Goal: Task Accomplishment & Management: Manage account settings

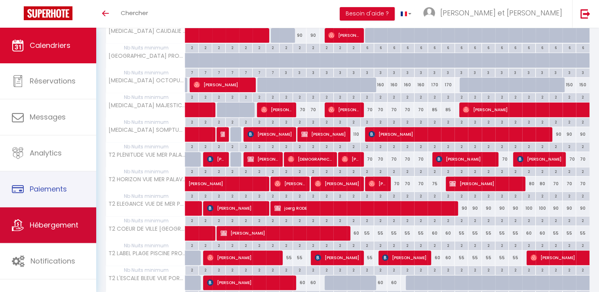
scroll to position [269, 0]
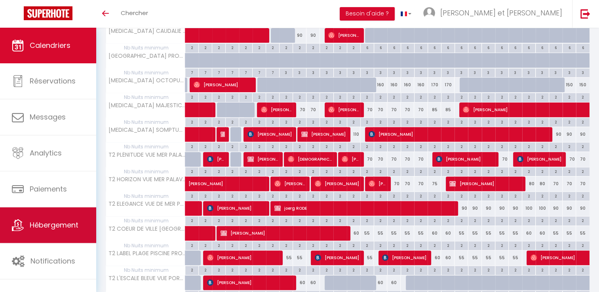
click at [61, 223] on span "Hébergement" at bounding box center [54, 225] width 49 height 10
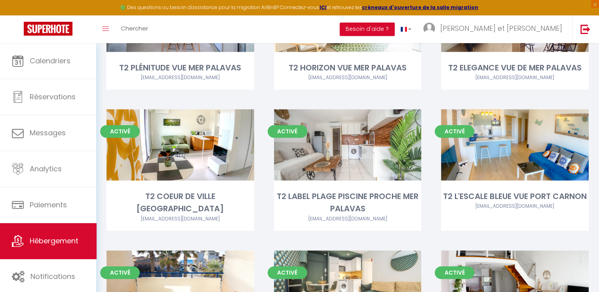
scroll to position [605, 0]
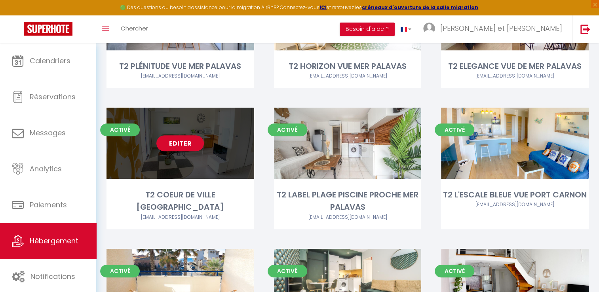
click at [181, 135] on link "Editer" at bounding box center [179, 143] width 47 height 16
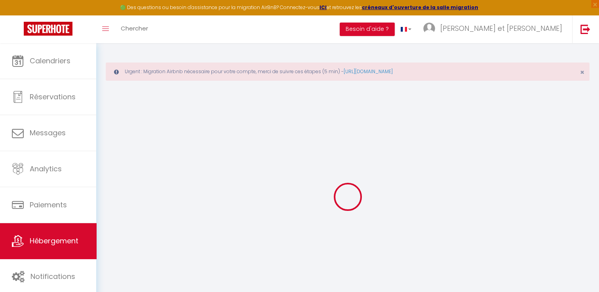
checkbox input "false"
checkbox input "true"
checkbox input "false"
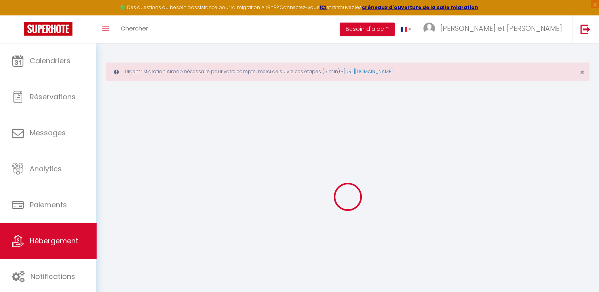
checkbox input "true"
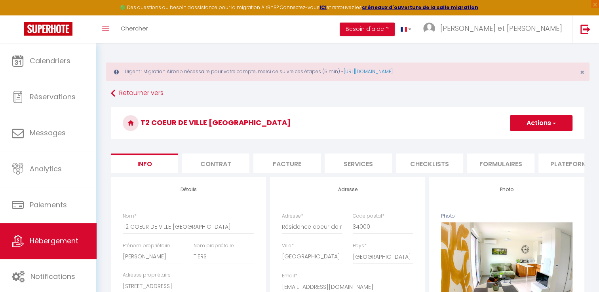
click at [220, 162] on li "Contrat" at bounding box center [215, 163] width 67 height 19
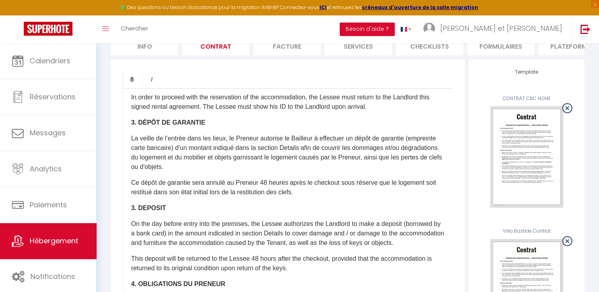
scroll to position [365, 0]
click at [304, 197] on p "Ce dépôt de garantie sera annulé au Preneur 48 heures après le checkout sous ré…" at bounding box center [287, 187] width 313 height 19
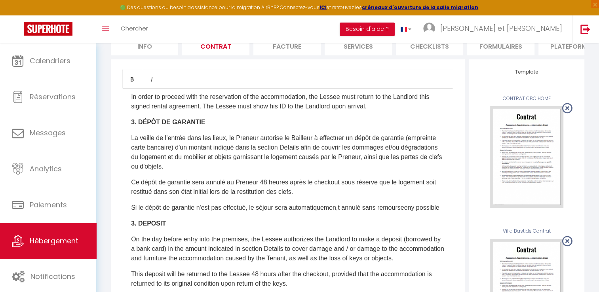
click at [343, 212] on p "Si le dépôt de garantie n'est pas effectué, le séjour sera automatiquemen,t ann…" at bounding box center [287, 207] width 313 height 9
click at [418, 212] on p "Si le dépôt de garantie n'est pas effectué, le séjour sera automatiquement annu…" at bounding box center [287, 207] width 313 height 9
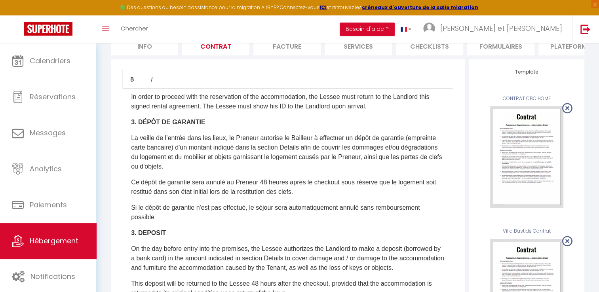
click at [248, 214] on p "Si le dépôt de garantie n'est pas effectué, le séjour sera automatiquement annu…" at bounding box center [287, 212] width 313 height 19
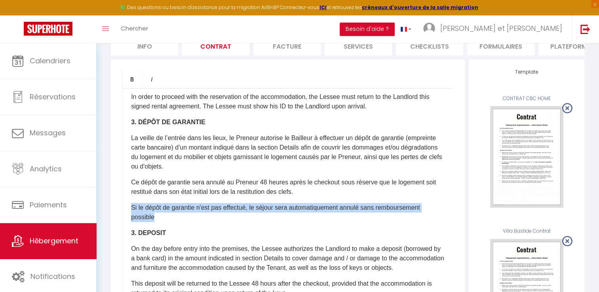
drag, startPoint x: 129, startPoint y: 212, endPoint x: 157, endPoint y: 222, distance: 30.0
click at [157, 222] on div "Il a été convenu entre les parties que le Bailleur louera au [GEOGRAPHIC_DATA] …" at bounding box center [288, 246] width 330 height 317
copy p "Si le dépôt de garantie n'est pas effectué, le séjour sera automatiquement annu…"
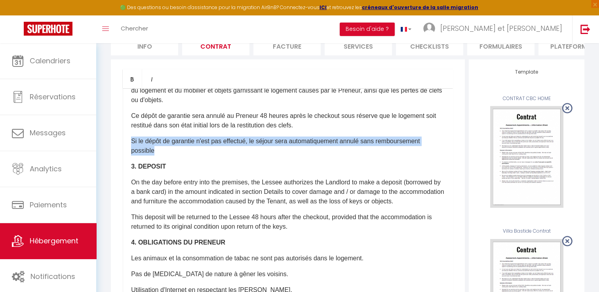
scroll to position [442, 0]
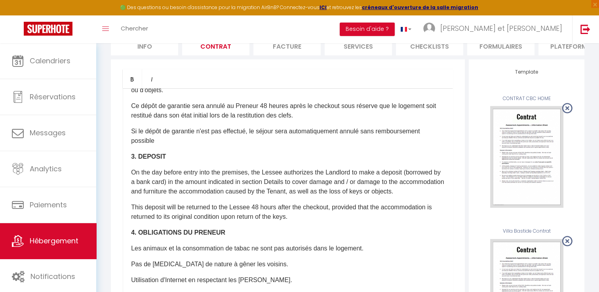
click at [303, 222] on p "This deposit will be returned to the Lessee 48 hours after the checkout, provid…" at bounding box center [287, 212] width 313 height 19
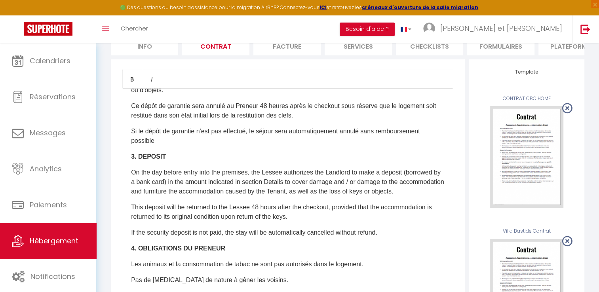
click at [248, 138] on p "Si le dépôt de garantie n'est pas effectué, le séjour sera automatiquement annu…" at bounding box center [287, 136] width 313 height 19
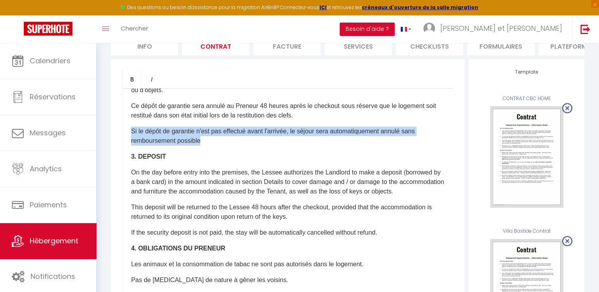
drag, startPoint x: 130, startPoint y: 137, endPoint x: 206, endPoint y: 149, distance: 77.2
click at [206, 149] on div "Il a été convenu entre les parties que le Bailleur louera au [GEOGRAPHIC_DATA] …" at bounding box center [288, 246] width 330 height 317
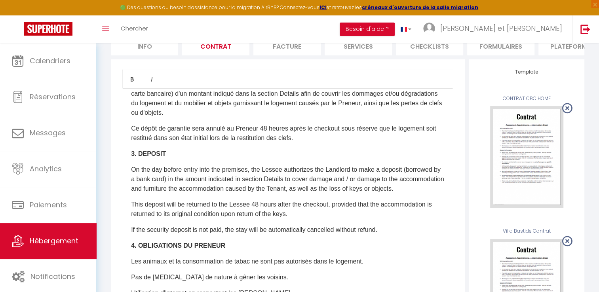
scroll to position [417, 0]
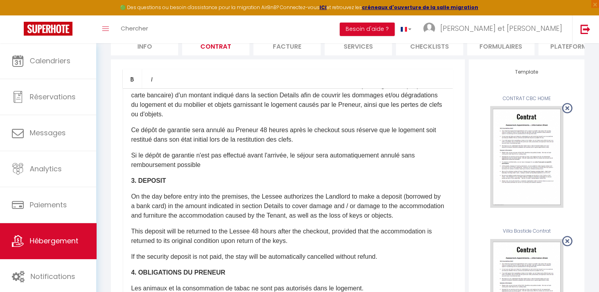
click at [199, 182] on p "3. DEPOSIT" at bounding box center [287, 180] width 313 height 9
click at [200, 170] on p "Si le dépôt de garantie n'est pas effectué avant l'arrivée, le séjour sera auto…" at bounding box center [287, 160] width 313 height 19
click at [291, 164] on p "Si le dépôt de garantie n'est pas effectué avant l'arrivée, le séjour sera auto…" at bounding box center [287, 160] width 313 height 19
click at [306, 164] on p "Si le dépôt de garantie n'est pas effectué avant le jour de l'arivée, le séjour…" at bounding box center [287, 160] width 313 height 19
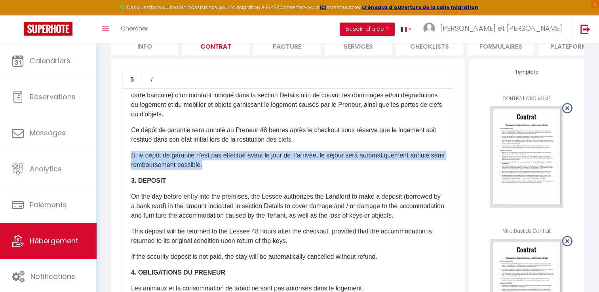
drag, startPoint x: 218, startPoint y: 174, endPoint x: 131, endPoint y: 164, distance: 87.6
click at [131, 164] on p "Si le dépôt de garantie n'est pas effectué avant le jour de l'arrivée, le séjou…" at bounding box center [287, 160] width 313 height 19
copy p "Si le dépôt de garantie n'est pas effectué avant le jour de l'arrivée, le séjou…"
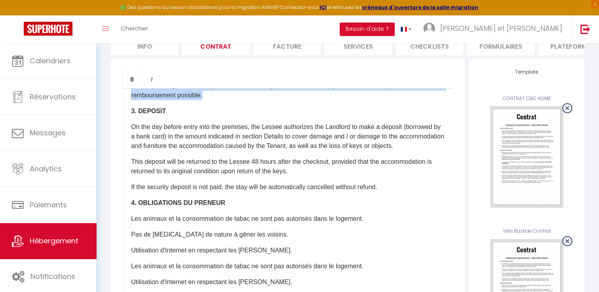
scroll to position [500, 0]
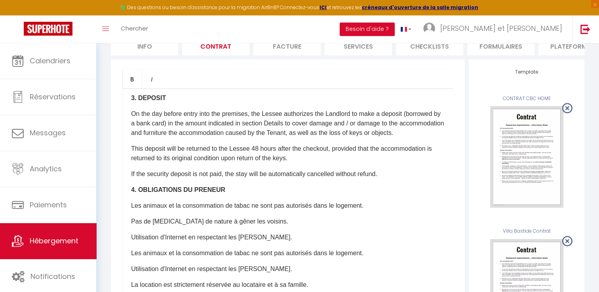
click at [397, 179] on p "​If the security deposit is not paid, the stay will be automatically cancelled …" at bounding box center [287, 173] width 313 height 9
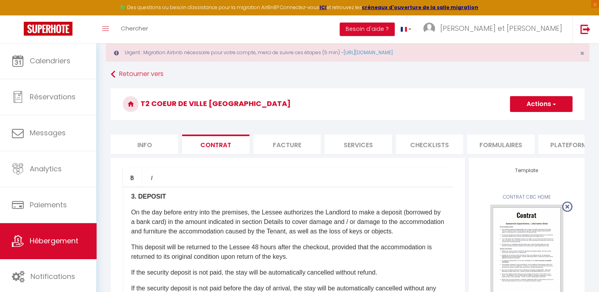
scroll to position [0, 0]
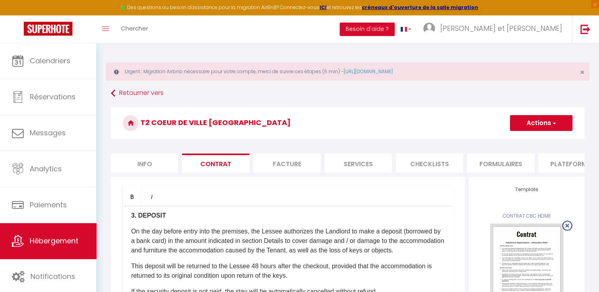
click at [527, 124] on button "Actions" at bounding box center [541, 123] width 63 height 16
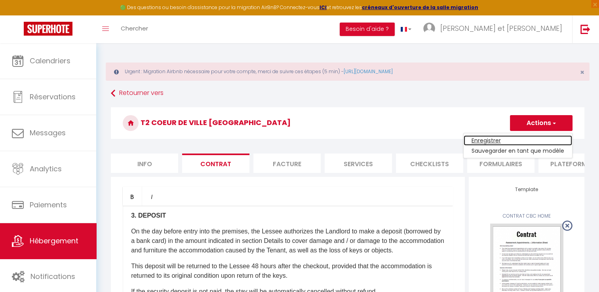
click at [490, 139] on link "Enregistrer" at bounding box center [517, 140] width 108 height 10
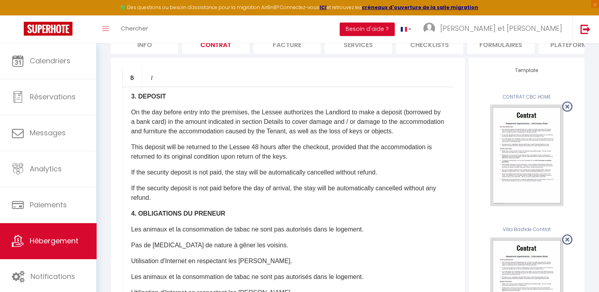
scroll to position [89, 0]
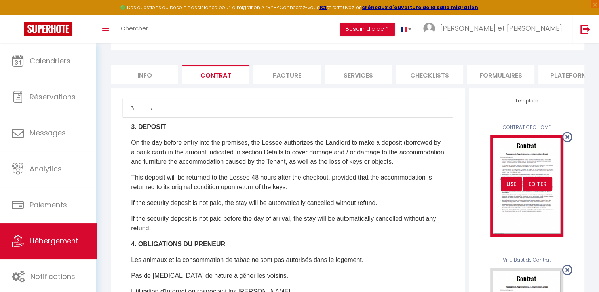
click at [512, 188] on div "USE" at bounding box center [511, 184] width 21 height 14
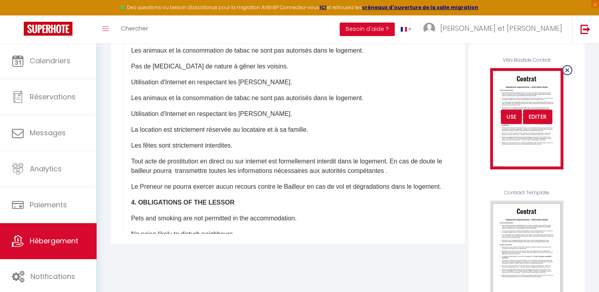
scroll to position [334, 0]
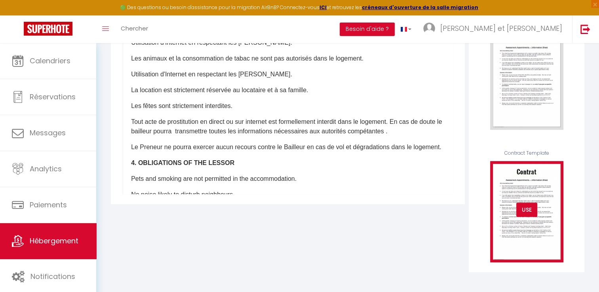
click at [523, 209] on div "USE" at bounding box center [526, 210] width 21 height 14
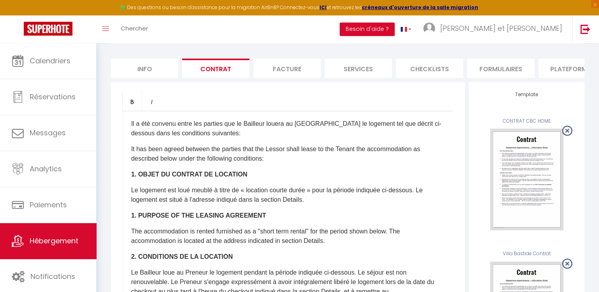
scroll to position [95, 0]
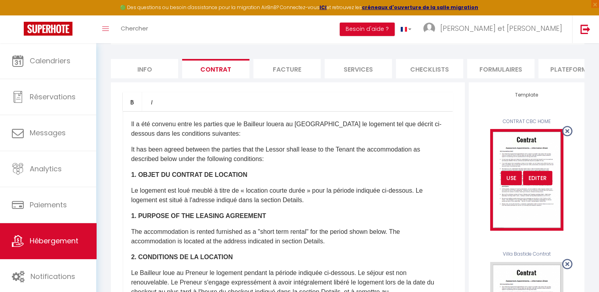
click at [511, 181] on div "USE" at bounding box center [511, 178] width 21 height 14
click at [538, 185] on div "Editer" at bounding box center [537, 178] width 29 height 14
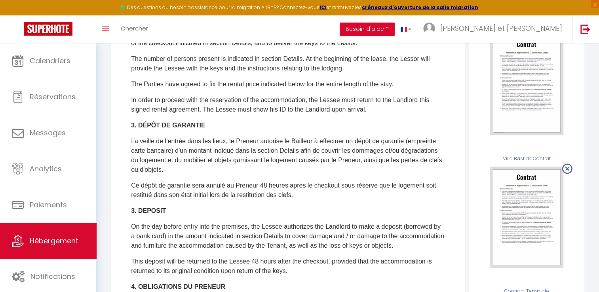
scroll to position [193, 0]
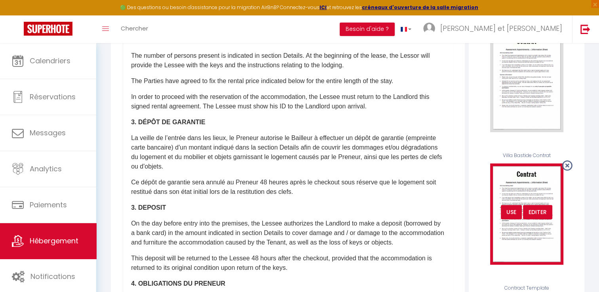
click at [508, 219] on div "USE" at bounding box center [511, 212] width 21 height 14
click at [540, 219] on div "Editer" at bounding box center [537, 212] width 29 height 14
click at [538, 211] on div "Editer" at bounding box center [537, 212] width 29 height 14
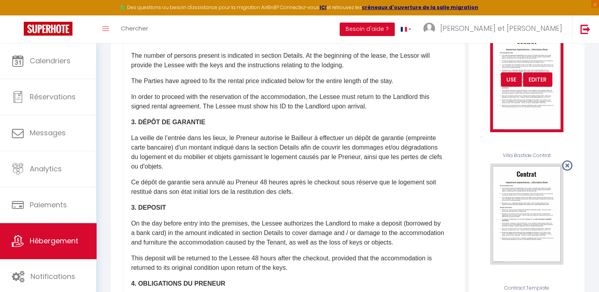
click at [512, 85] on div "USE" at bounding box center [511, 79] width 21 height 14
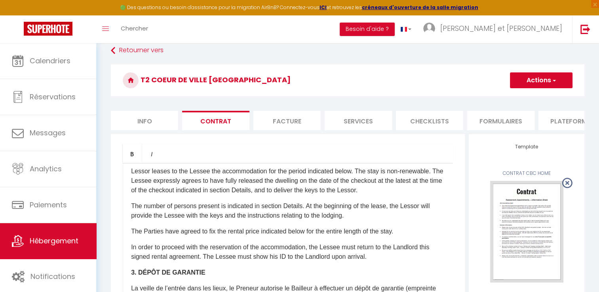
scroll to position [42, 0]
click at [541, 72] on h3 "T2 COEUR DE VILLE [GEOGRAPHIC_DATA]" at bounding box center [347, 81] width 473 height 32
click at [537, 78] on button "Actions" at bounding box center [541, 81] width 63 height 16
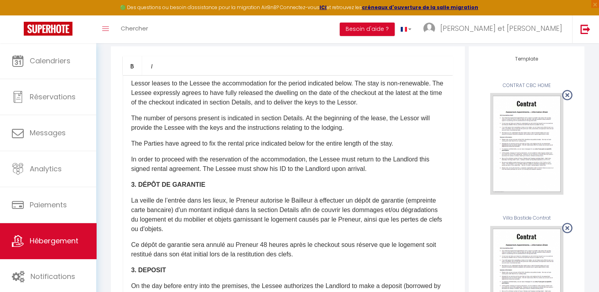
scroll to position [132, 0]
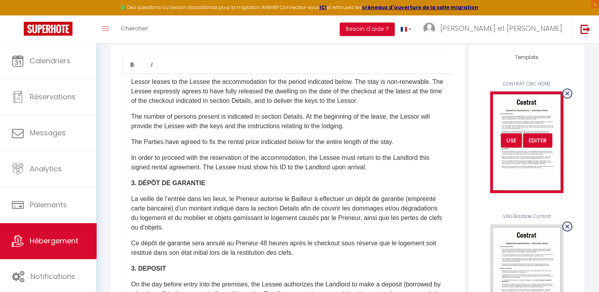
click at [535, 147] on div "Editer" at bounding box center [537, 140] width 29 height 14
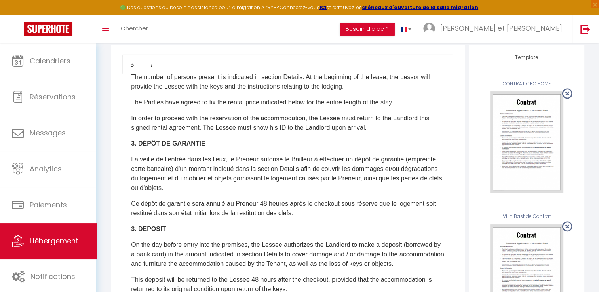
scroll to position [346, 0]
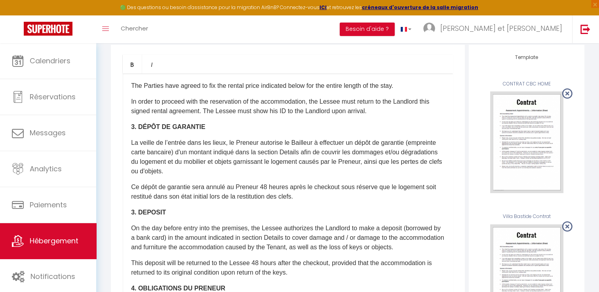
click at [302, 201] on p "Ce dépôt de garantie sera annulé au Preneur 48 heures après le checkout sous ré…" at bounding box center [287, 191] width 313 height 19
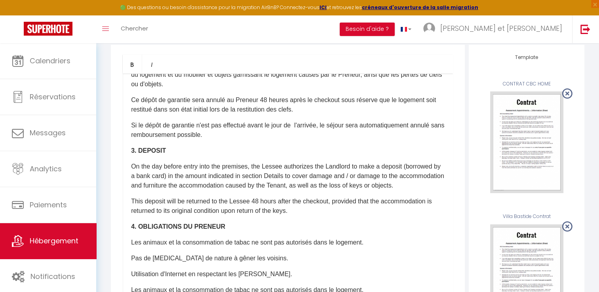
scroll to position [434, 0]
click at [305, 215] on p "This deposit will be returned to the Lessee 48 hours after the checkout, provid…" at bounding box center [287, 205] width 313 height 19
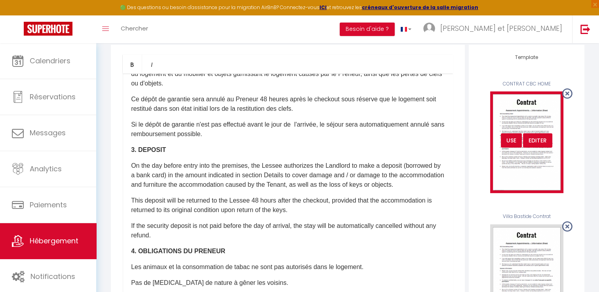
click at [543, 148] on div "Editer" at bounding box center [537, 140] width 29 height 14
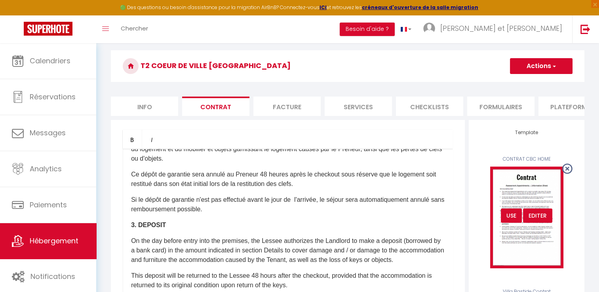
scroll to position [56, 0]
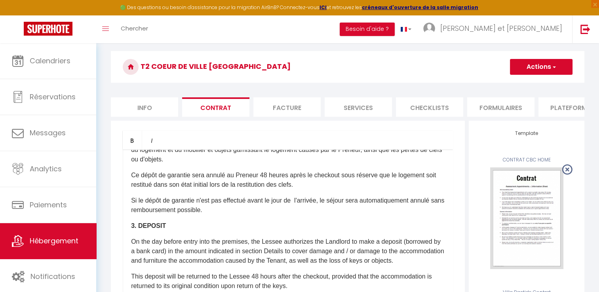
click at [536, 67] on button "Actions" at bounding box center [541, 67] width 63 height 16
click at [493, 86] on link "Enregistrer" at bounding box center [517, 84] width 108 height 10
click at [550, 69] on button "Actions" at bounding box center [541, 67] width 63 height 16
click at [492, 94] on link "Sauvegarder en tant que modèle" at bounding box center [517, 94] width 108 height 10
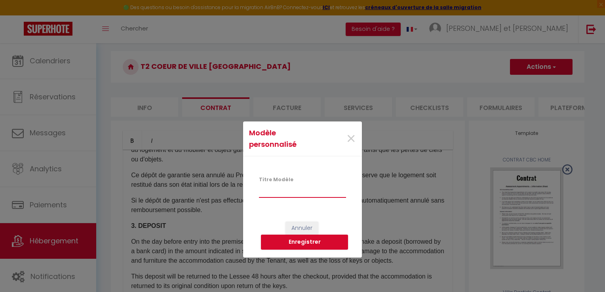
click at [286, 191] on input "Titre Modèle" at bounding box center [302, 191] width 87 height 14
type input "Contrat 2025 CBC Home"
click at [314, 237] on button "Enregistrer" at bounding box center [304, 242] width 87 height 15
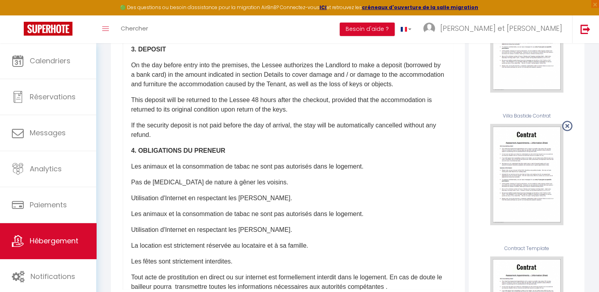
scroll to position [231, 0]
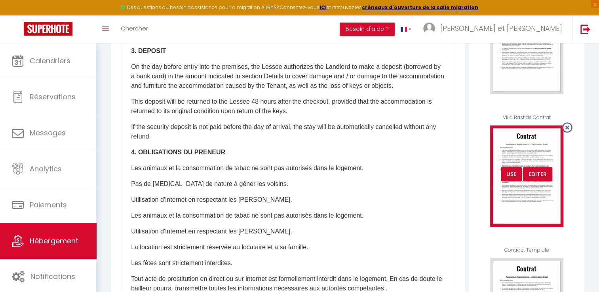
click at [567, 133] on icon at bounding box center [567, 127] width 10 height 12
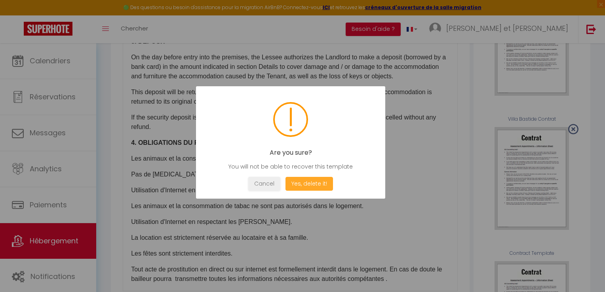
click at [298, 181] on button "Yes, delete it!" at bounding box center [308, 184] width 47 height 14
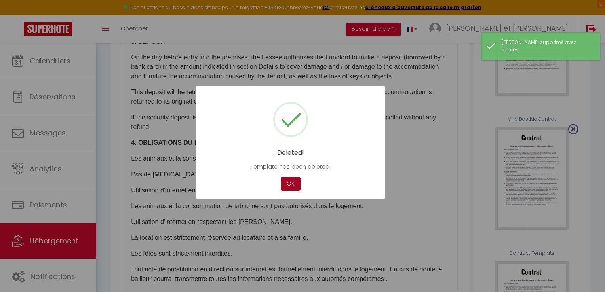
click at [293, 186] on button "OK" at bounding box center [291, 184] width 20 height 14
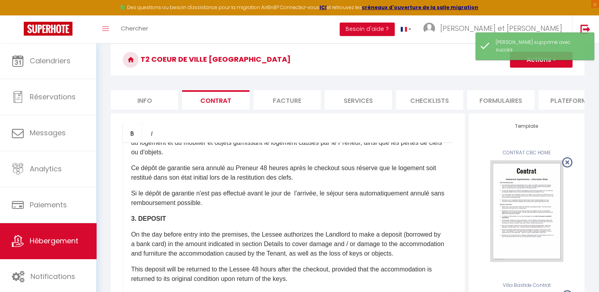
scroll to position [63, 0]
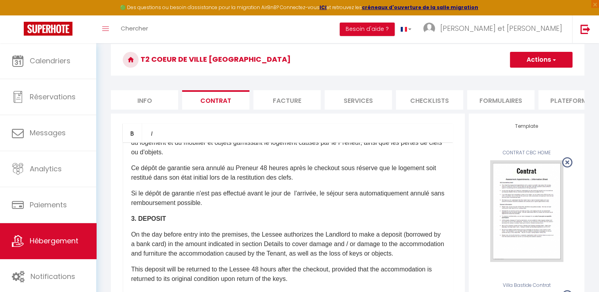
click at [555, 64] on button "Actions" at bounding box center [541, 60] width 63 height 16
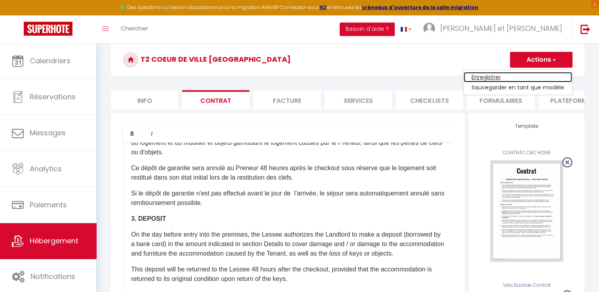
click at [496, 77] on link "Enregistrer" at bounding box center [517, 77] width 108 height 10
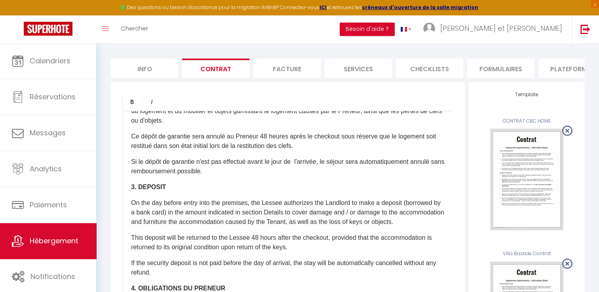
scroll to position [93, 0]
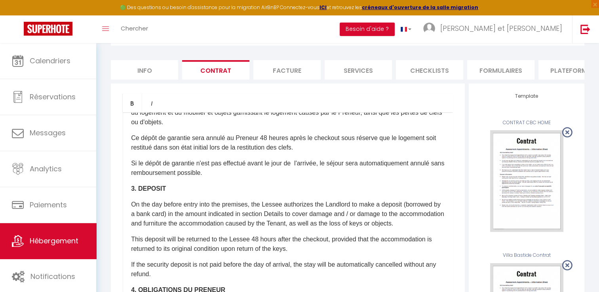
click at [137, 74] on li "Info" at bounding box center [144, 69] width 67 height 19
click at [148, 72] on li "Info" at bounding box center [144, 69] width 67 height 19
click at [278, 74] on li "Facture" at bounding box center [286, 69] width 67 height 19
click at [70, 247] on link "Hébergement" at bounding box center [48, 241] width 96 height 36
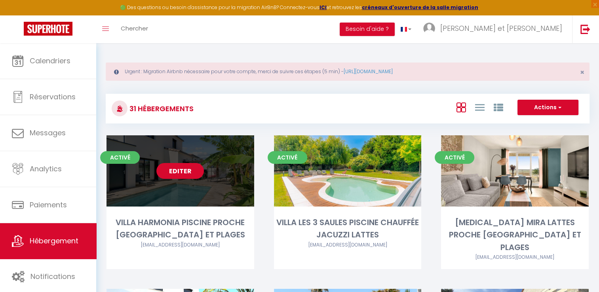
click at [183, 166] on link "Editer" at bounding box center [179, 171] width 47 height 16
select select "3"
select select "2"
select select "1"
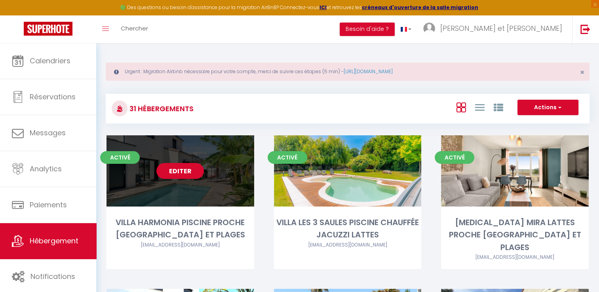
select select
select select "28"
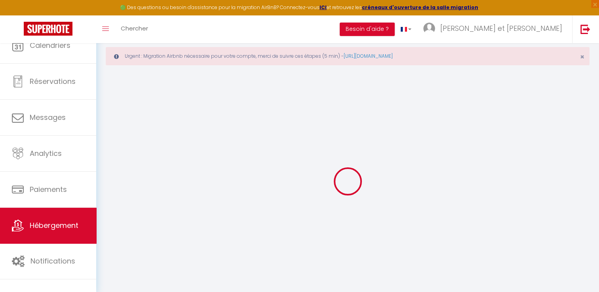
select select
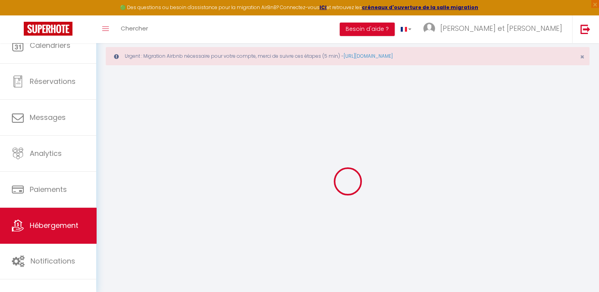
select select
checkbox input "false"
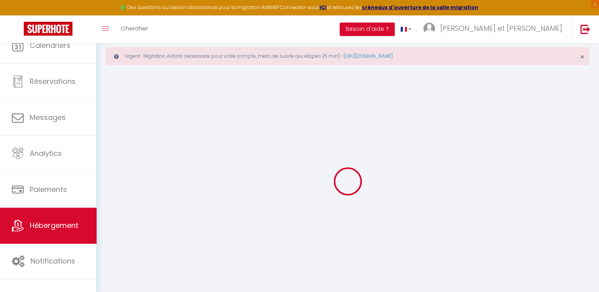
select select
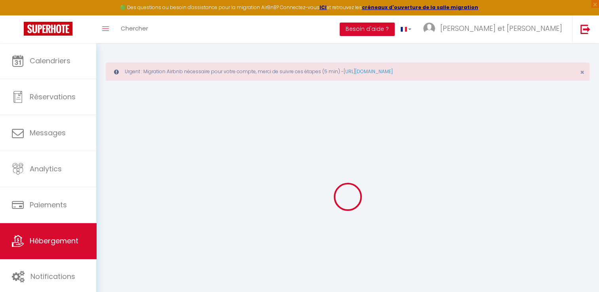
select select
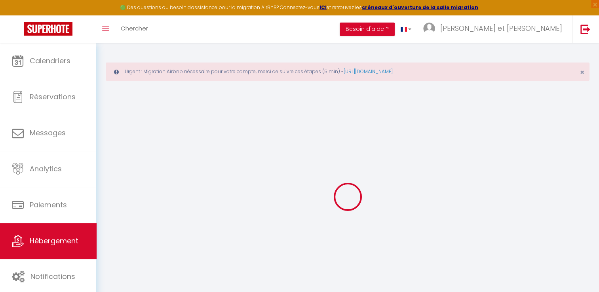
select select
checkbox input "false"
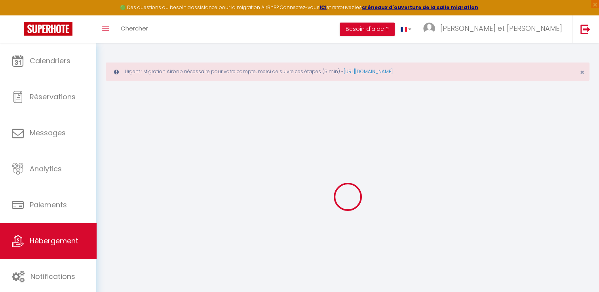
select select
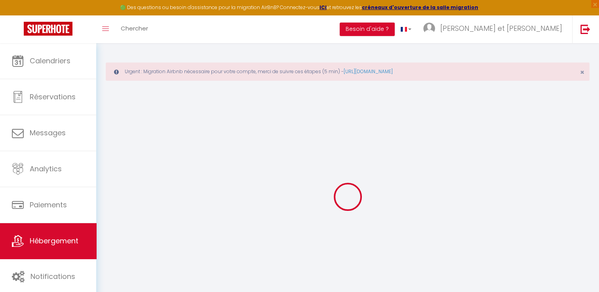
select select
checkbox input "false"
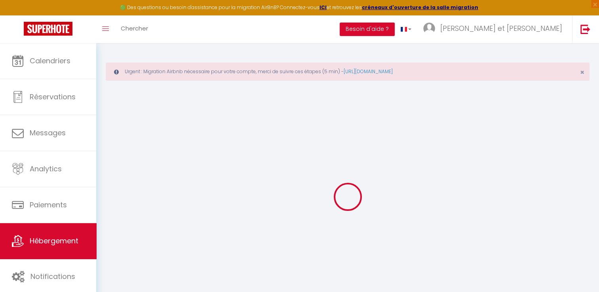
checkbox input "false"
select select
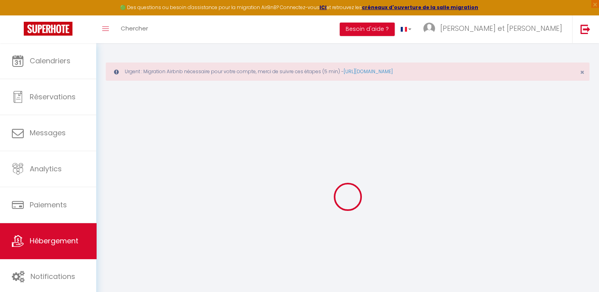
select select
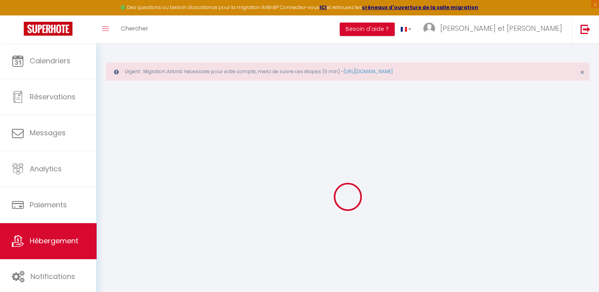
checkbox input "false"
select select
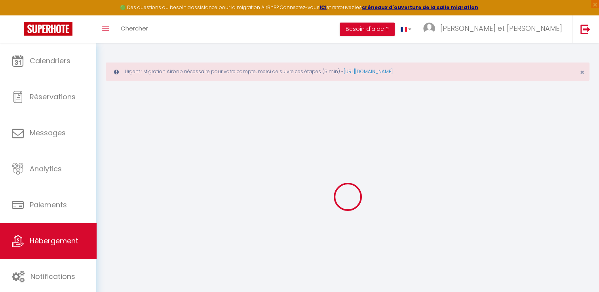
select select
type input "VILLA HARMONIA PISCINE PROCHE [GEOGRAPHIC_DATA] ET PLAGES"
type input "[PERSON_NAME]"
type input "BROSSEAU - [PERSON_NAME]"
type input "[STREET_ADDRESS][PERSON_NAME]"
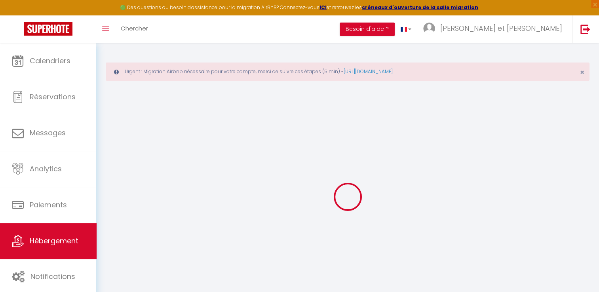
type input "56000"
type input "Vannes"
select select "houses"
select select "6"
select select "4"
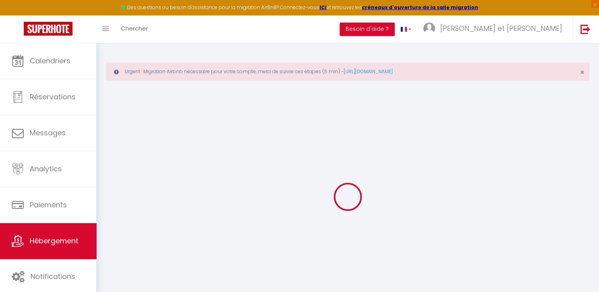
select select "3"
select select "2"
type input "100"
type input "15"
type input "227"
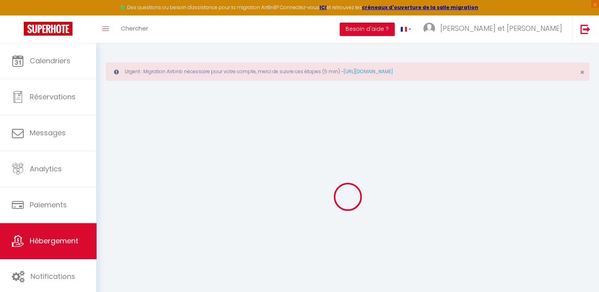
type input "1.15"
type input "1500"
select select
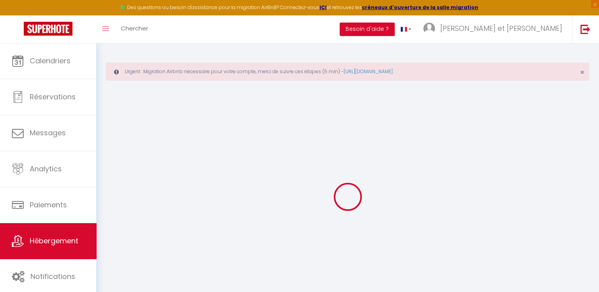
select select
type input "[STREET_ADDRESS]"
type input "34430"
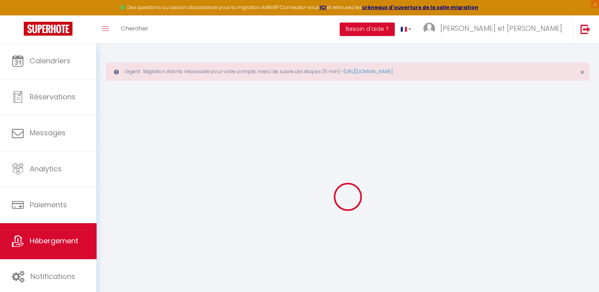
type input "Saint Jean de Védas"
type input "[PERSON_NAME][EMAIL_ADDRESS][DOMAIN_NAME]"
select select "15450"
checkbox input "false"
checkbox input "true"
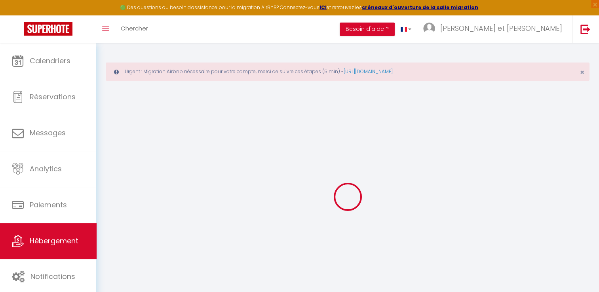
checkbox input "true"
type input "0"
checkbox input "false"
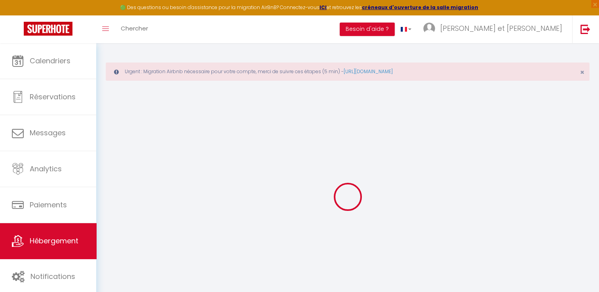
checkbox input "true"
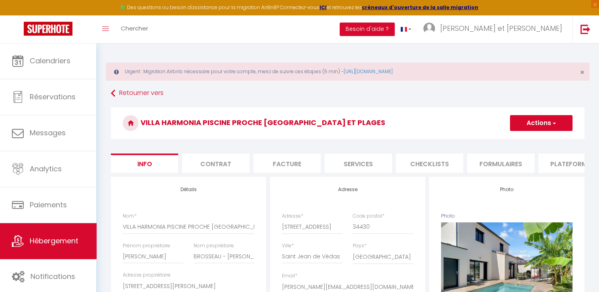
click at [226, 163] on li "Contrat" at bounding box center [215, 163] width 67 height 19
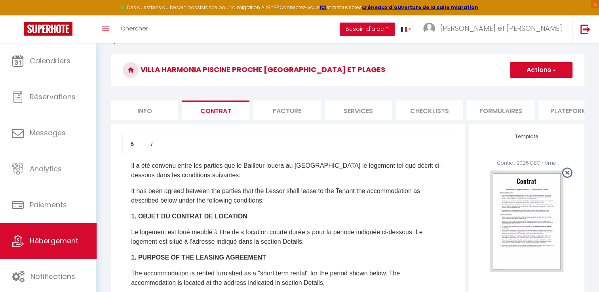
scroll to position [53, 0]
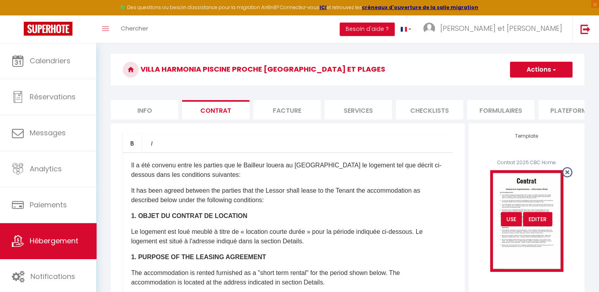
click at [511, 226] on div "USE" at bounding box center [511, 219] width 21 height 14
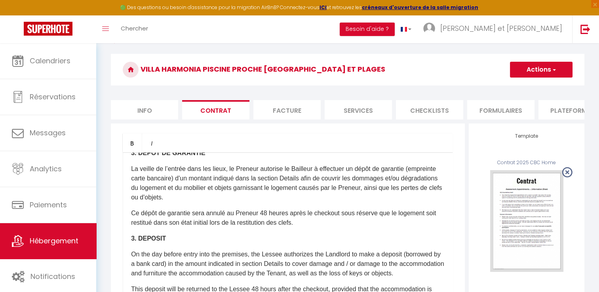
scroll to position [399, 0]
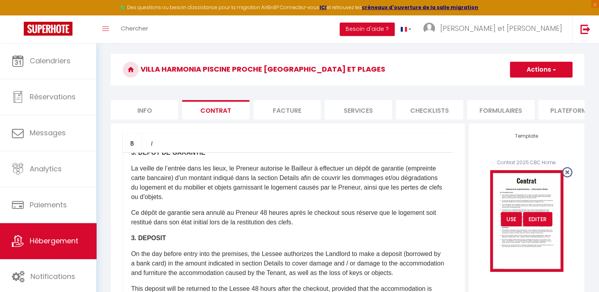
click at [505, 226] on div "USE" at bounding box center [511, 219] width 21 height 14
click at [541, 226] on div "Editer" at bounding box center [537, 219] width 29 height 14
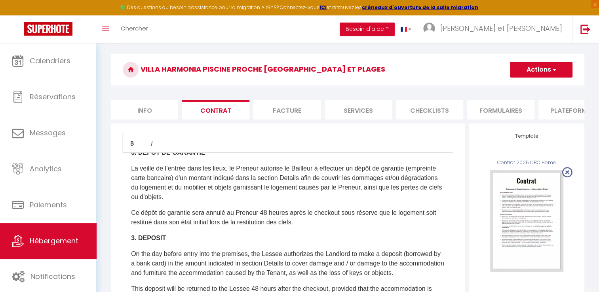
click at [549, 70] on button "Actions" at bounding box center [541, 70] width 63 height 16
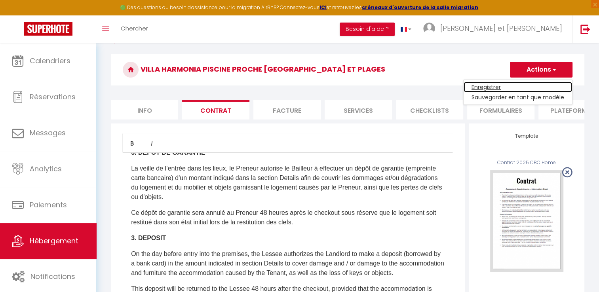
click at [488, 87] on link "Enregistrer" at bounding box center [517, 87] width 108 height 10
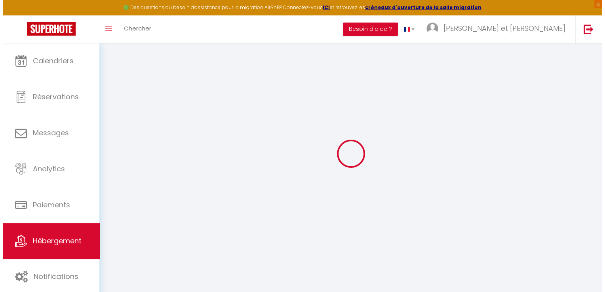
scroll to position [43, 0]
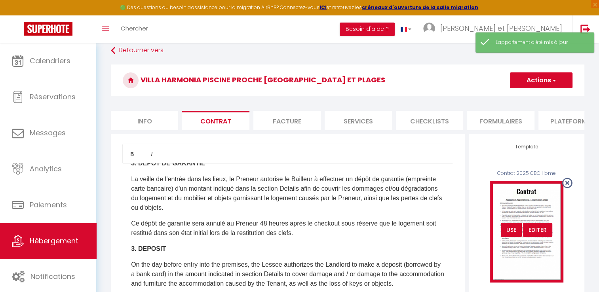
click at [510, 235] on div "USE" at bounding box center [511, 230] width 21 height 14
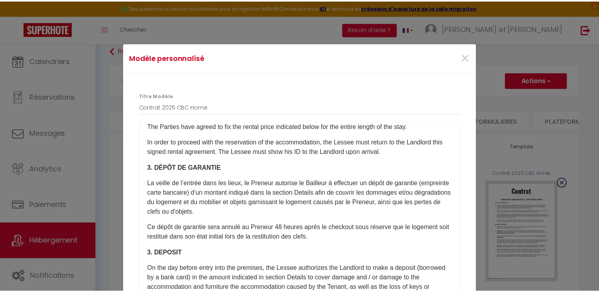
scroll to position [362, 0]
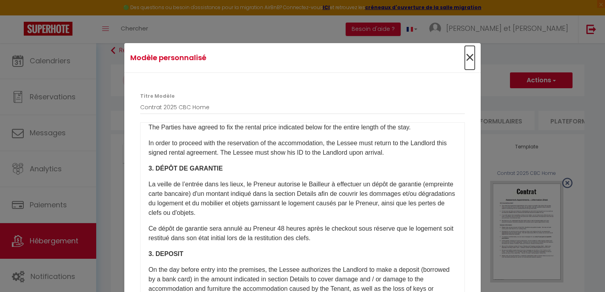
click at [467, 59] on span "×" at bounding box center [470, 58] width 10 height 24
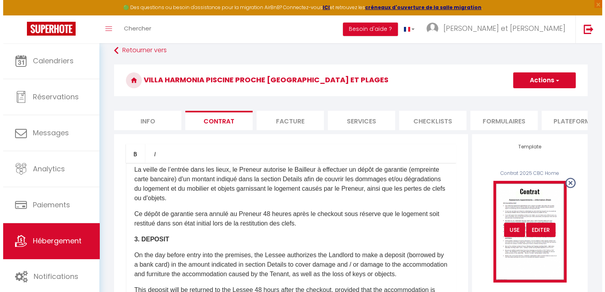
scroll to position [399, 0]
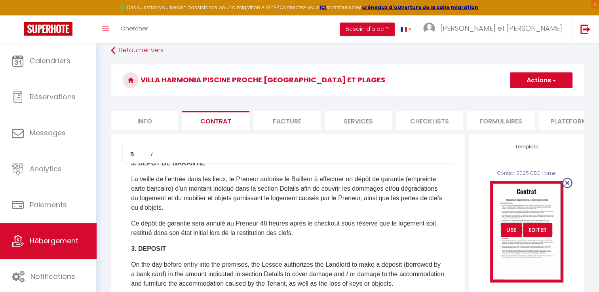
click at [538, 235] on div "Editer" at bounding box center [537, 230] width 29 height 14
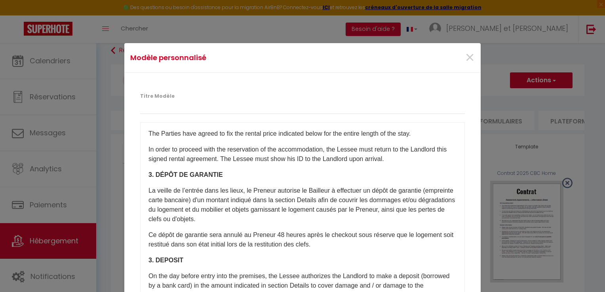
scroll to position [360, 0]
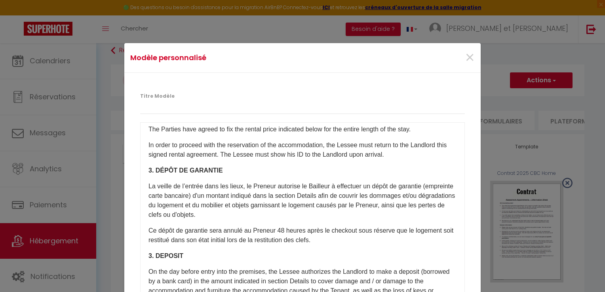
click at [329, 243] on p "Ce dépôt de garantie sera annulé au Preneur 48 heures après le checkout sous ré…" at bounding box center [302, 235] width 308 height 19
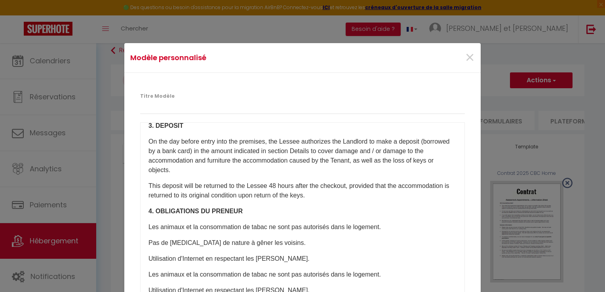
scroll to position [517, 0]
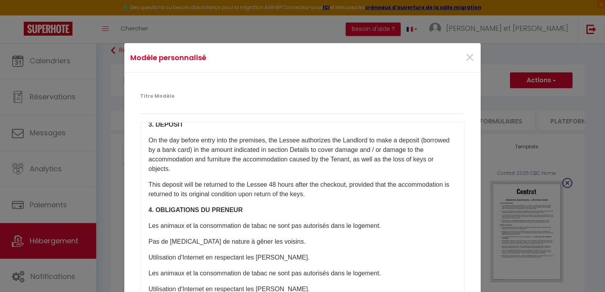
click at [361, 193] on span "This deposit will be returned to the Lessee 48 hours after the checkout, provid…" at bounding box center [298, 189] width 301 height 16
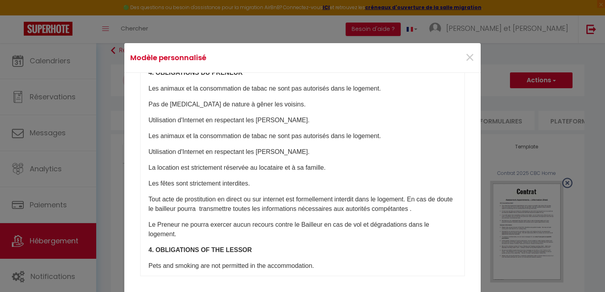
scroll to position [44, 0]
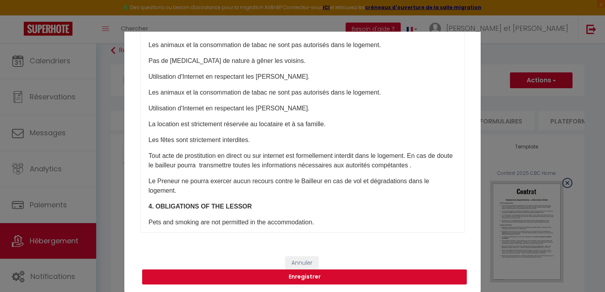
click at [274, 281] on button "Enregistrer" at bounding box center [304, 276] width 324 height 15
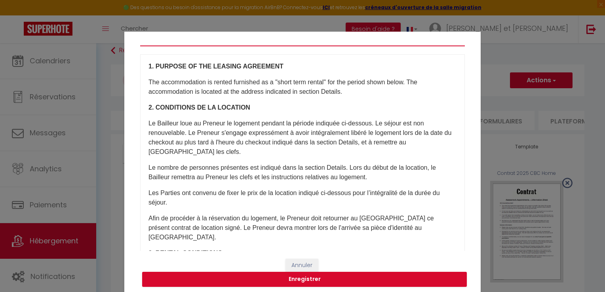
scroll to position [0, 0]
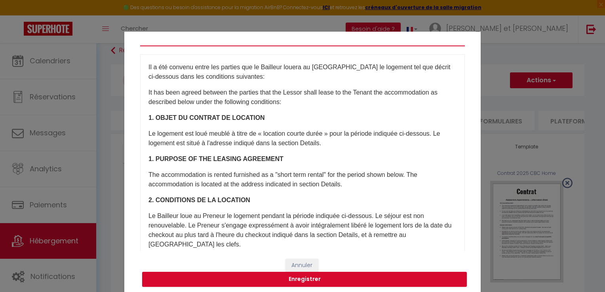
click at [144, 42] on input "Titre Modèle" at bounding box center [302, 39] width 324 height 14
click at [192, 40] on input "CONTRAT CBC HOME2025" at bounding box center [302, 39] width 324 height 14
type input "CONTRAT CBC HOME 2025"
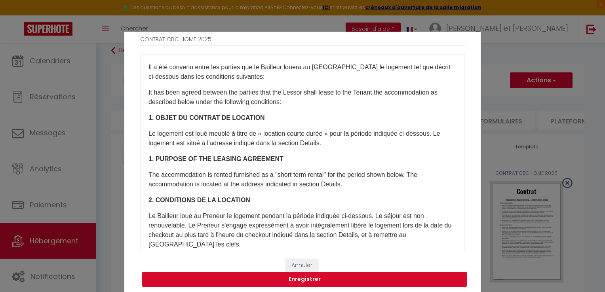
click at [296, 278] on button "Enregistrer" at bounding box center [304, 279] width 324 height 15
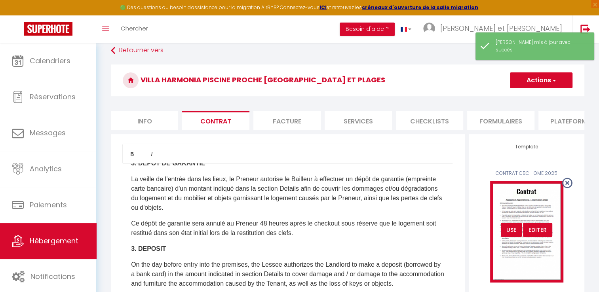
click at [512, 235] on div "USE" at bounding box center [511, 230] width 21 height 14
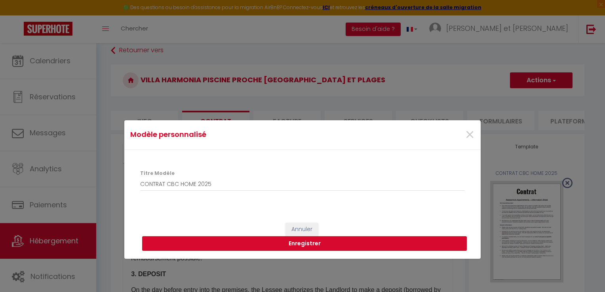
click at [316, 241] on button "Enregistrer" at bounding box center [304, 243] width 324 height 15
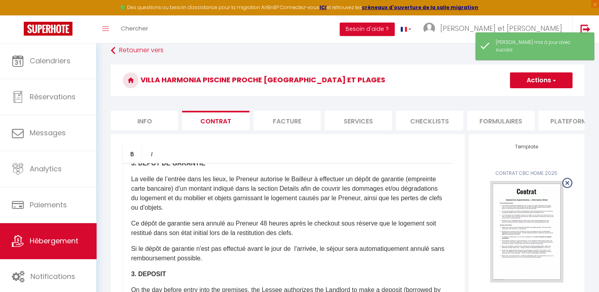
scroll to position [470, 0]
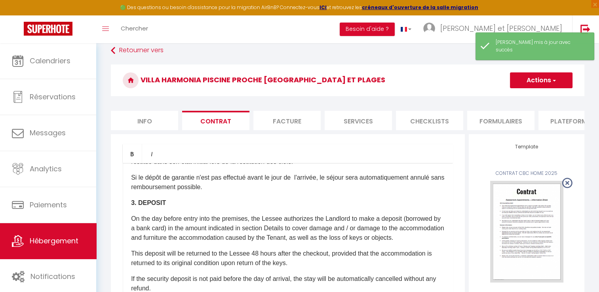
click at [544, 80] on button "Actions" at bounding box center [541, 80] width 63 height 16
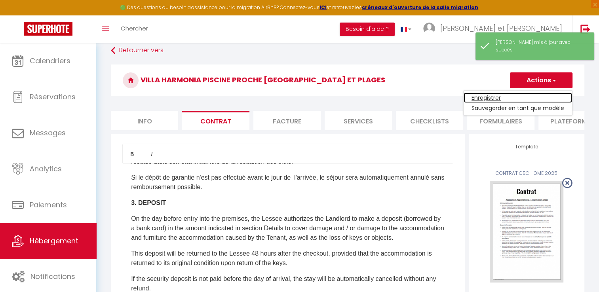
click at [484, 96] on link "Enregistrer" at bounding box center [517, 98] width 108 height 10
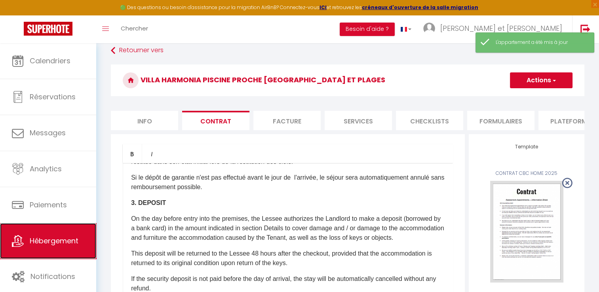
click at [44, 247] on link "Hébergement" at bounding box center [48, 241] width 96 height 36
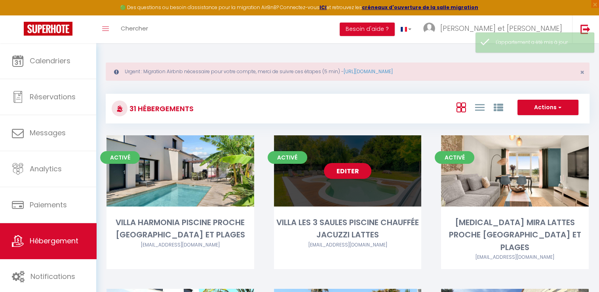
click at [379, 172] on div "Editer" at bounding box center [348, 170] width 148 height 71
select select "3"
select select "2"
select select "1"
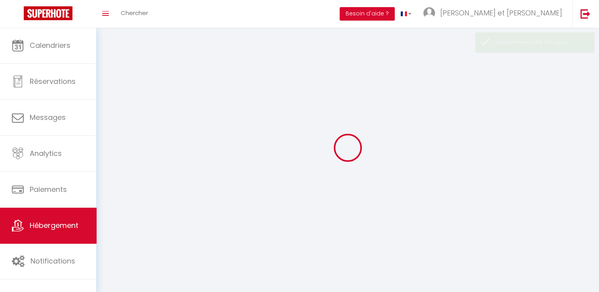
select select
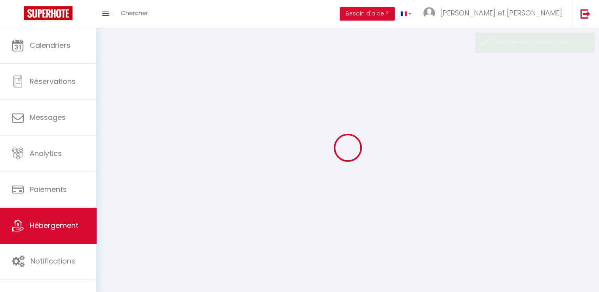
select select
checkbox input "false"
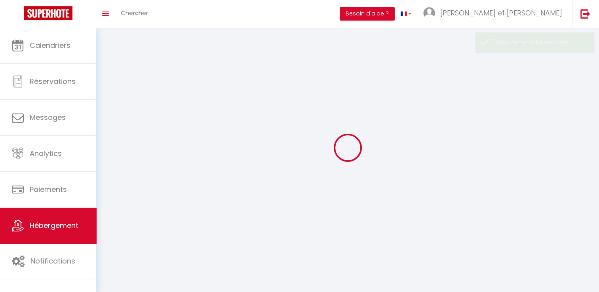
checkbox input "false"
select select
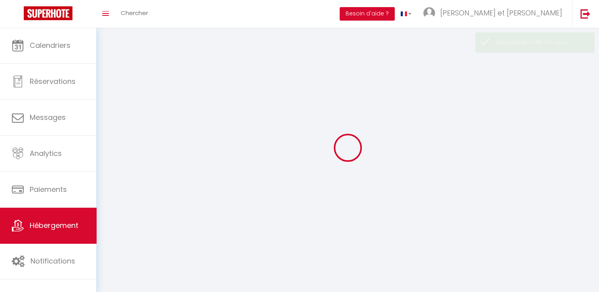
select select
checkbox input "false"
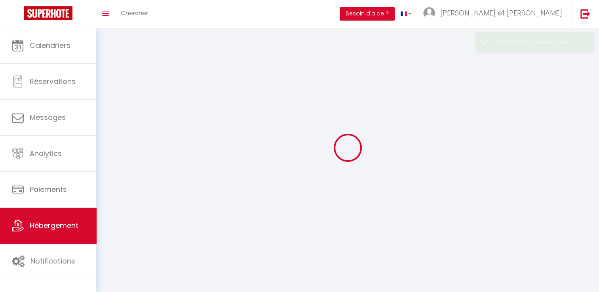
checkbox input "false"
select select
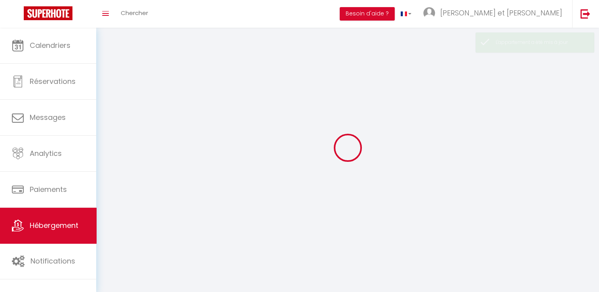
select select
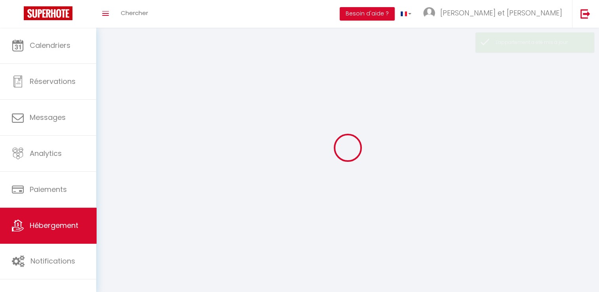
checkbox input "false"
select select
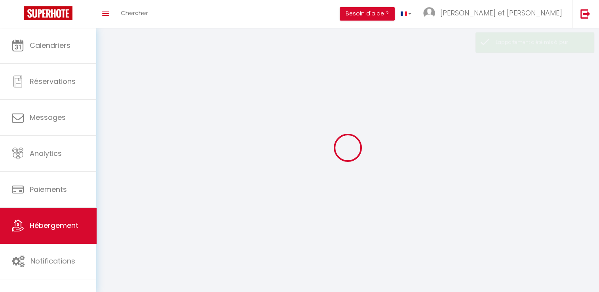
select select
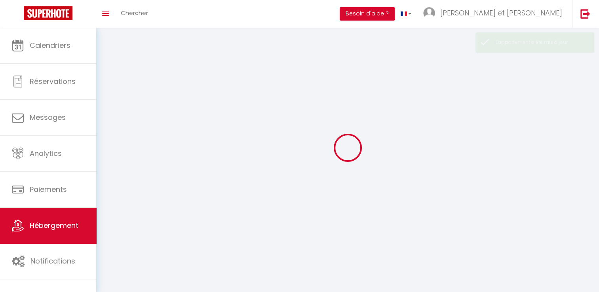
select select
checkbox input "false"
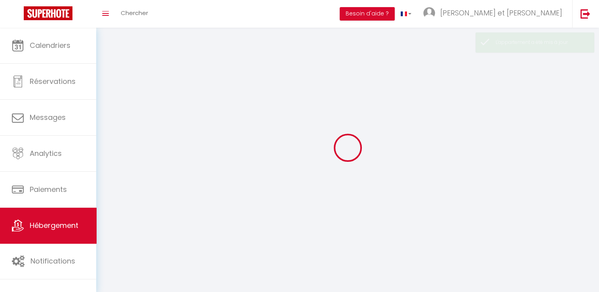
select select
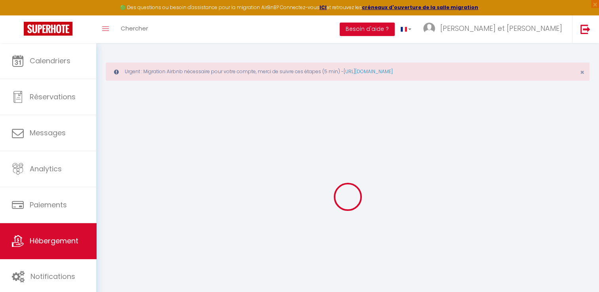
checkbox input "false"
checkbox input "true"
checkbox input "false"
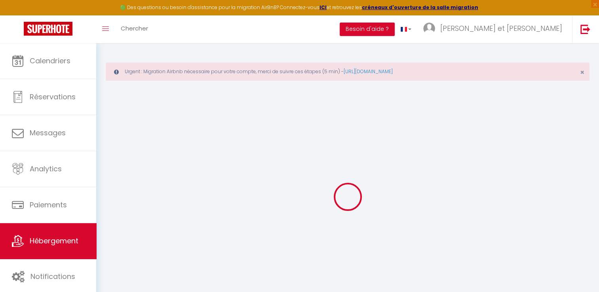
checkbox input "true"
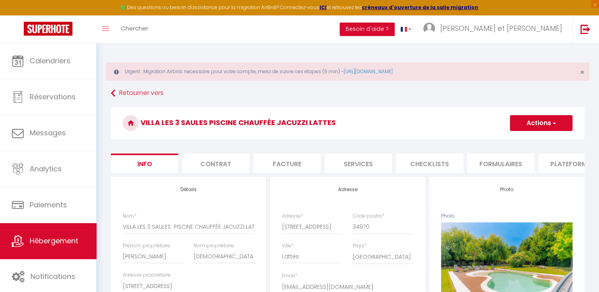
click at [216, 161] on li "Contrat" at bounding box center [215, 163] width 67 height 19
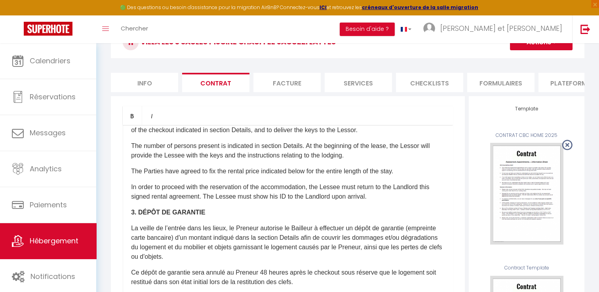
scroll to position [355, 0]
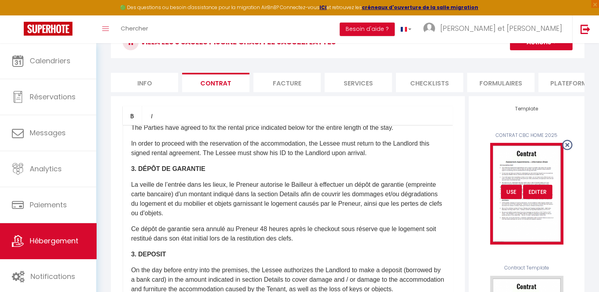
click at [512, 197] on div "USE" at bounding box center [511, 192] width 21 height 14
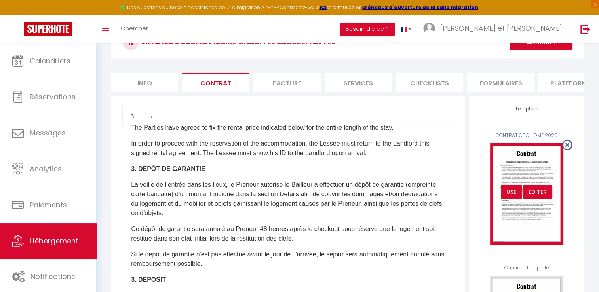
click at [544, 199] on div "Editer" at bounding box center [537, 192] width 29 height 14
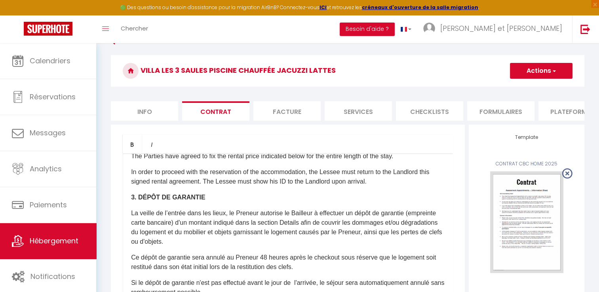
scroll to position [52, 0]
click at [544, 70] on button "Actions" at bounding box center [541, 71] width 63 height 16
click at [493, 87] on link "Enregistrer" at bounding box center [517, 88] width 108 height 10
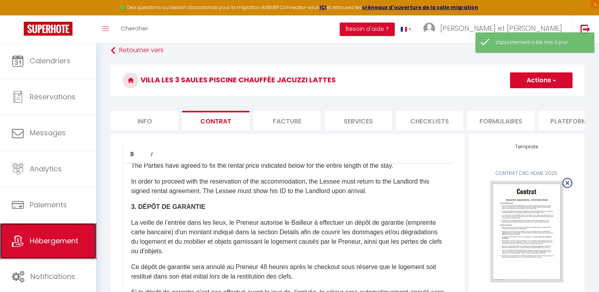
click at [55, 235] on link "Hébergement" at bounding box center [48, 241] width 96 height 36
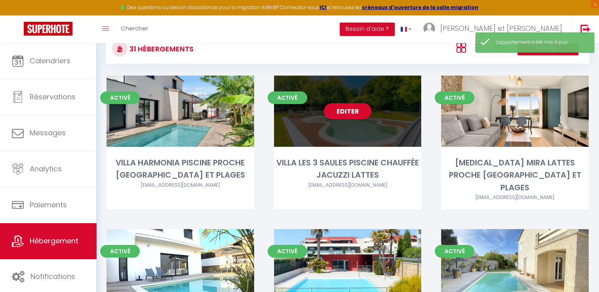
scroll to position [61, 0]
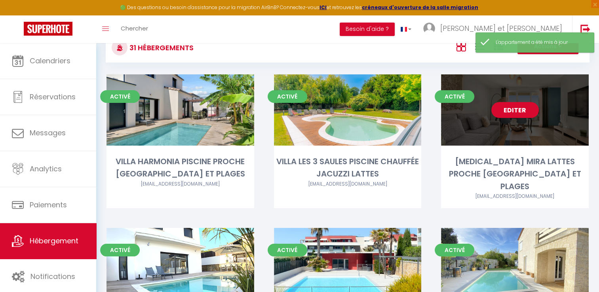
click at [508, 112] on link "Editer" at bounding box center [514, 110] width 47 height 16
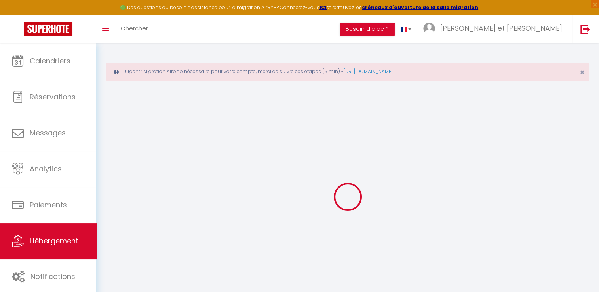
checkbox input "false"
checkbox input "true"
checkbox input "false"
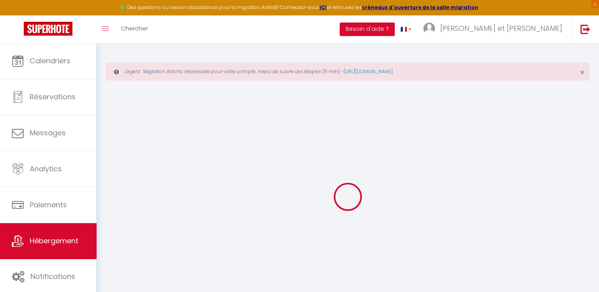
checkbox input "true"
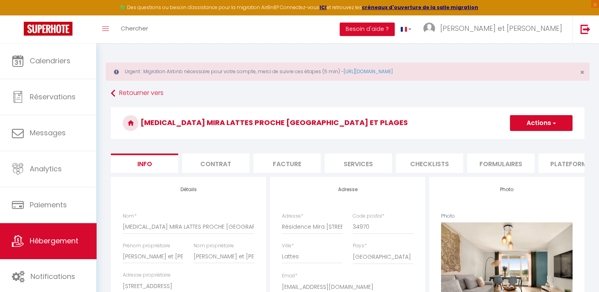
click at [226, 161] on li "Contrat" at bounding box center [215, 163] width 67 height 19
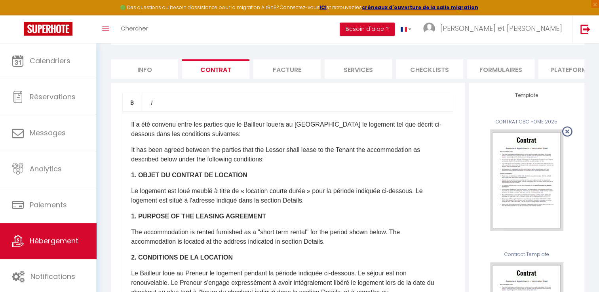
scroll to position [98, 0]
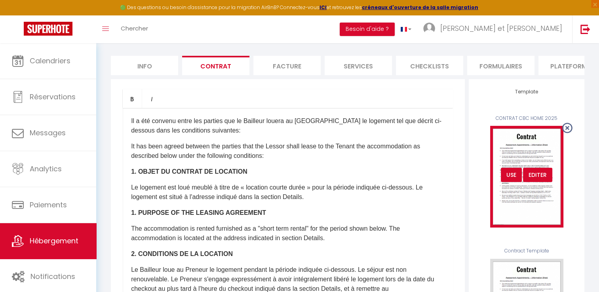
click at [510, 178] on div "USE" at bounding box center [511, 175] width 21 height 14
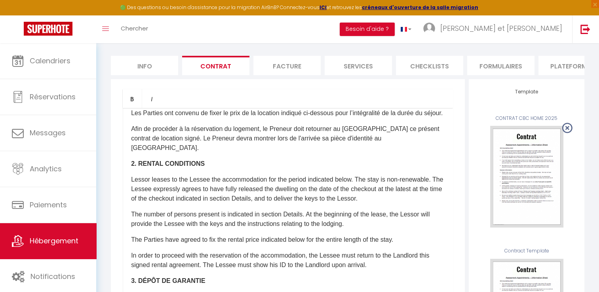
scroll to position [0, 0]
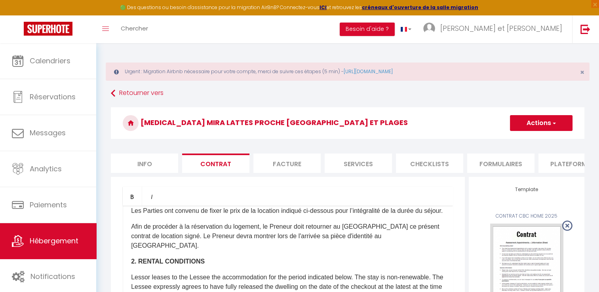
click at [526, 123] on button "Actions" at bounding box center [541, 123] width 63 height 16
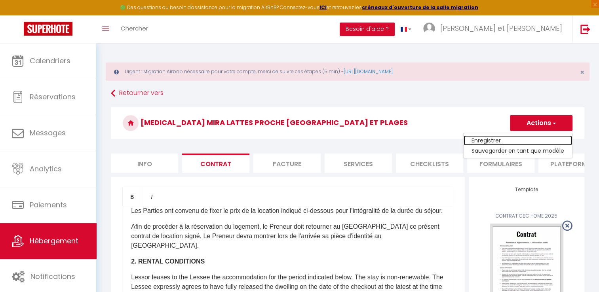
click at [493, 141] on link "Enregistrer" at bounding box center [517, 140] width 108 height 10
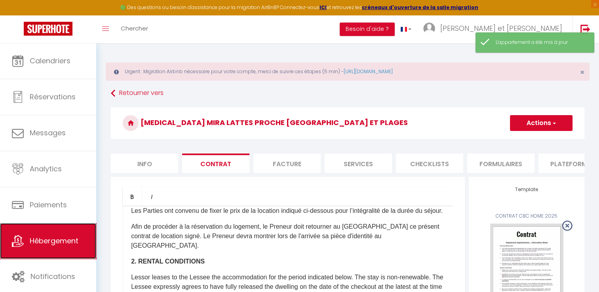
click at [52, 238] on span "Hébergement" at bounding box center [54, 241] width 49 height 10
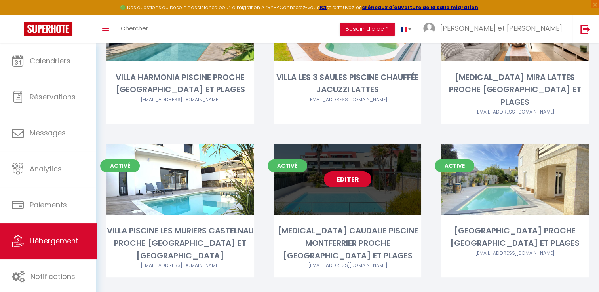
scroll to position [146, 0]
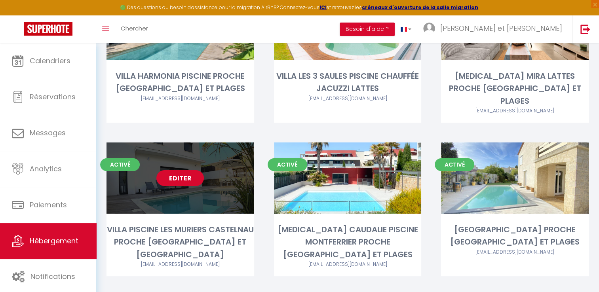
click at [179, 170] on link "Editer" at bounding box center [179, 178] width 47 height 16
select select "3"
select select "2"
select select "1"
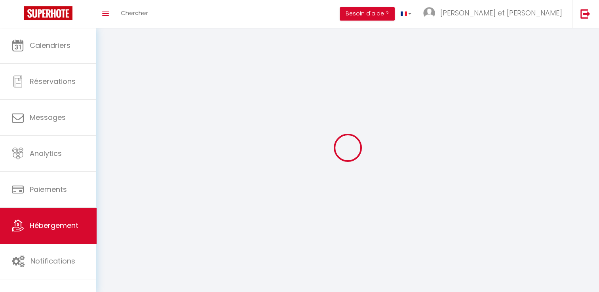
select select
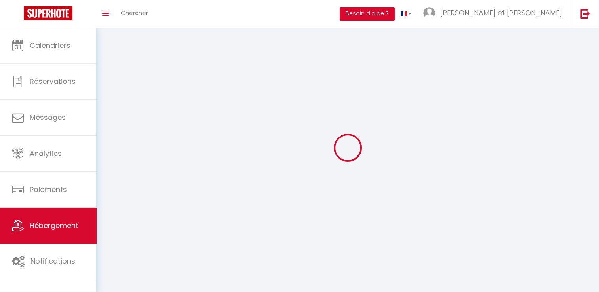
select select
checkbox input "false"
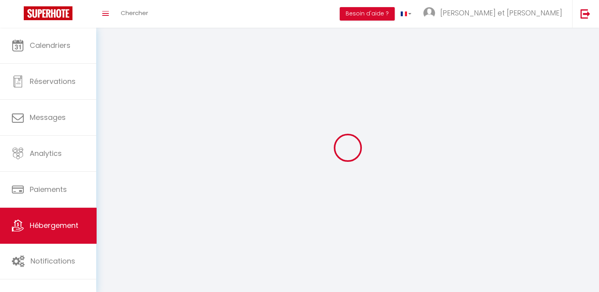
checkbox input "false"
select select
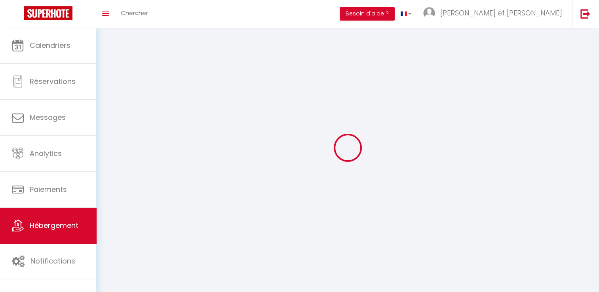
select select
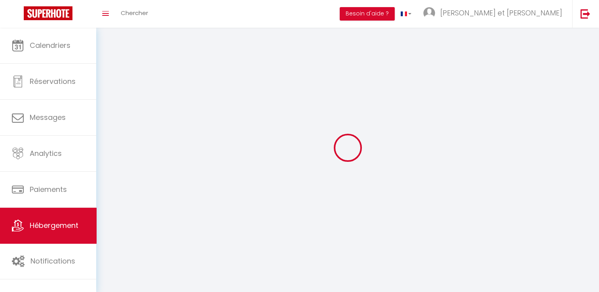
select select
checkbox input "false"
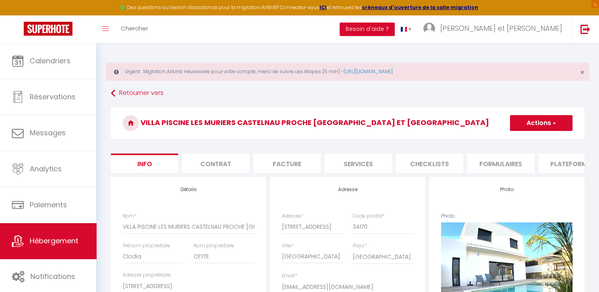
click at [279, 164] on li "Facture" at bounding box center [286, 163] width 67 height 19
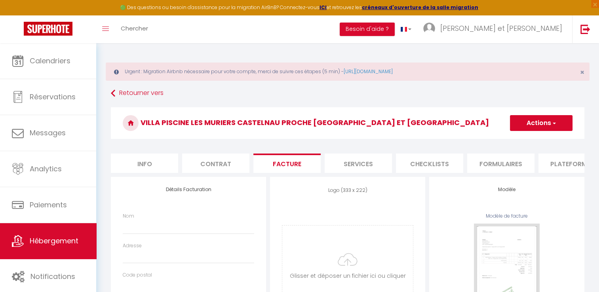
click at [235, 165] on li "Contrat" at bounding box center [215, 163] width 67 height 19
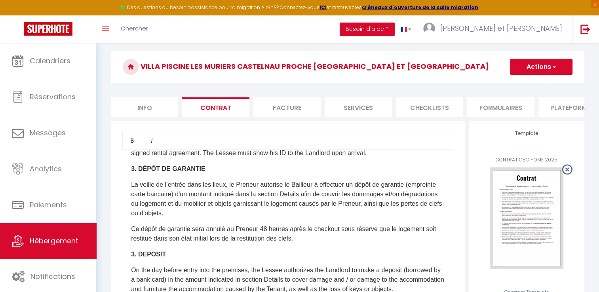
scroll to position [381, 0]
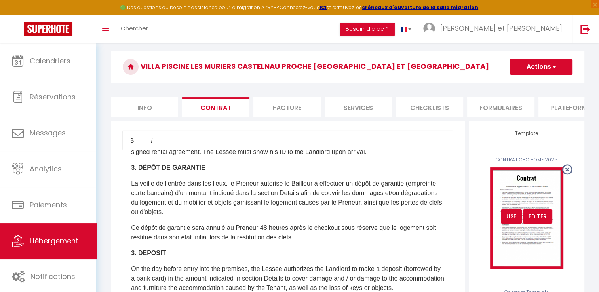
click at [509, 223] on div "USE" at bounding box center [511, 216] width 21 height 14
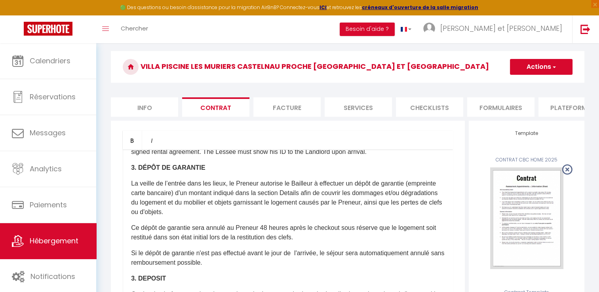
click at [543, 72] on button "Actions" at bounding box center [541, 67] width 63 height 16
click at [496, 84] on link "Enregistrer" at bounding box center [517, 84] width 108 height 10
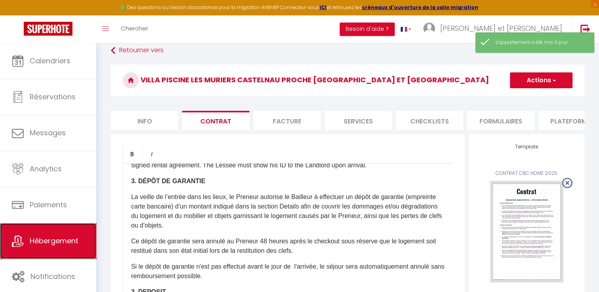
click at [58, 238] on span "Hébergement" at bounding box center [54, 241] width 49 height 10
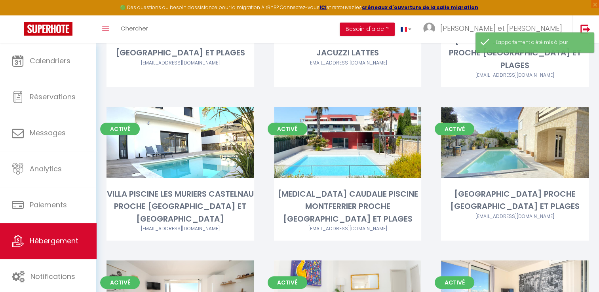
scroll to position [182, 0]
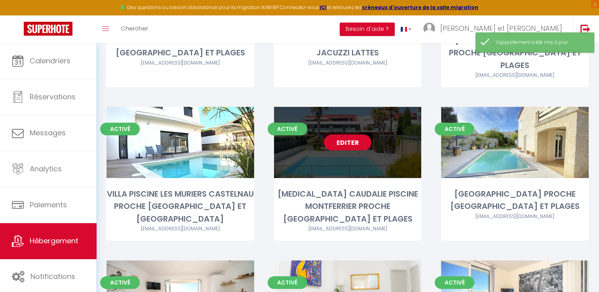
click at [349, 135] on link "Editer" at bounding box center [347, 143] width 47 height 16
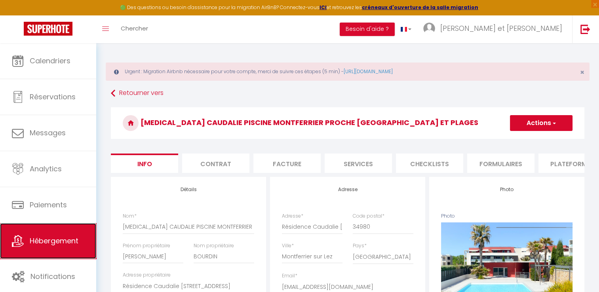
click at [63, 241] on span "Hébergement" at bounding box center [54, 241] width 49 height 10
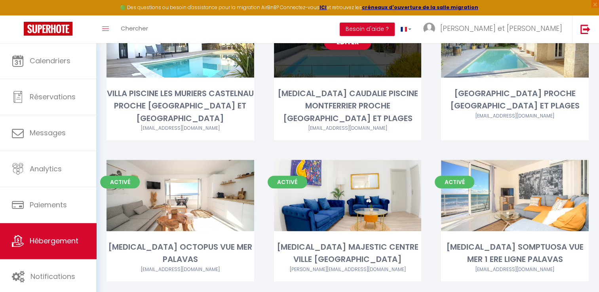
scroll to position [289, 0]
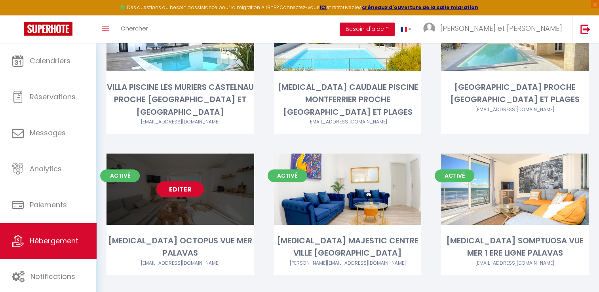
click at [181, 181] on link "Editer" at bounding box center [179, 189] width 47 height 16
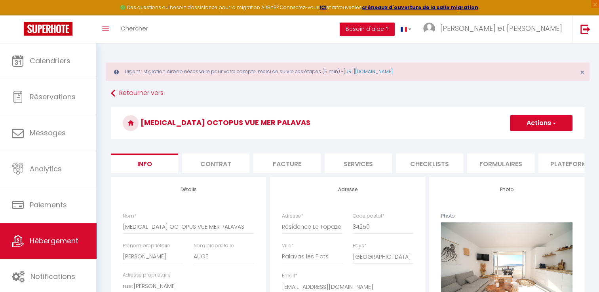
click at [214, 165] on li "Contrat" at bounding box center [215, 163] width 67 height 19
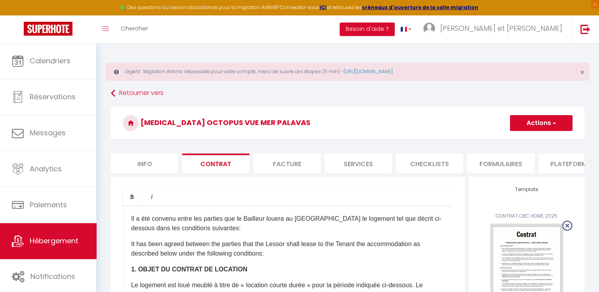
scroll to position [63, 0]
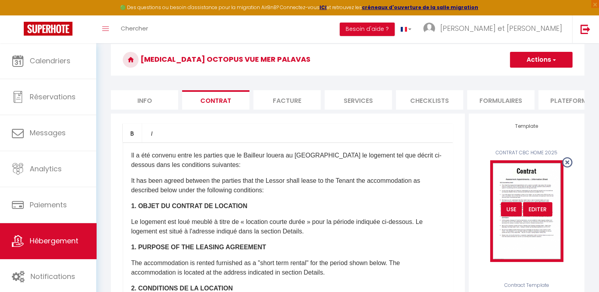
click at [515, 216] on div "USE" at bounding box center [511, 209] width 21 height 14
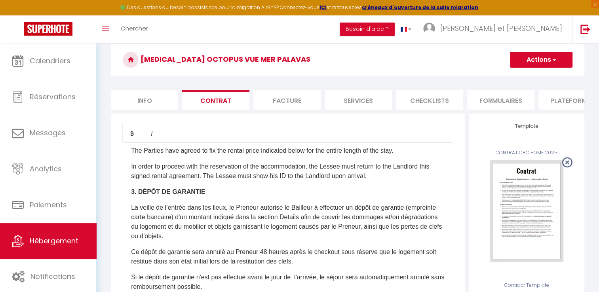
scroll to position [365, 0]
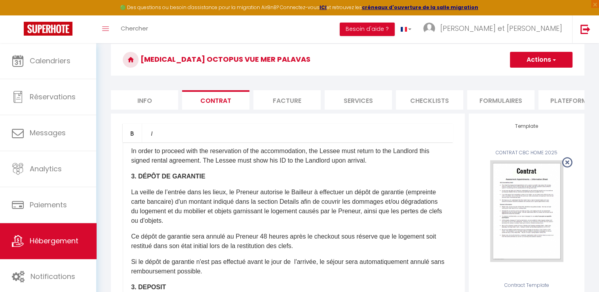
click at [535, 64] on button "Actions" at bounding box center [541, 60] width 63 height 16
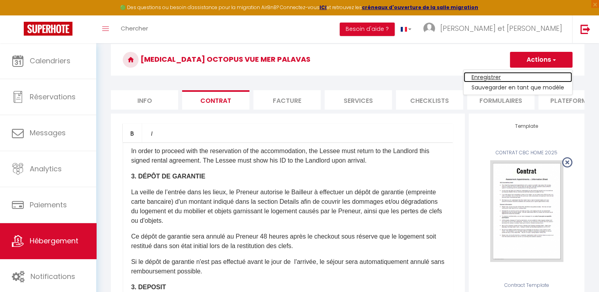
click at [491, 75] on link "Enregistrer" at bounding box center [517, 77] width 108 height 10
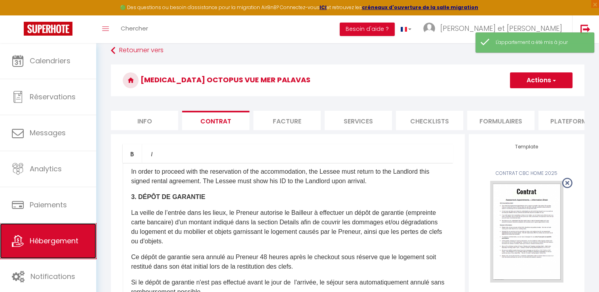
click at [58, 253] on link "Hébergement" at bounding box center [48, 241] width 96 height 36
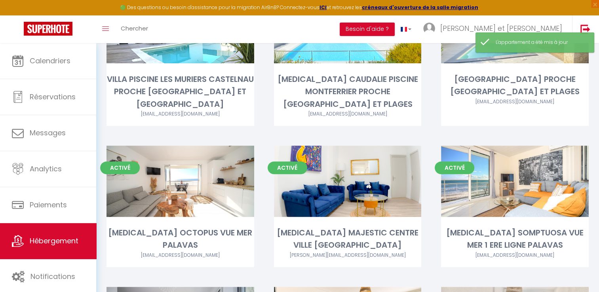
scroll to position [297, 0]
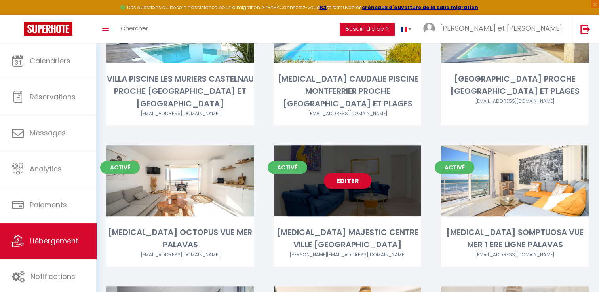
click at [343, 159] on div "Editer" at bounding box center [348, 180] width 148 height 71
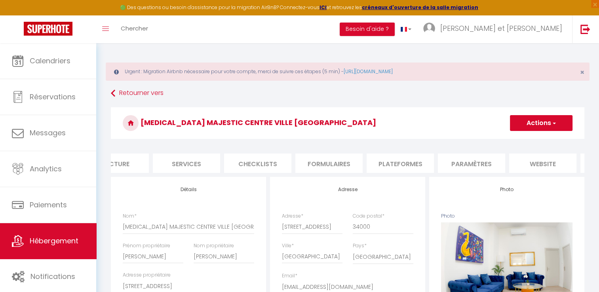
scroll to position [0, 172]
click at [394, 167] on li "Plateformes" at bounding box center [399, 163] width 67 height 19
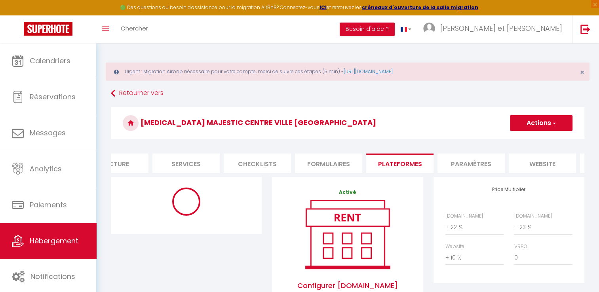
click at [198, 165] on li "Services" at bounding box center [185, 163] width 67 height 19
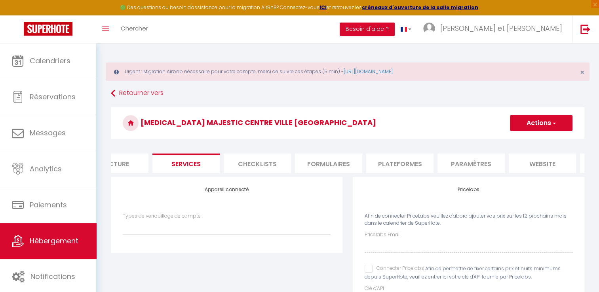
click at [119, 167] on li "Facture" at bounding box center [114, 163] width 67 height 19
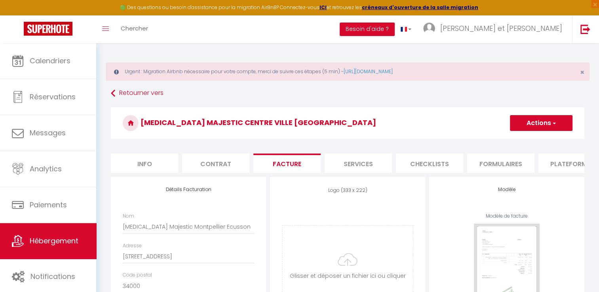
click at [216, 165] on li "Contrat" at bounding box center [215, 163] width 67 height 19
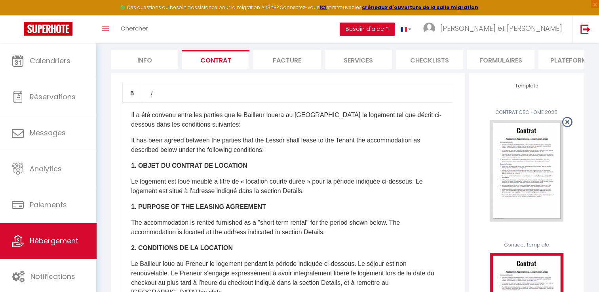
scroll to position [101, 0]
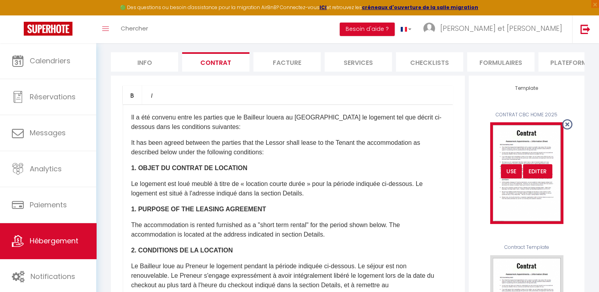
click at [505, 171] on div "USE" at bounding box center [511, 171] width 21 height 14
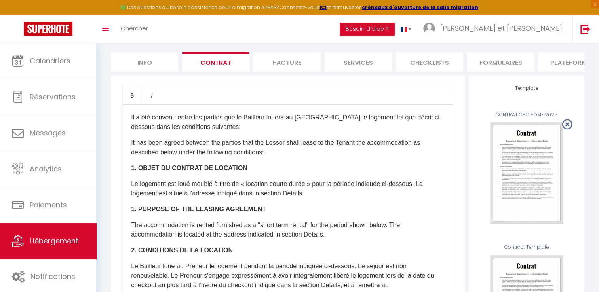
scroll to position [0, 0]
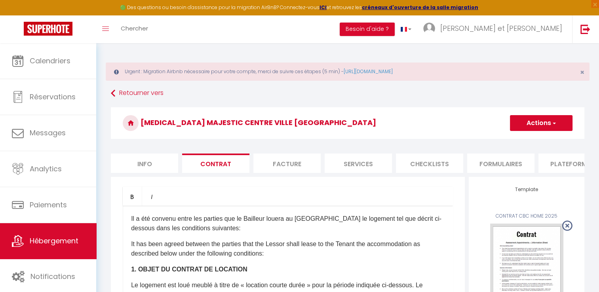
click at [549, 126] on button "Actions" at bounding box center [541, 123] width 63 height 16
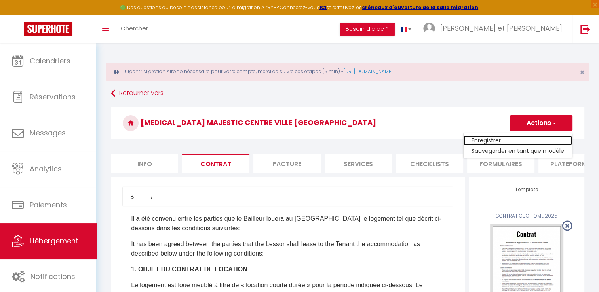
click at [489, 142] on link "Enregistrer" at bounding box center [517, 140] width 108 height 10
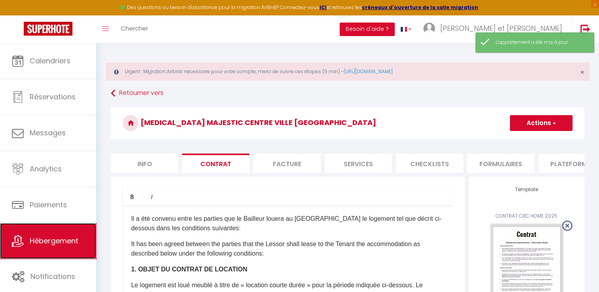
click at [73, 241] on span "Hébergement" at bounding box center [54, 241] width 49 height 10
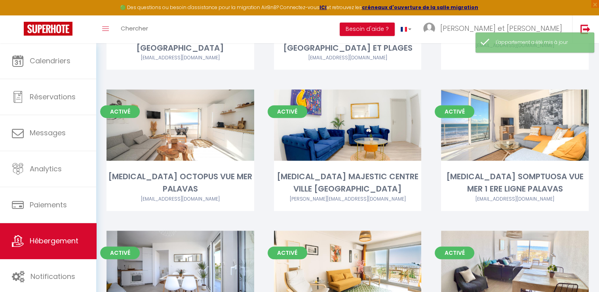
scroll to position [354, 0]
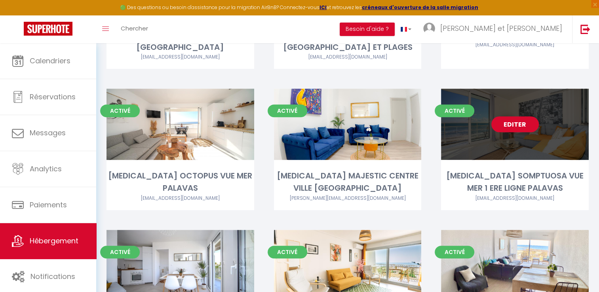
click at [520, 116] on link "Editer" at bounding box center [514, 124] width 47 height 16
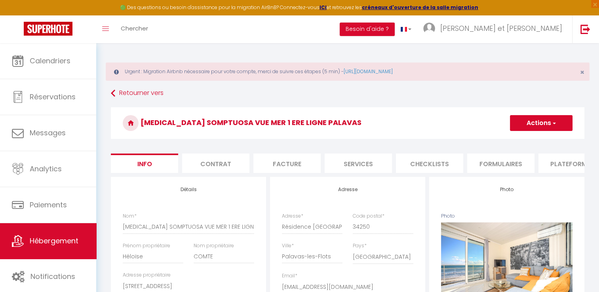
click at [207, 163] on li "Contrat" at bounding box center [215, 163] width 67 height 19
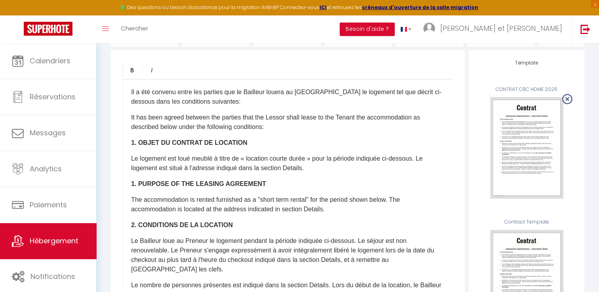
scroll to position [131, 0]
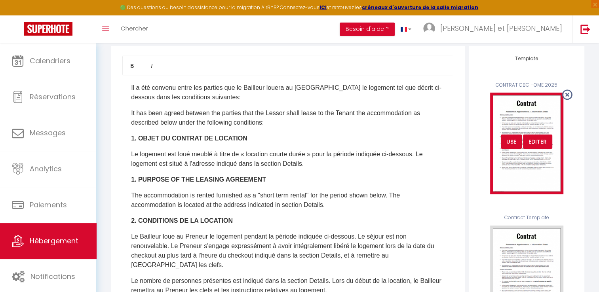
click at [512, 149] on div "USE" at bounding box center [511, 142] width 21 height 14
click at [511, 149] on div "USE" at bounding box center [511, 142] width 21 height 14
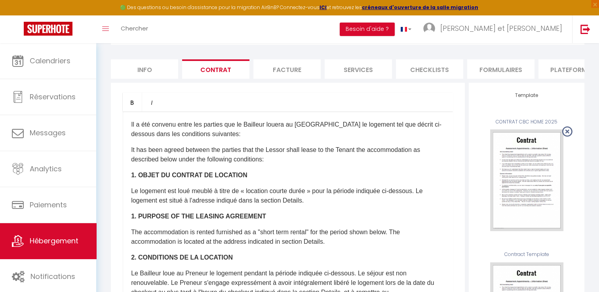
scroll to position [95, 0]
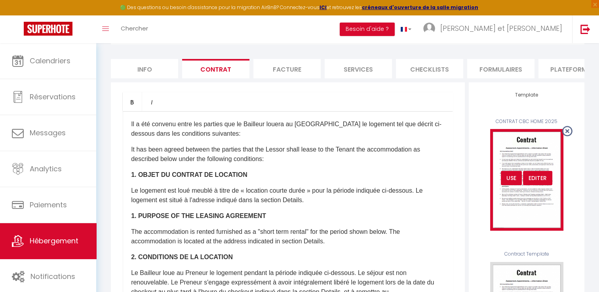
click at [510, 183] on div "USE" at bounding box center [511, 178] width 21 height 14
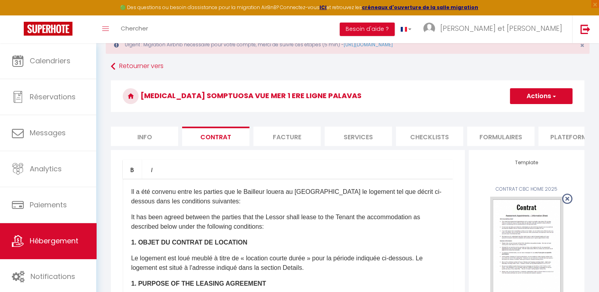
scroll to position [0, 0]
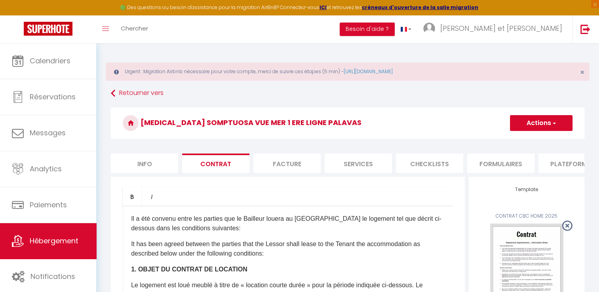
click at [552, 118] on button "Actions" at bounding box center [541, 123] width 63 height 16
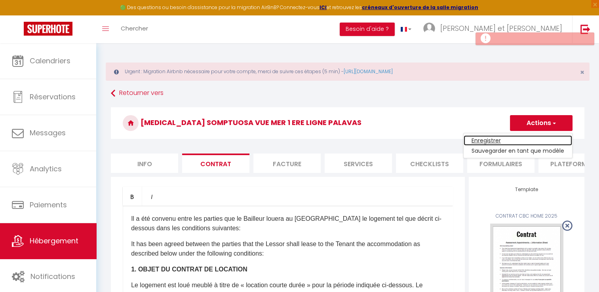
click at [489, 142] on link "Enregistrer" at bounding box center [517, 140] width 108 height 10
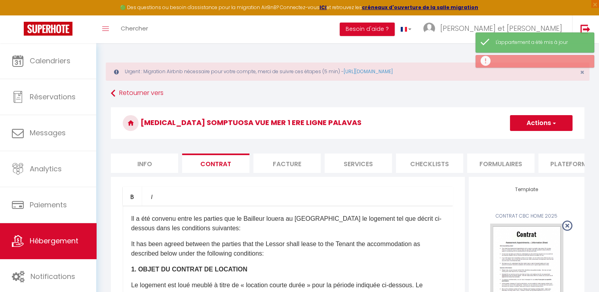
scroll to position [38, 0]
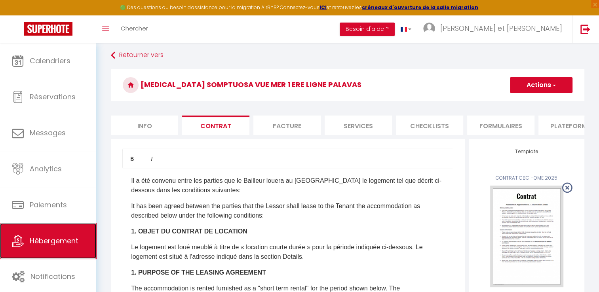
click at [50, 244] on span "Hébergement" at bounding box center [54, 241] width 49 height 10
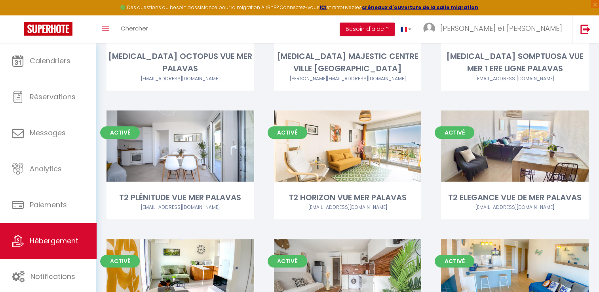
scroll to position [473, 0]
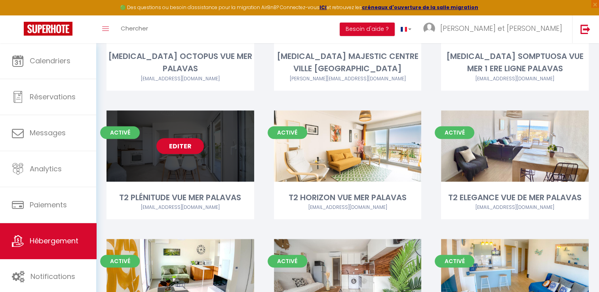
click at [186, 138] on link "Editer" at bounding box center [179, 146] width 47 height 16
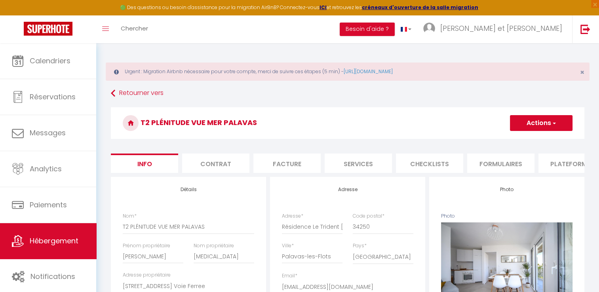
click at [221, 163] on li "Contrat" at bounding box center [215, 163] width 67 height 19
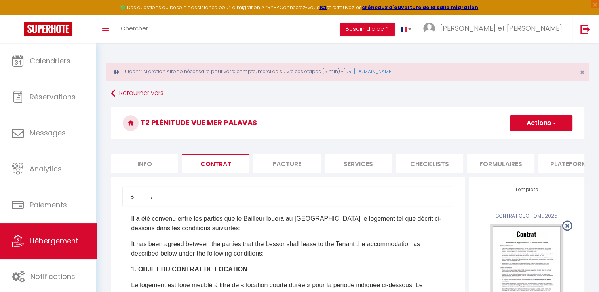
scroll to position [81, 0]
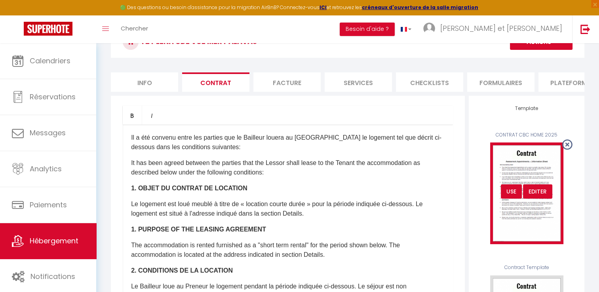
click at [499, 198] on div "USE Editer" at bounding box center [525, 191] width 91 height 14
click at [508, 197] on div "USE" at bounding box center [511, 191] width 21 height 14
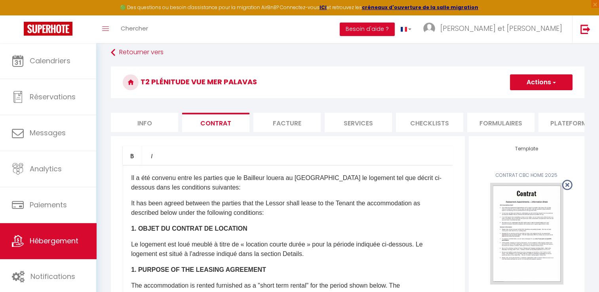
scroll to position [36, 0]
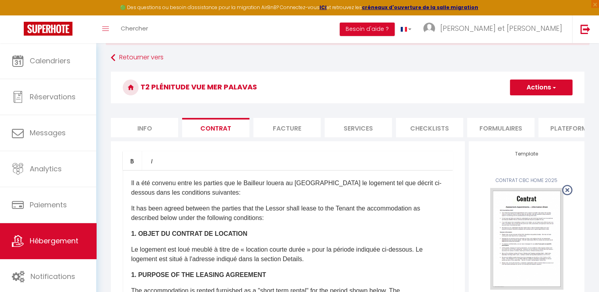
drag, startPoint x: 538, startPoint y: 93, endPoint x: 553, endPoint y: 91, distance: 15.1
click at [553, 91] on button "Actions" at bounding box center [541, 88] width 63 height 16
click at [553, 91] on span "button" at bounding box center [553, 87] width 5 height 8
click at [549, 87] on button "Actions" at bounding box center [541, 88] width 63 height 16
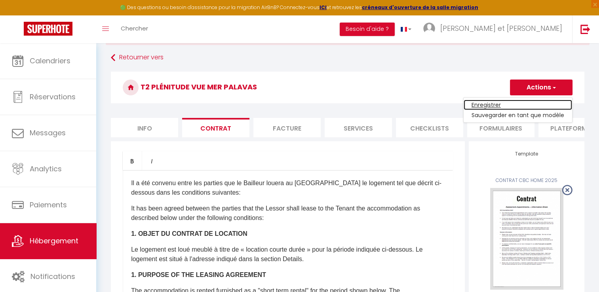
click at [491, 105] on link "Enregistrer" at bounding box center [517, 105] width 108 height 10
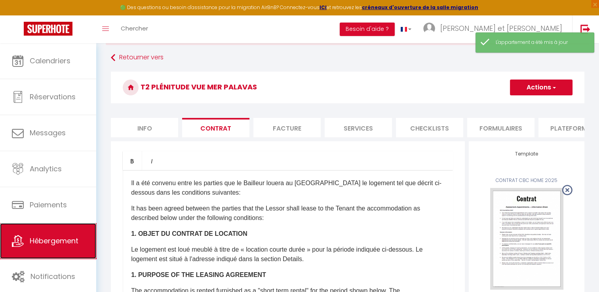
click at [59, 244] on span "Hébergement" at bounding box center [54, 241] width 49 height 10
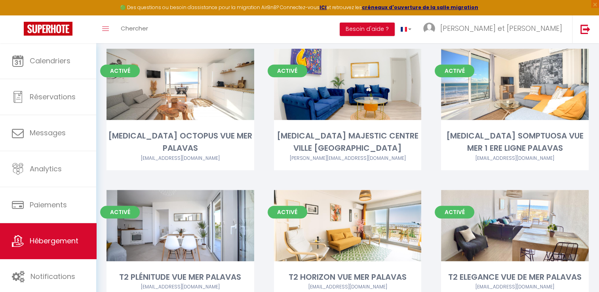
scroll to position [457, 0]
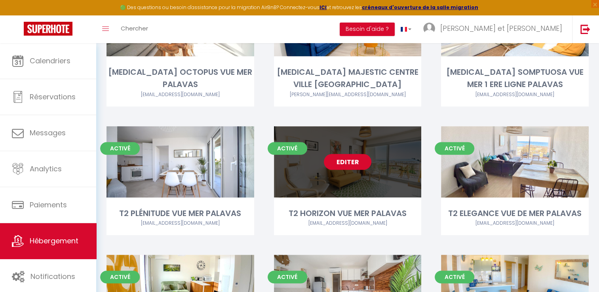
click at [346, 154] on link "Editer" at bounding box center [347, 162] width 47 height 16
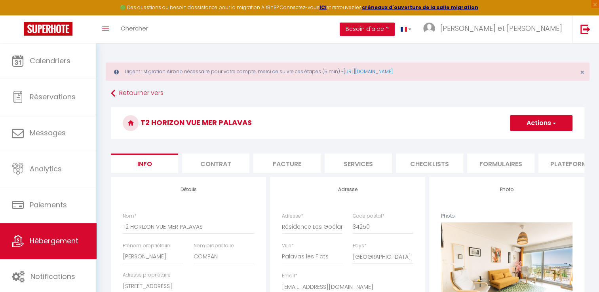
click at [215, 159] on li "Contrat" at bounding box center [215, 163] width 67 height 19
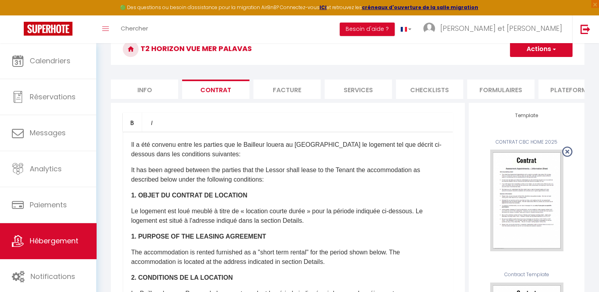
scroll to position [74, 0]
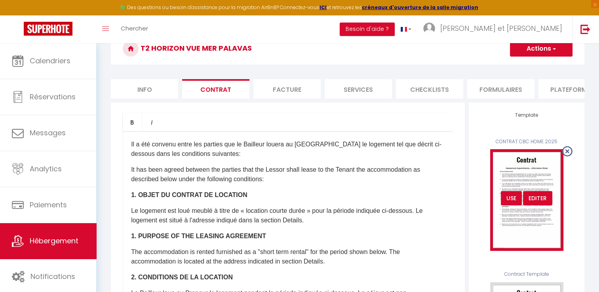
click at [505, 205] on div "USE" at bounding box center [511, 198] width 21 height 14
click at [505, 203] on div "USE" at bounding box center [511, 198] width 21 height 14
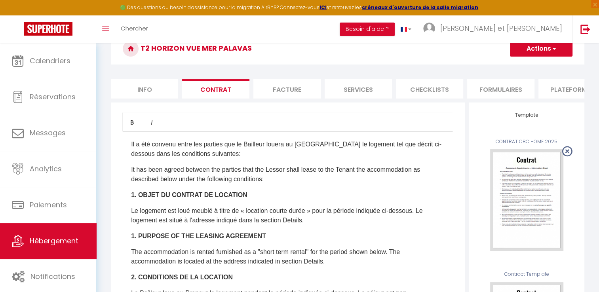
drag, startPoint x: 533, startPoint y: 49, endPoint x: 546, endPoint y: 51, distance: 14.0
click at [546, 51] on button "Actions" at bounding box center [541, 49] width 63 height 16
drag, startPoint x: 530, startPoint y: 55, endPoint x: 546, endPoint y: 48, distance: 16.7
click at [546, 48] on button "Actions" at bounding box center [541, 49] width 63 height 16
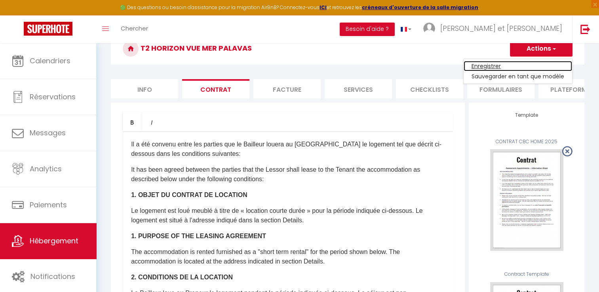
click at [494, 63] on link "Enregistrer" at bounding box center [517, 66] width 108 height 10
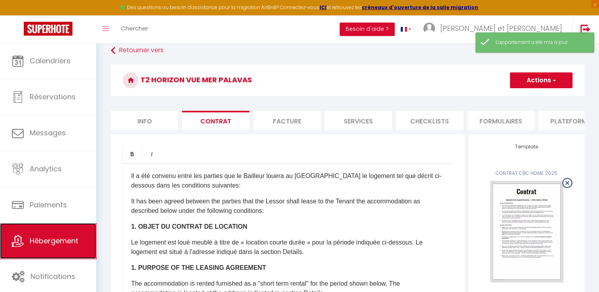
click at [40, 247] on link "Hébergement" at bounding box center [48, 241] width 96 height 36
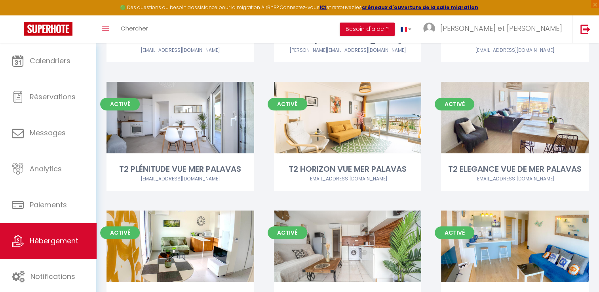
scroll to position [497, 0]
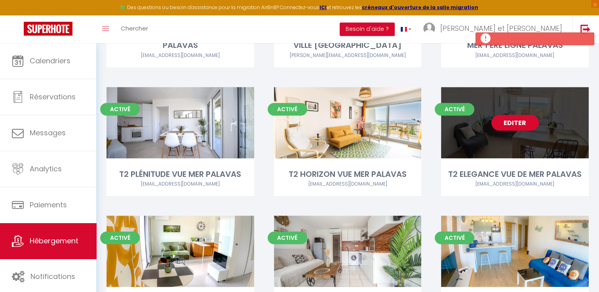
click at [507, 116] on link "Editer" at bounding box center [514, 123] width 47 height 16
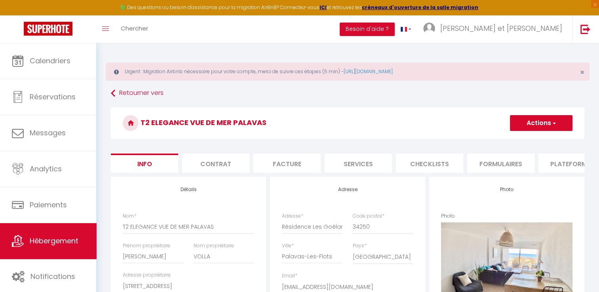
click at [223, 161] on li "Contrat" at bounding box center [215, 163] width 67 height 19
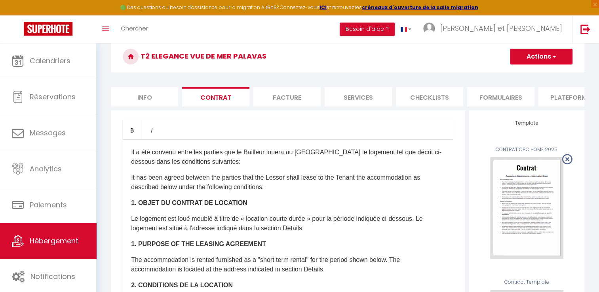
scroll to position [68, 0]
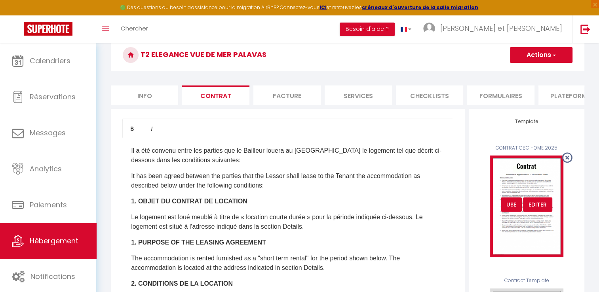
click at [506, 212] on div "USE" at bounding box center [511, 204] width 21 height 14
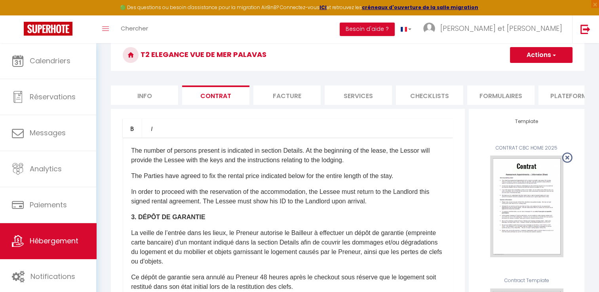
scroll to position [372, 0]
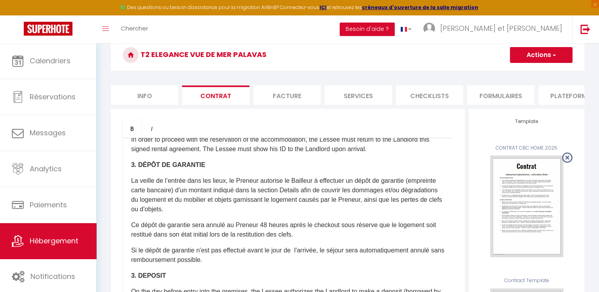
click at [517, 61] on button "Actions" at bounding box center [541, 55] width 63 height 16
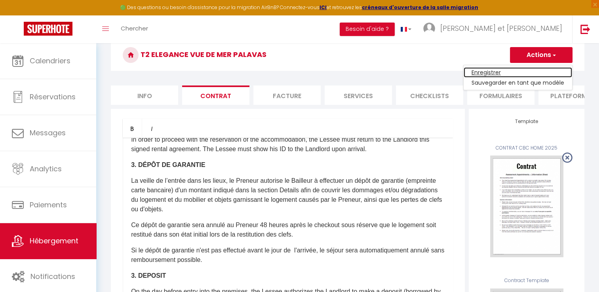
click at [497, 70] on link "Enregistrer" at bounding box center [517, 72] width 108 height 10
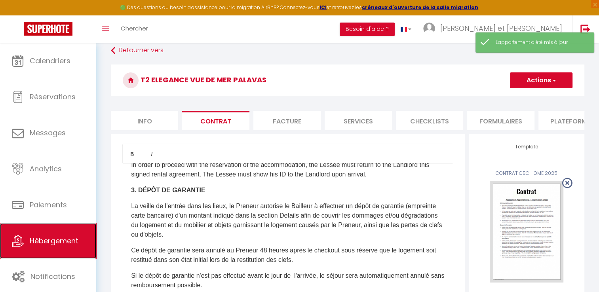
click at [68, 239] on span "Hébergement" at bounding box center [54, 241] width 49 height 10
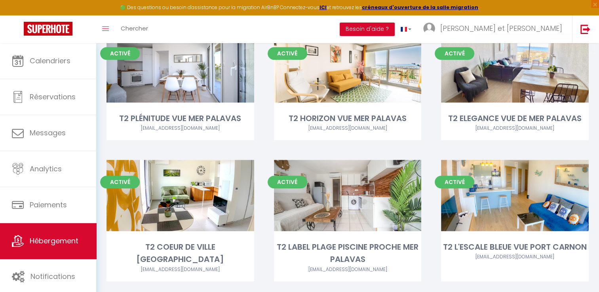
scroll to position [554, 0]
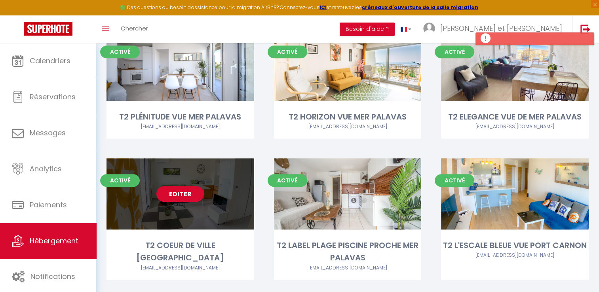
click at [185, 186] on link "Editer" at bounding box center [179, 194] width 47 height 16
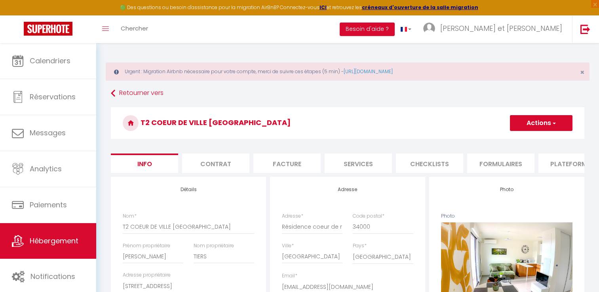
select select "3"
select select "2"
select select "1"
select select "16:00"
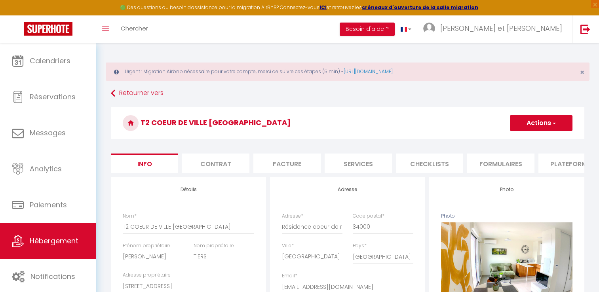
select select "16:30"
select select "11:00"
select select "30"
select select "120"
select select "20:00"
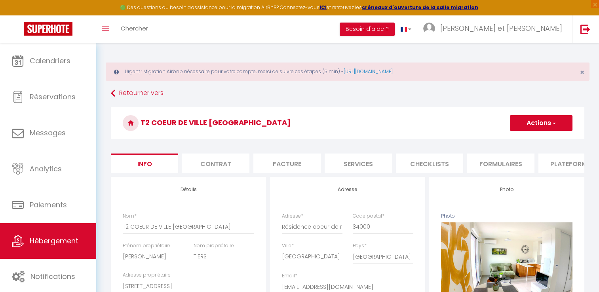
select select "11891"
select select "28"
select select "42629"
click at [296, 164] on li "Facture" at bounding box center [286, 163] width 67 height 19
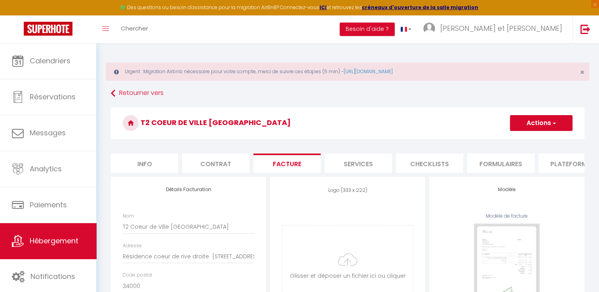
click at [226, 164] on li "Contrat" at bounding box center [215, 163] width 67 height 19
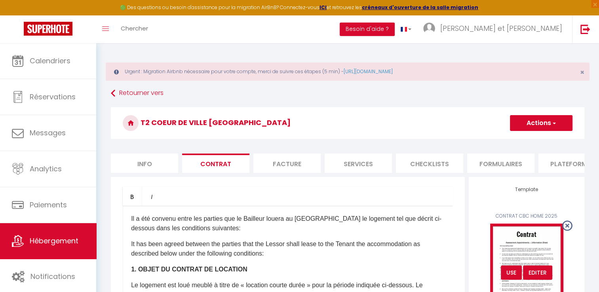
click at [510, 280] on div "USE" at bounding box center [511, 273] width 21 height 14
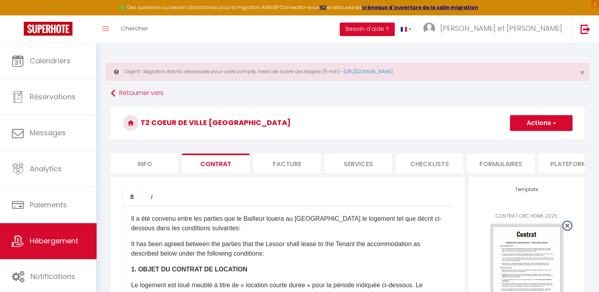
drag, startPoint x: 535, startPoint y: 124, endPoint x: 550, endPoint y: 124, distance: 14.6
click at [550, 124] on button "Actions" at bounding box center [541, 123] width 63 height 16
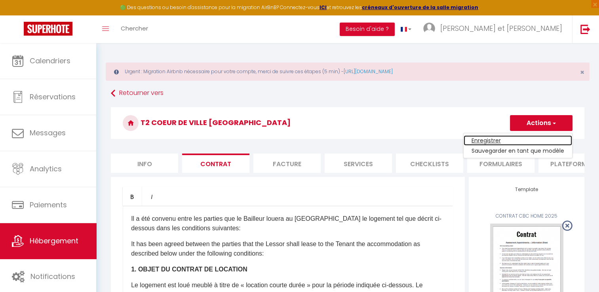
click at [497, 136] on link "Enregistrer" at bounding box center [517, 140] width 108 height 10
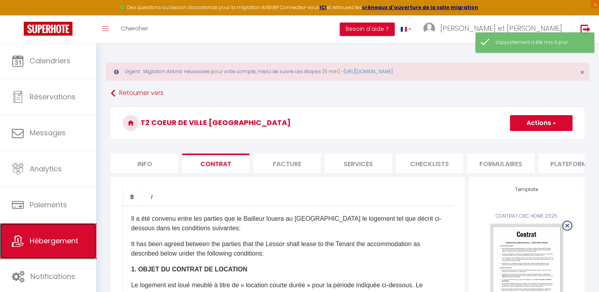
click at [74, 236] on span "Hébergement" at bounding box center [54, 241] width 49 height 10
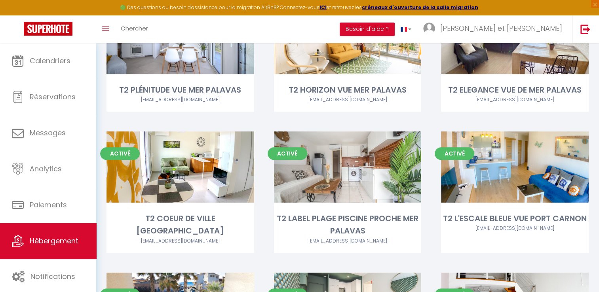
scroll to position [582, 0]
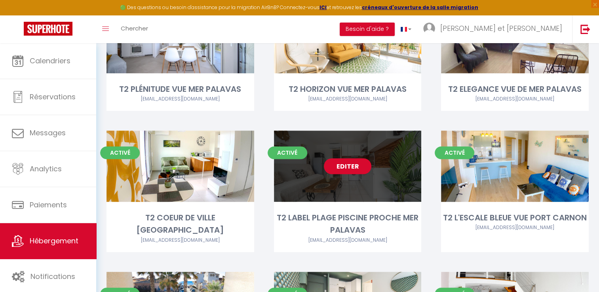
click at [347, 158] on link "Editer" at bounding box center [347, 166] width 47 height 16
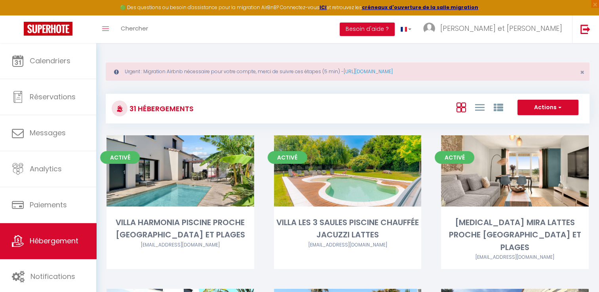
select select "3"
select select "2"
select select "1"
select select
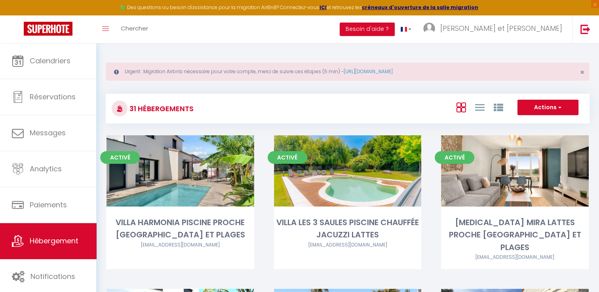
select select "28"
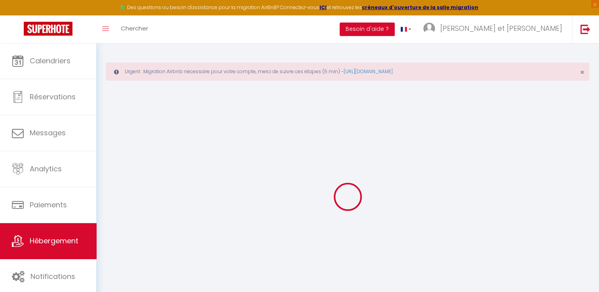
select select
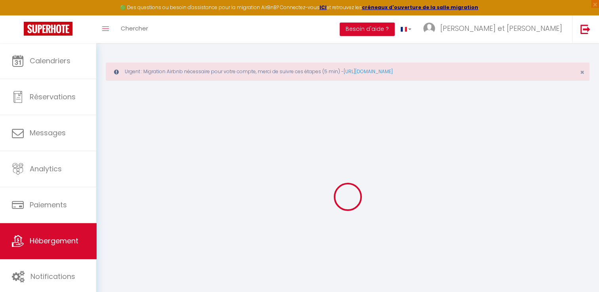
select select
checkbox input "false"
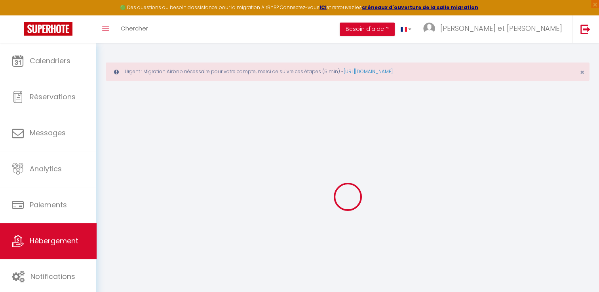
select select
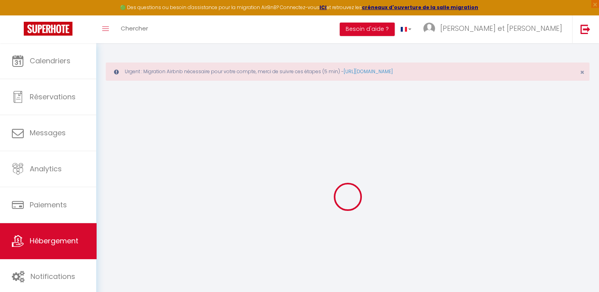
select select
checkbox input "false"
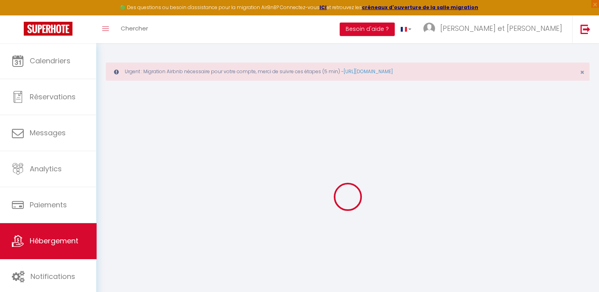
checkbox input "false"
select select
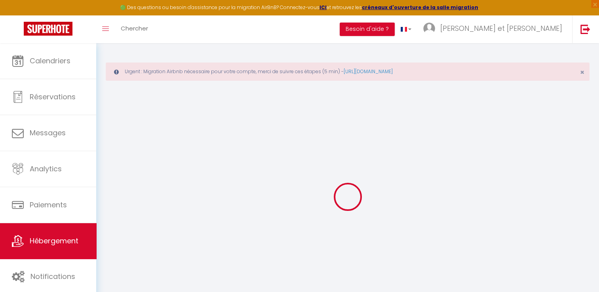
select select
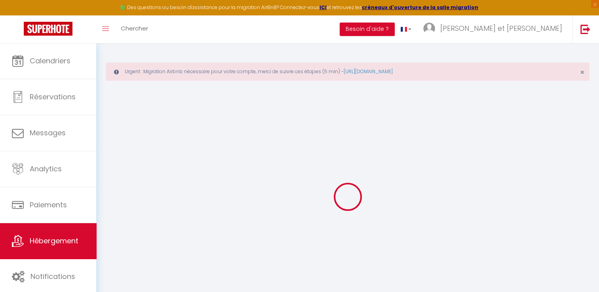
checkbox input "false"
select select
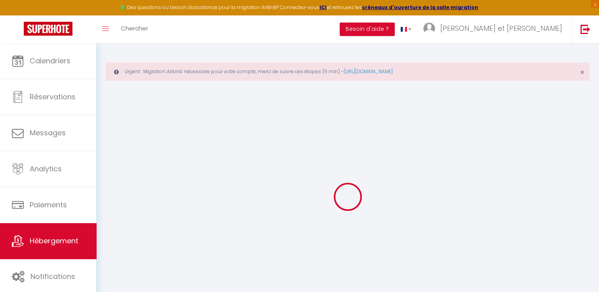
select select
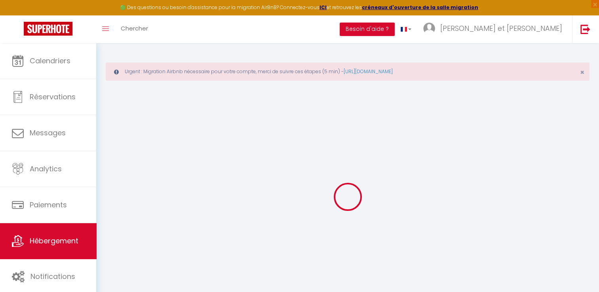
select select
checkbox input "false"
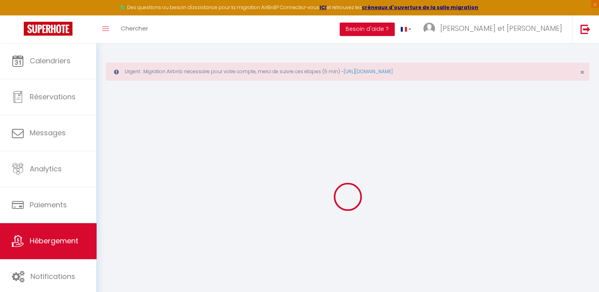
checkbox input "false"
select select
type input "T2 LABEL PLAGE PISCINE PROCHE MER PALAVAS"
type input "Marina"
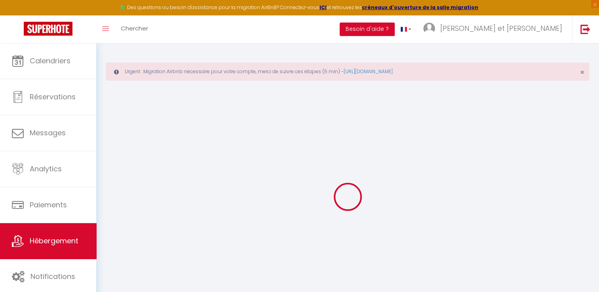
type input "LEJEUNE CAPEL"
type input "18 avenue Antoine de Saint Exupéry"
type input "34670"
type input "Baillargues"
type input "50"
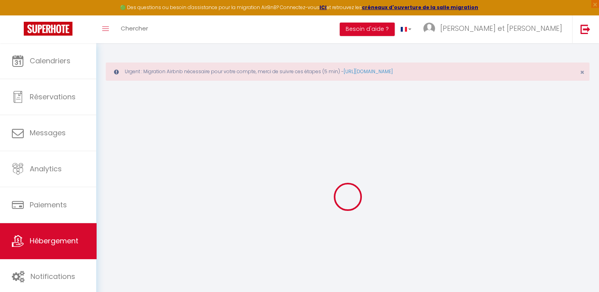
type input "15"
type input "67"
type input "7.2"
type input "1000"
type input "600"
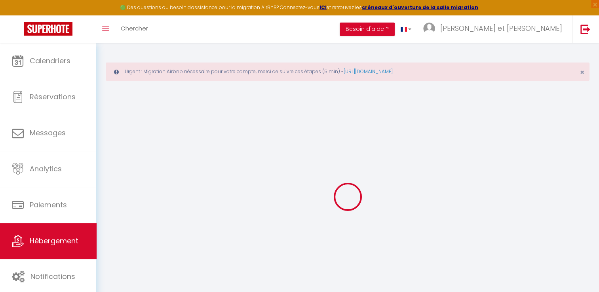
select select
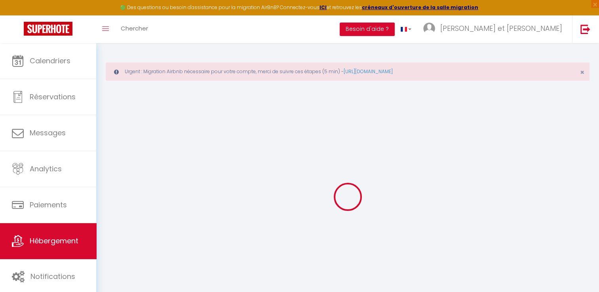
select select
type input "Résidence Le Scarlett 334 avenue des Jockeys"
type input "34250"
type input "Palavas les Flots"
type input "[EMAIL_ADDRESS][DOMAIN_NAME]"
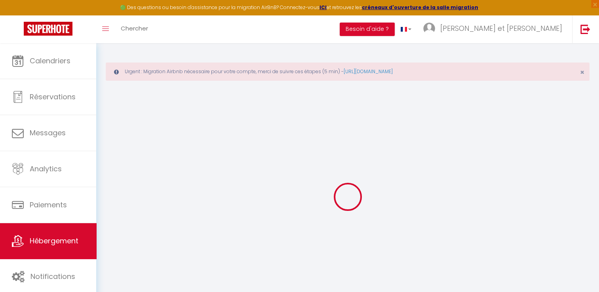
select select "10260"
checkbox input "false"
checkbox input "true"
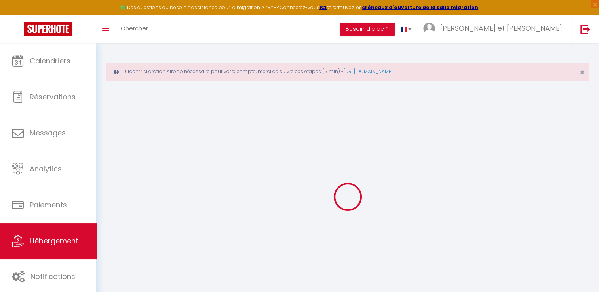
radio input "true"
type input "0"
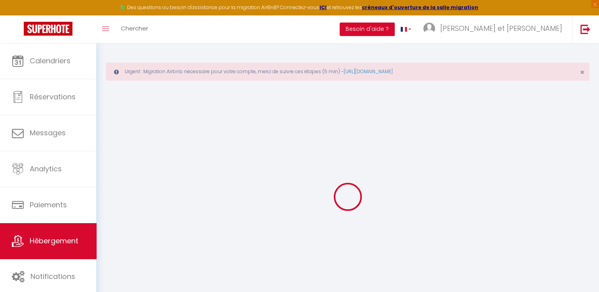
select select
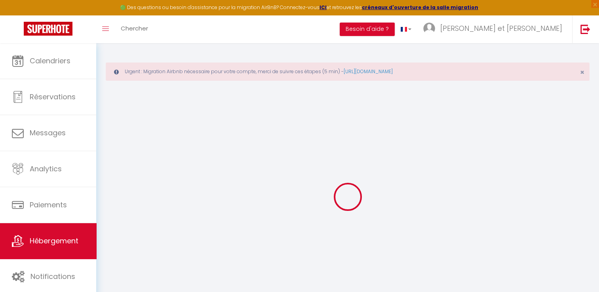
select select
checkbox input "false"
checkbox input "true"
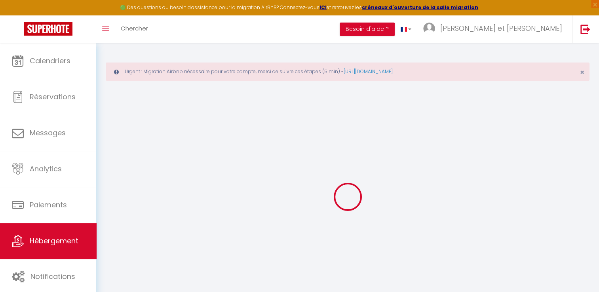
select select
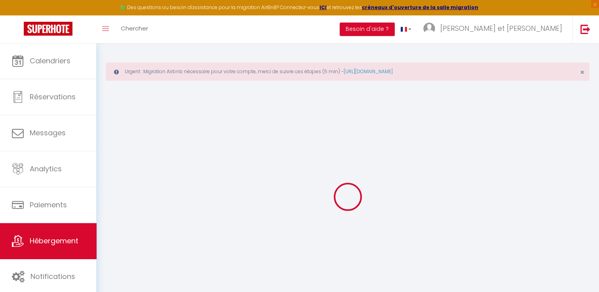
select select
checkbox input "false"
checkbox input "true"
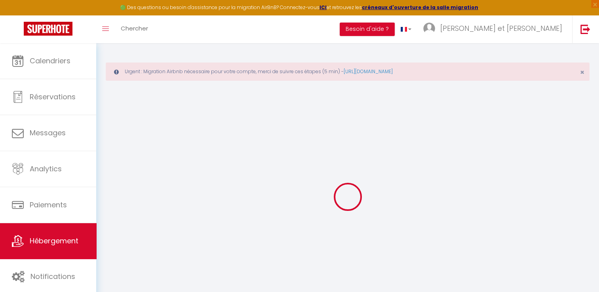
select select "42629"
checkbox input "false"
checkbox input "true"
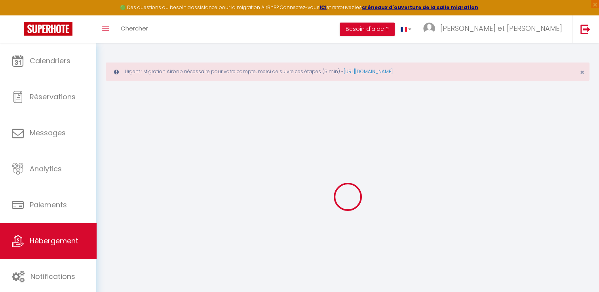
select select "16:00"
select select "22:00"
select select "11:00"
select select "30"
select select "120"
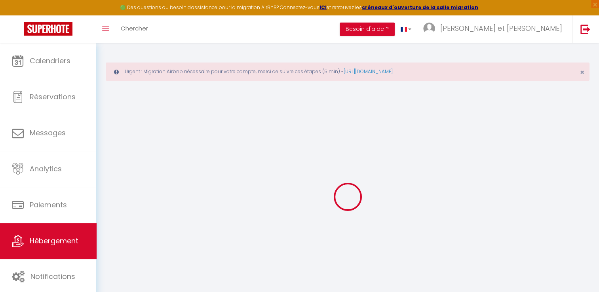
select select "21:00"
checkbox input "false"
checkbox input "true"
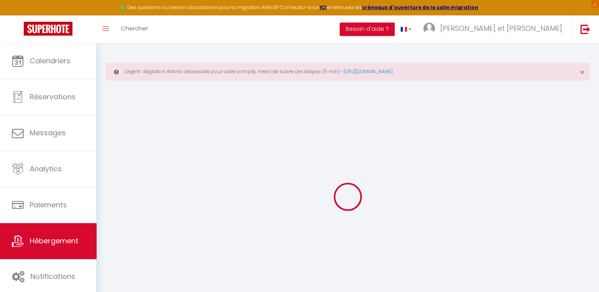
checkbox input "false"
checkbox input "true"
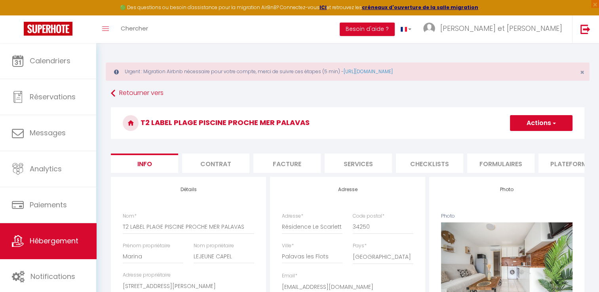
scroll to position [47, 0]
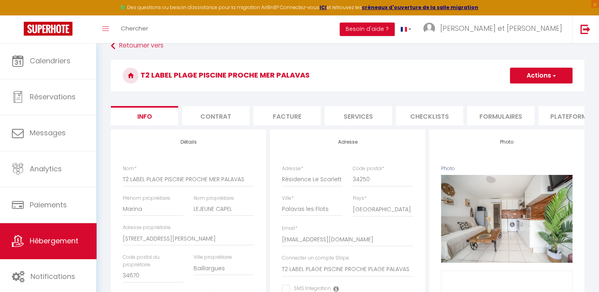
click at [536, 80] on button "Actions" at bounding box center [541, 76] width 63 height 16
click at [446, 66] on h3 "T2 LABEL PLAGE PISCINE PROCHE MER PALAVAS" at bounding box center [347, 76] width 473 height 32
click at [207, 116] on li "Contrat" at bounding box center [215, 115] width 67 height 19
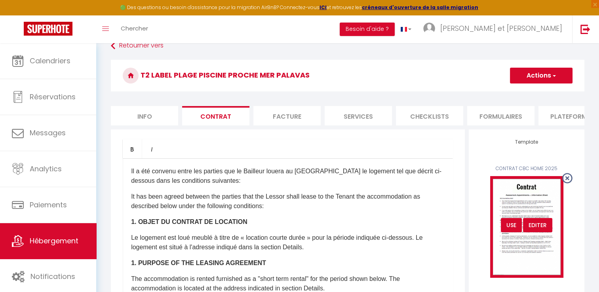
click at [510, 231] on div "USE" at bounding box center [511, 225] width 21 height 14
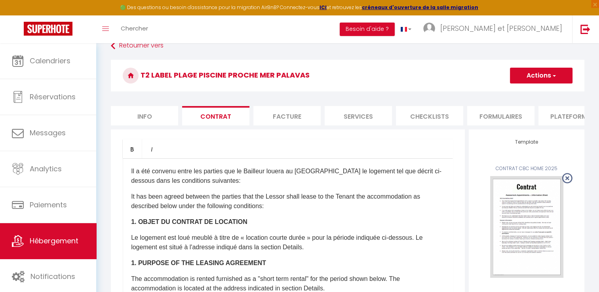
click at [539, 73] on button "Actions" at bounding box center [541, 76] width 63 height 16
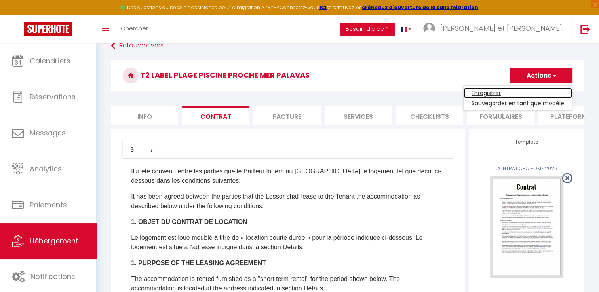
click at [488, 94] on link "Enregistrer" at bounding box center [517, 93] width 108 height 10
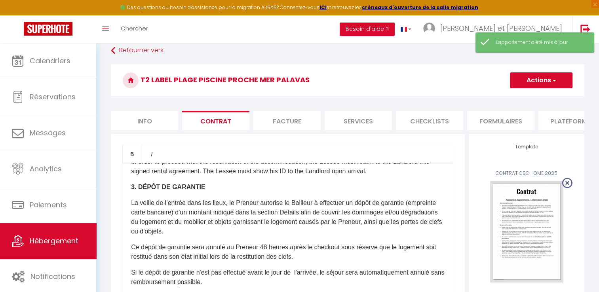
scroll to position [381, 0]
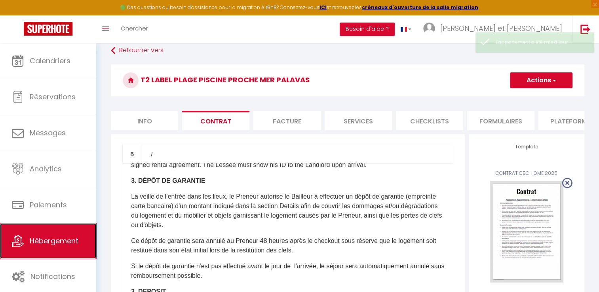
click at [76, 247] on link "Hébergement" at bounding box center [48, 241] width 96 height 36
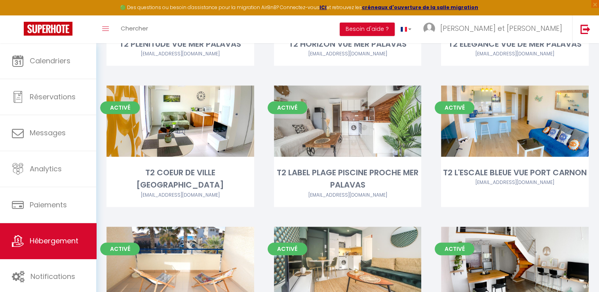
scroll to position [630, 0]
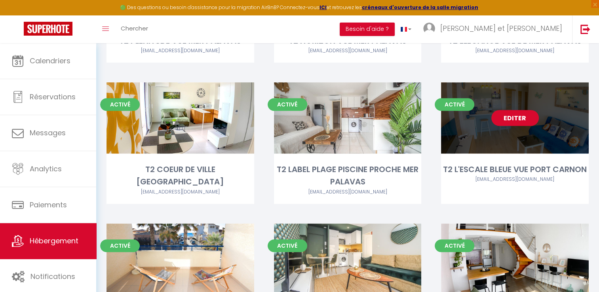
click at [502, 110] on link "Editer" at bounding box center [514, 118] width 47 height 16
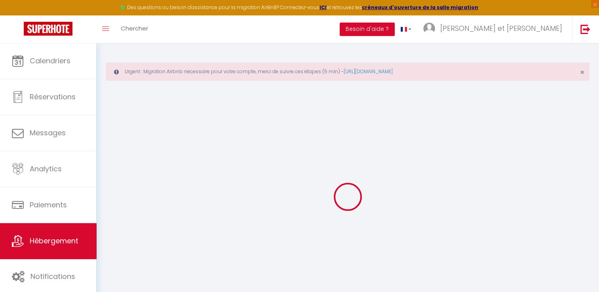
type input "T2 L'ESCALE BLEUE VUE PORT CARNON"
type input "Colette"
type input "DUCOMMUN"
type input "208 montée Pierre Regard"
type input "69700"
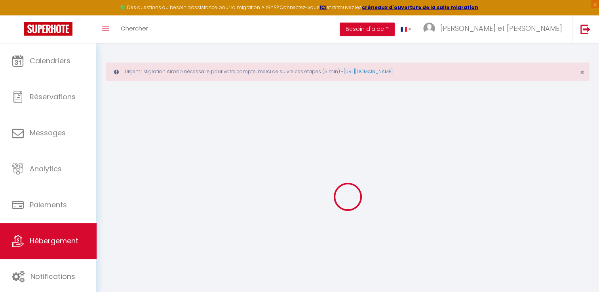
type input "Montagny"
type input "45"
type input "12"
type input "71"
type input "7.2"
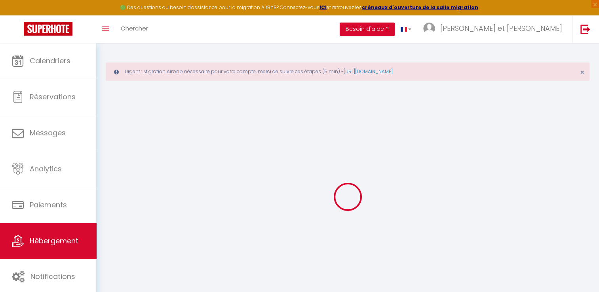
type input "5000"
type input "500"
select select
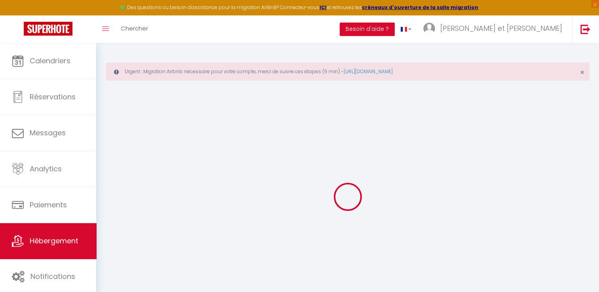
select select
type input "314 avenue des Comtes de Melgueil"
type input "34130"
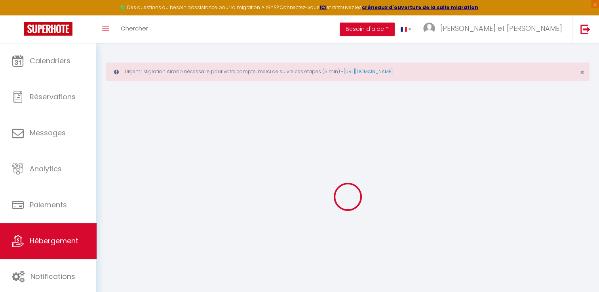
type input "Carnon"
type input "[EMAIL_ADDRESS][DOMAIN_NAME]"
select select "10180"
checkbox input "false"
checkbox input "true"
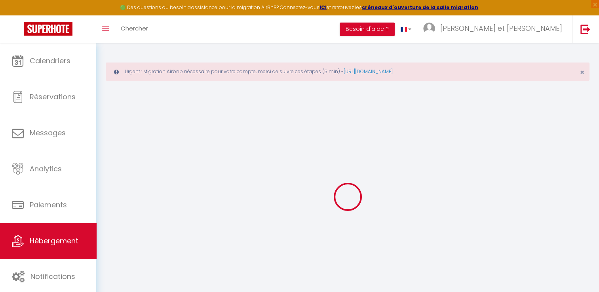
checkbox input "true"
radio input "true"
type input "0"
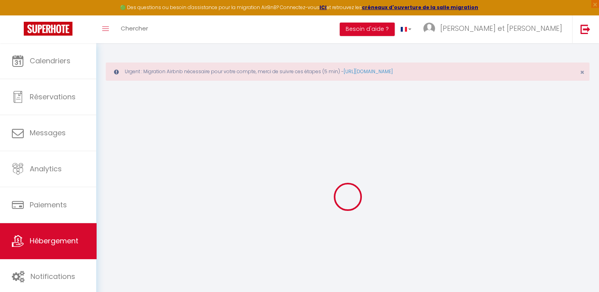
type input "0"
select select
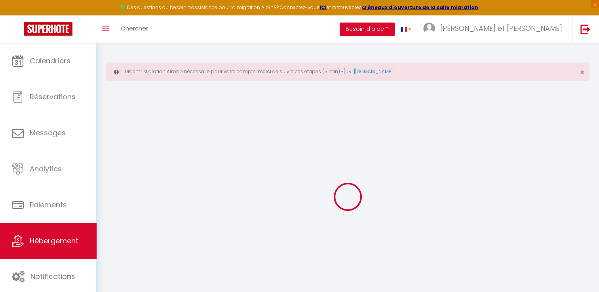
select select
checkbox input "false"
checkbox input "true"
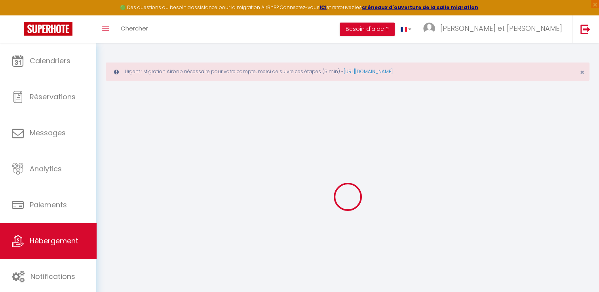
checkbox input "true"
select select
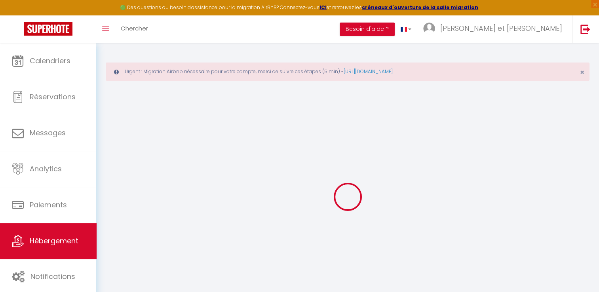
select select
checkbox input "false"
checkbox input "true"
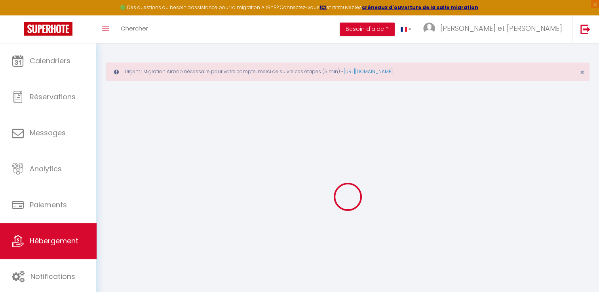
checkbox input "true"
select select "49420"
checkbox input "false"
checkbox input "true"
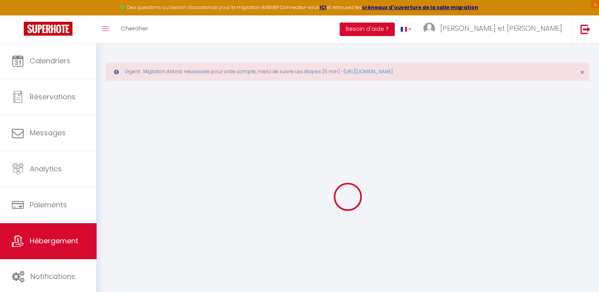
checkbox input "true"
select select "16:00"
select select "22:00"
select select "11:00"
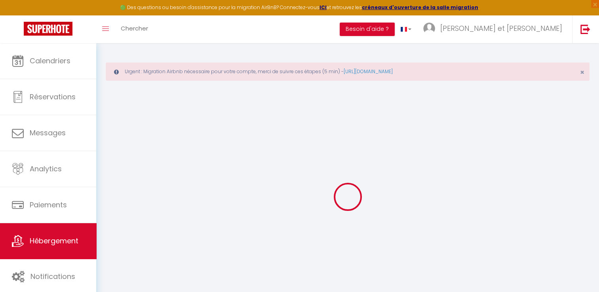
select select "30"
select select "120"
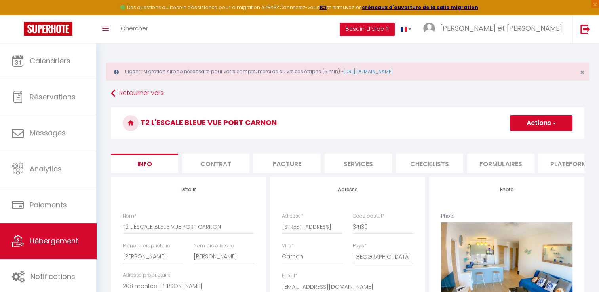
click at [208, 171] on li "Contrat" at bounding box center [215, 163] width 67 height 19
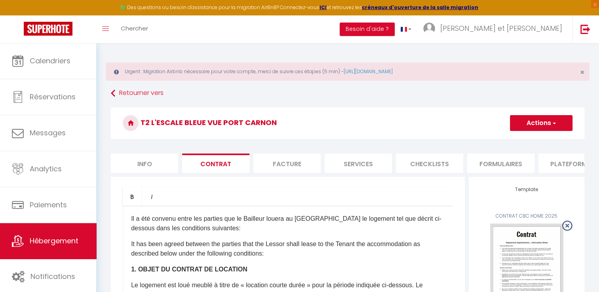
click at [538, 121] on button "Actions" at bounding box center [541, 123] width 63 height 16
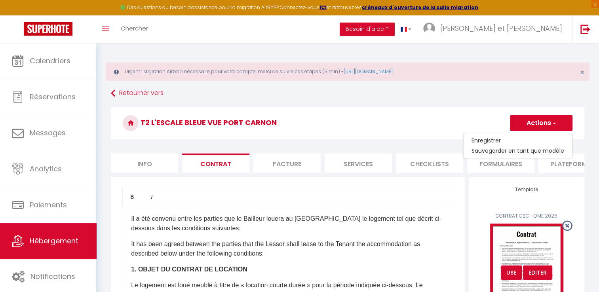
click at [510, 275] on div "USE" at bounding box center [511, 273] width 21 height 14
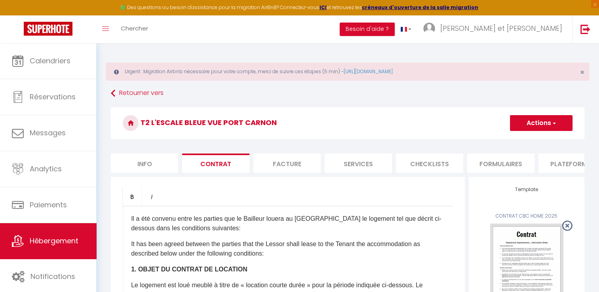
click at [547, 126] on button "Actions" at bounding box center [541, 123] width 63 height 16
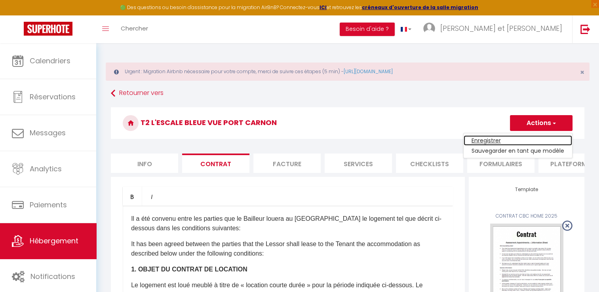
click at [488, 144] on link "Enregistrer" at bounding box center [517, 140] width 108 height 10
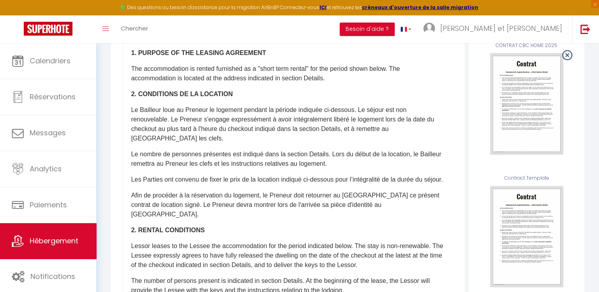
scroll to position [87, 0]
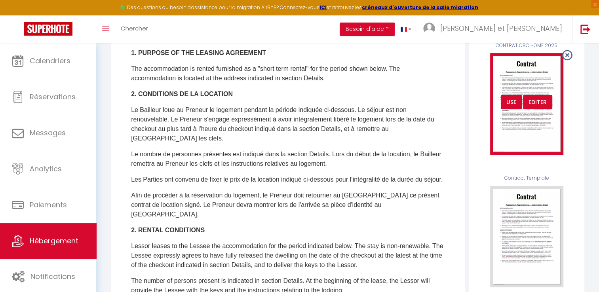
click at [511, 108] on div "USE" at bounding box center [511, 102] width 21 height 14
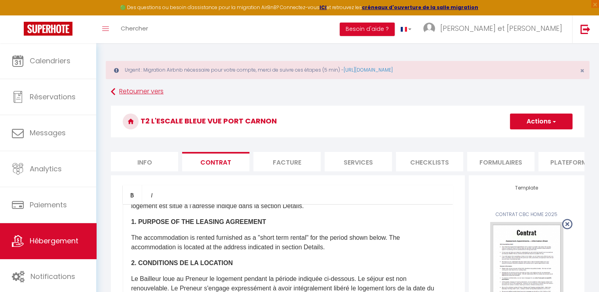
scroll to position [0, 0]
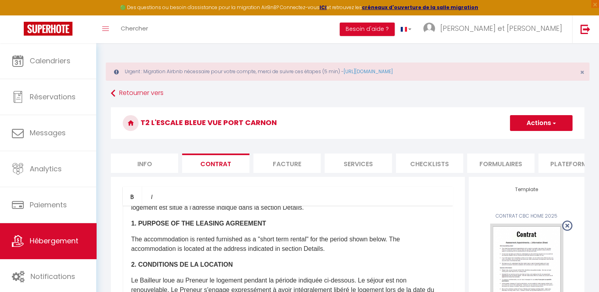
click at [538, 125] on button "Actions" at bounding box center [541, 123] width 63 height 16
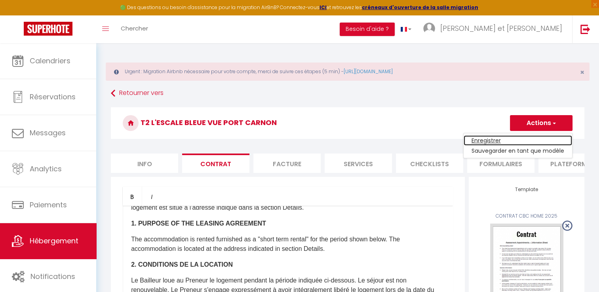
click at [489, 137] on link "Enregistrer" at bounding box center [517, 140] width 108 height 10
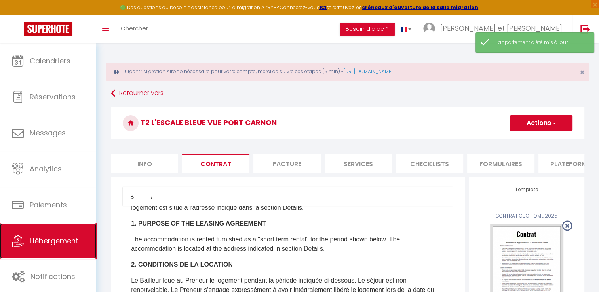
click at [48, 237] on span "Hébergement" at bounding box center [54, 241] width 49 height 10
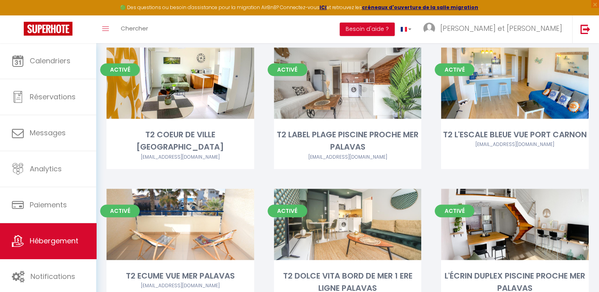
scroll to position [667, 0]
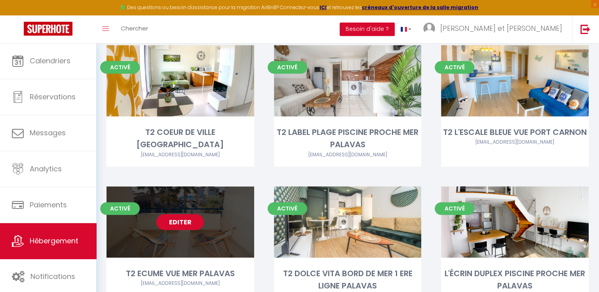
click at [175, 214] on link "Editer" at bounding box center [179, 222] width 47 height 16
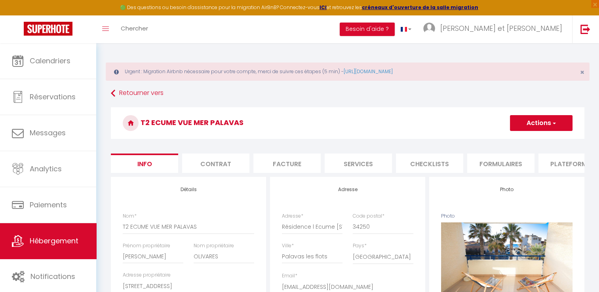
click at [352, 170] on li "Services" at bounding box center [357, 163] width 67 height 19
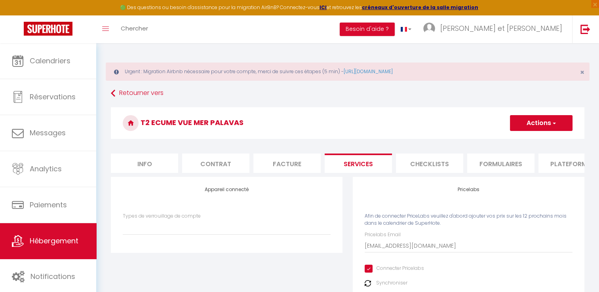
click at [288, 163] on li "Facture" at bounding box center [286, 163] width 67 height 19
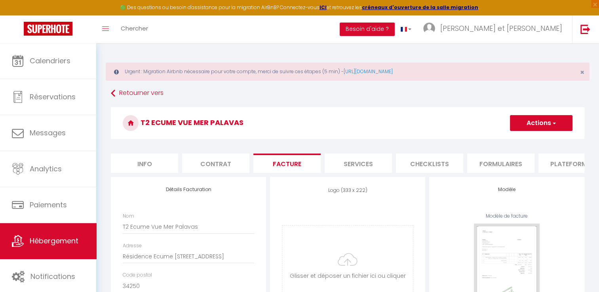
click at [215, 165] on li "Contrat" at bounding box center [215, 163] width 67 height 19
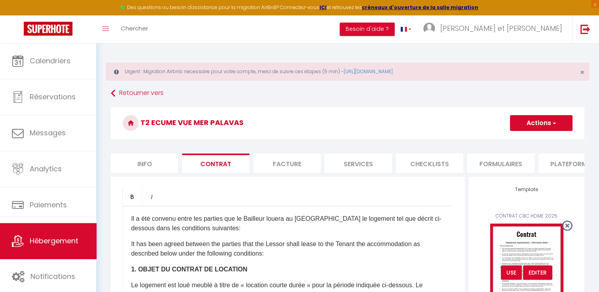
click at [508, 278] on div "USE" at bounding box center [511, 273] width 21 height 14
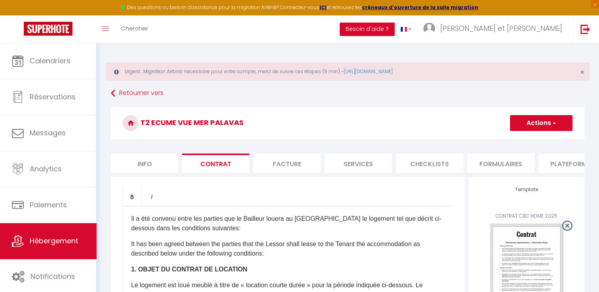
click at [537, 126] on button "Actions" at bounding box center [541, 123] width 63 height 16
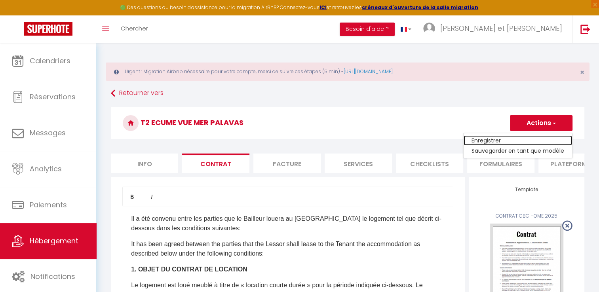
click at [481, 139] on link "Enregistrer" at bounding box center [517, 140] width 108 height 10
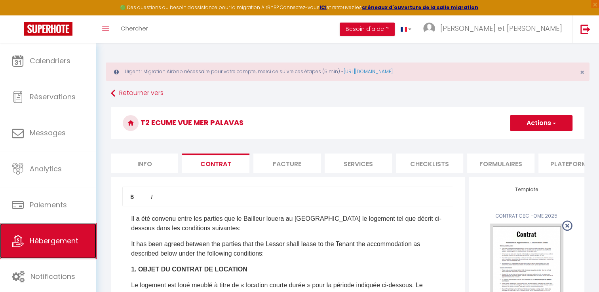
click at [59, 237] on span "Hébergement" at bounding box center [54, 241] width 49 height 10
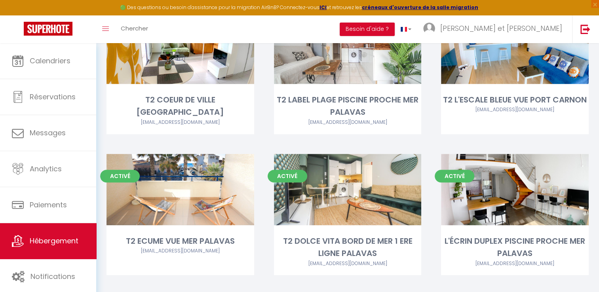
scroll to position [802, 0]
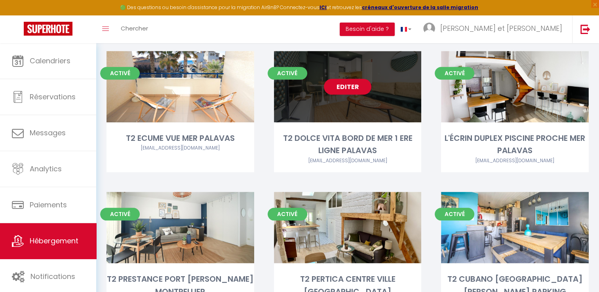
click at [351, 79] on link "Editer" at bounding box center [347, 87] width 47 height 16
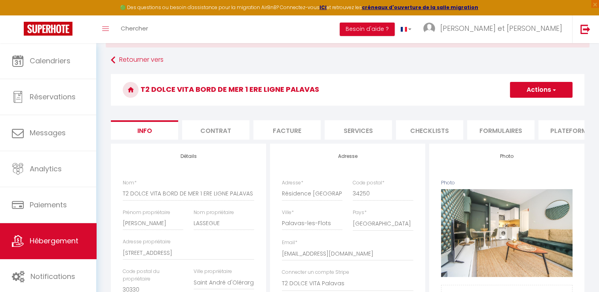
scroll to position [34, 0]
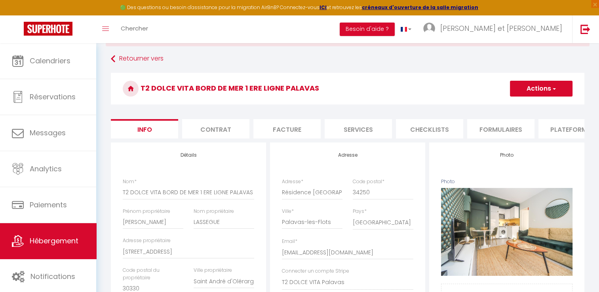
click at [208, 127] on li "Contrat" at bounding box center [215, 128] width 67 height 19
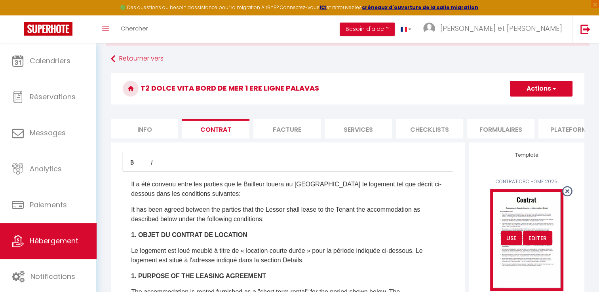
click at [513, 245] on div "USE" at bounding box center [511, 238] width 21 height 14
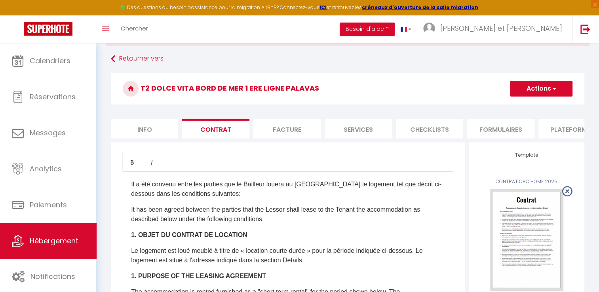
click at [548, 88] on button "Actions" at bounding box center [541, 89] width 63 height 16
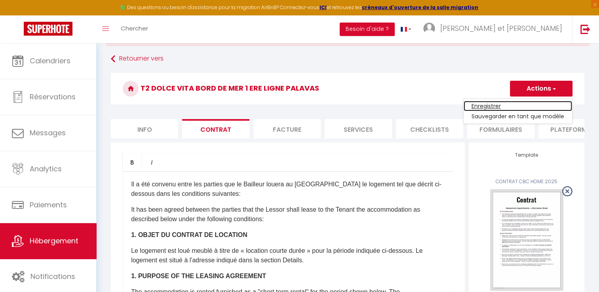
click at [489, 106] on link "Enregistrer" at bounding box center [517, 106] width 108 height 10
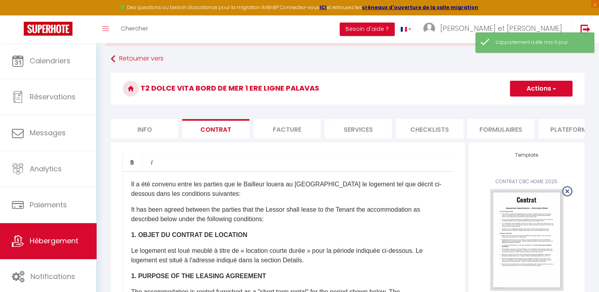
scroll to position [122, 0]
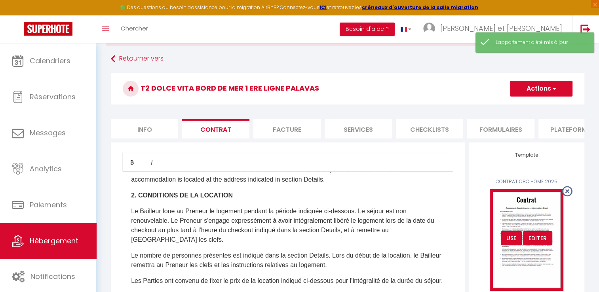
click at [510, 245] on div "USE" at bounding box center [511, 238] width 21 height 14
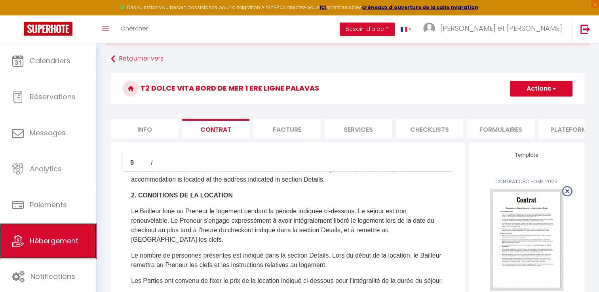
click at [68, 241] on span "Hébergement" at bounding box center [54, 241] width 49 height 10
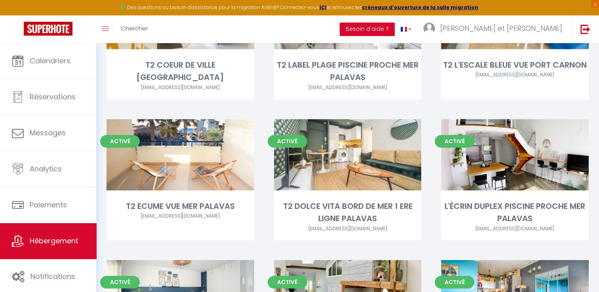
scroll to position [736, 0]
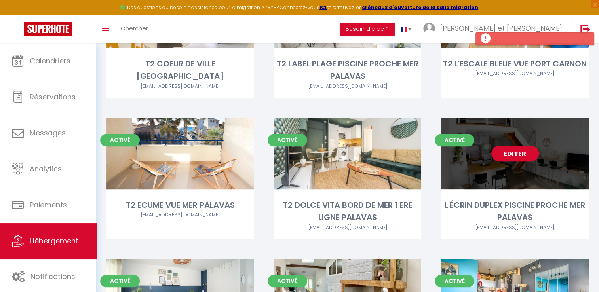
click at [516, 146] on link "Editer" at bounding box center [514, 154] width 47 height 16
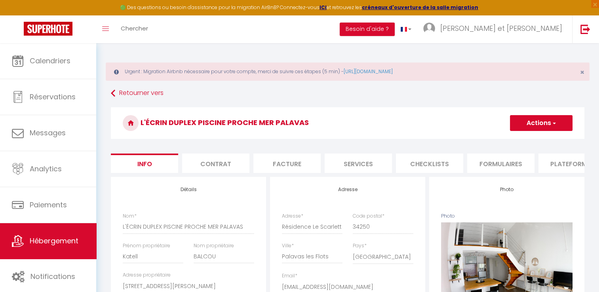
click at [222, 168] on li "Contrat" at bounding box center [215, 163] width 67 height 19
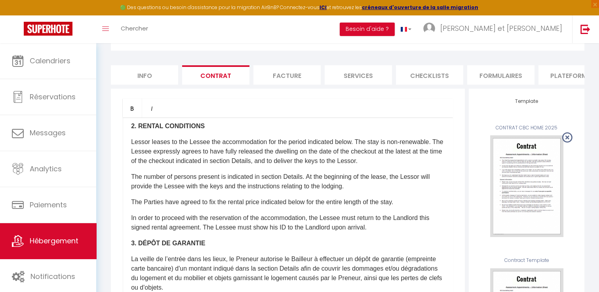
scroll to position [285, 0]
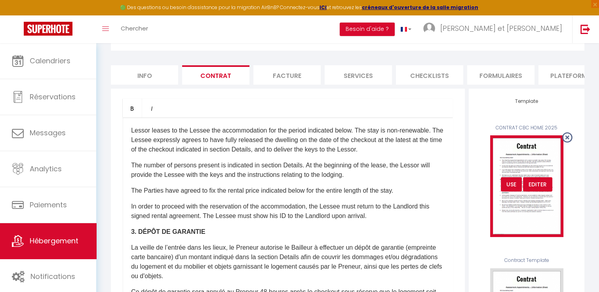
click at [506, 191] on div "USE" at bounding box center [511, 184] width 21 height 14
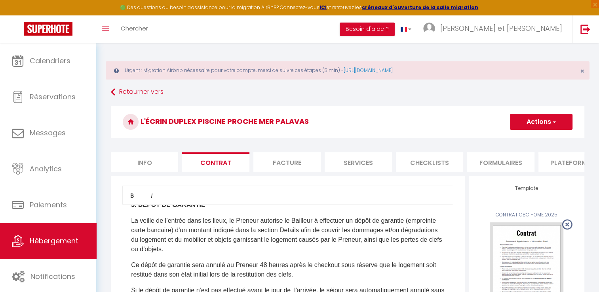
scroll to position [0, 0]
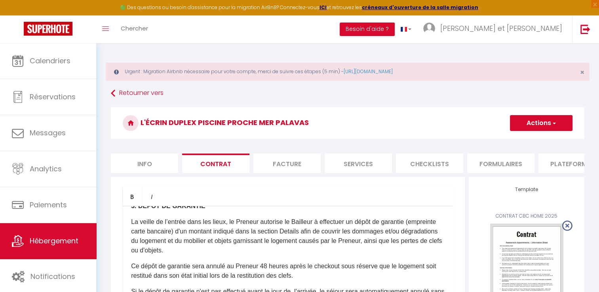
click at [540, 123] on button "Actions" at bounding box center [541, 123] width 63 height 16
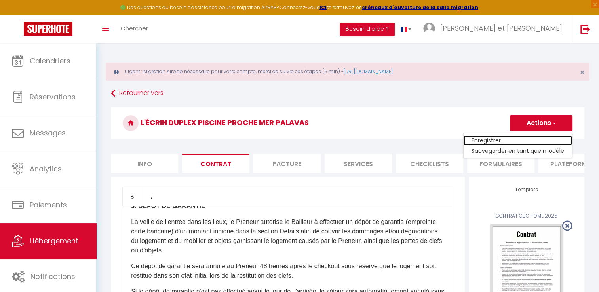
click at [493, 140] on link "Enregistrer" at bounding box center [517, 140] width 108 height 10
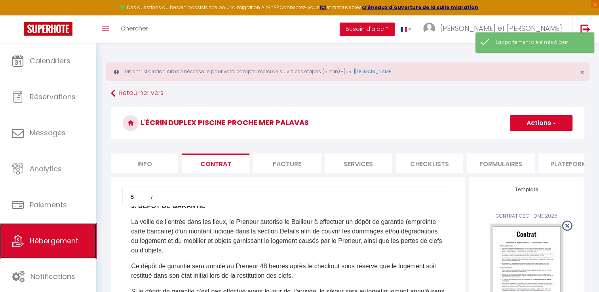
click at [61, 242] on span "Hébergement" at bounding box center [54, 241] width 49 height 10
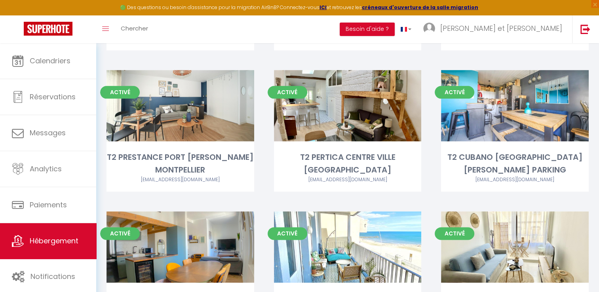
scroll to position [924, 0]
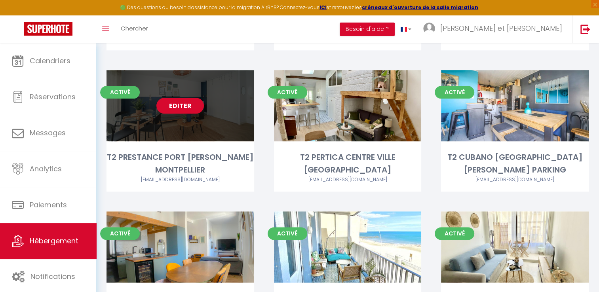
click at [184, 98] on link "Editer" at bounding box center [179, 106] width 47 height 16
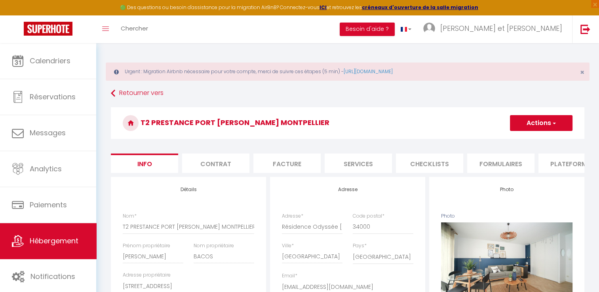
click at [193, 167] on li "Contrat" at bounding box center [215, 163] width 67 height 19
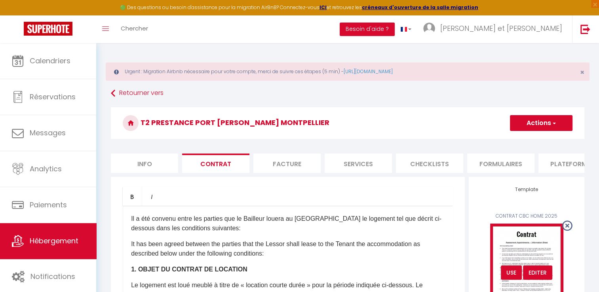
click at [508, 276] on div "USE" at bounding box center [511, 273] width 21 height 14
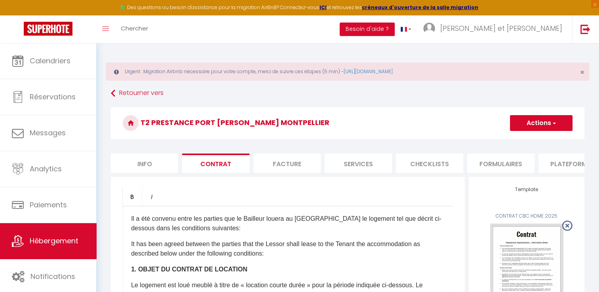
click at [542, 128] on button "Actions" at bounding box center [541, 123] width 63 height 16
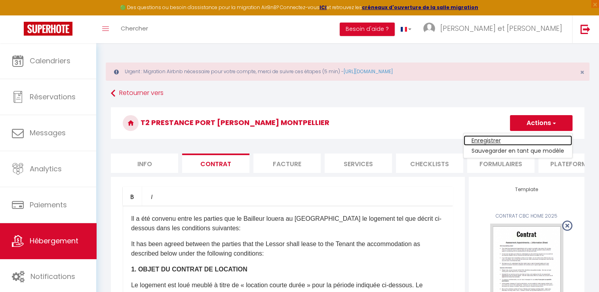
click at [490, 140] on link "Enregistrer" at bounding box center [517, 140] width 108 height 10
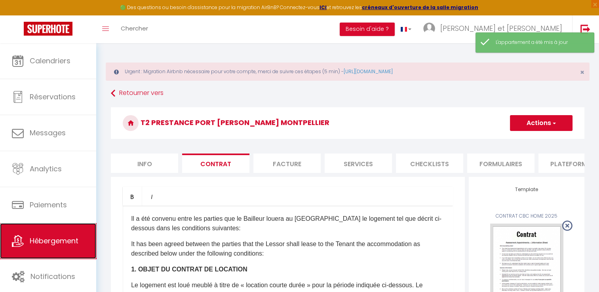
click at [63, 236] on span "Hébergement" at bounding box center [54, 241] width 49 height 10
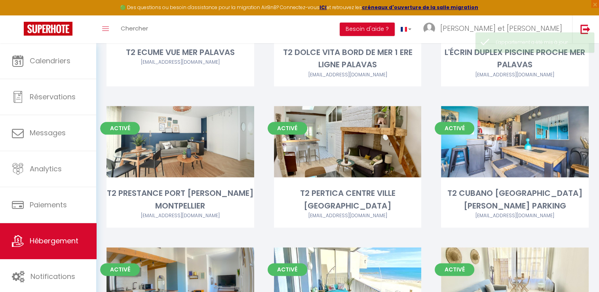
scroll to position [889, 0]
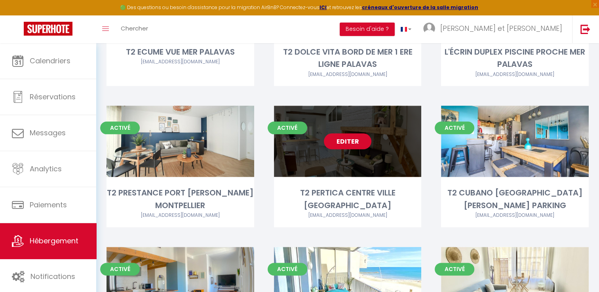
click at [355, 133] on link "Editer" at bounding box center [347, 141] width 47 height 16
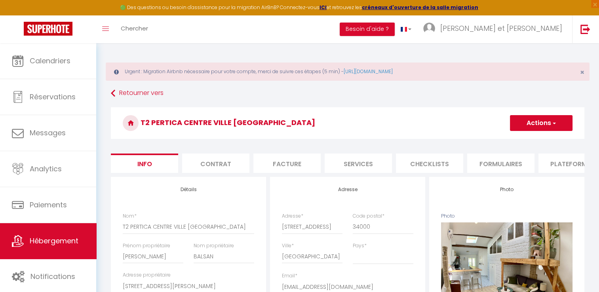
click at [224, 161] on li "Contrat" at bounding box center [215, 163] width 67 height 19
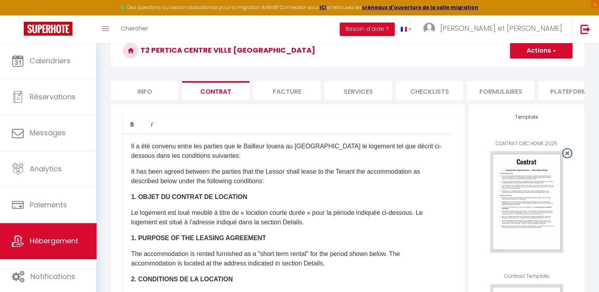
scroll to position [73, 0]
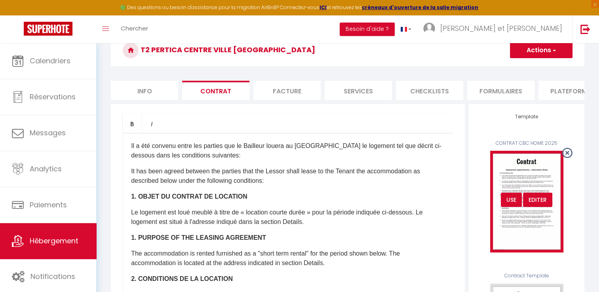
click at [512, 207] on div "USE" at bounding box center [511, 200] width 21 height 14
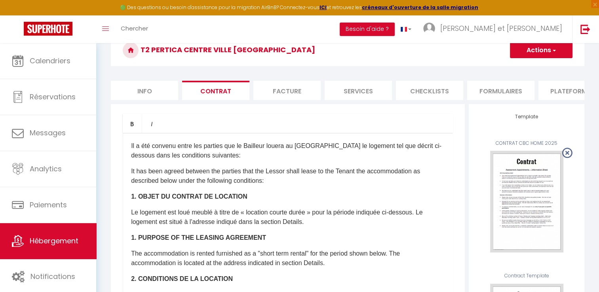
click at [544, 53] on button "Actions" at bounding box center [541, 50] width 63 height 16
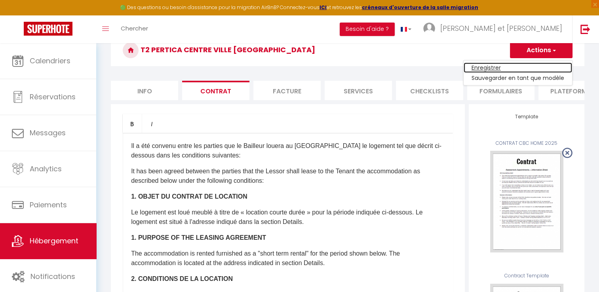
click at [494, 69] on link "Enregistrer" at bounding box center [517, 68] width 108 height 10
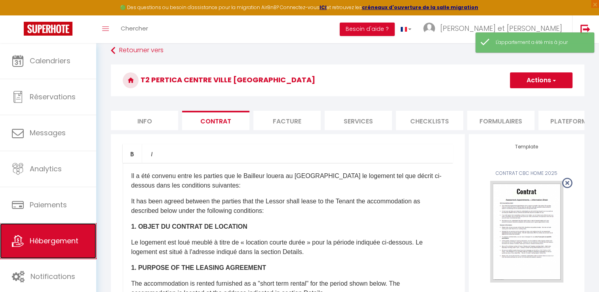
click at [68, 248] on link "Hébergement" at bounding box center [48, 241] width 96 height 36
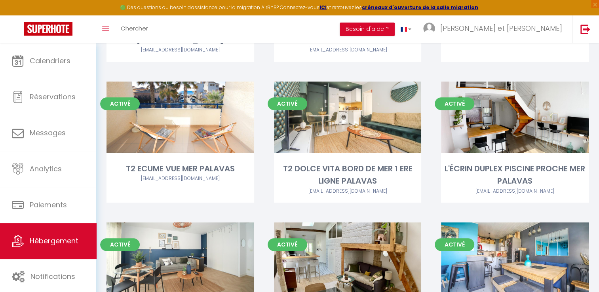
scroll to position [869, 0]
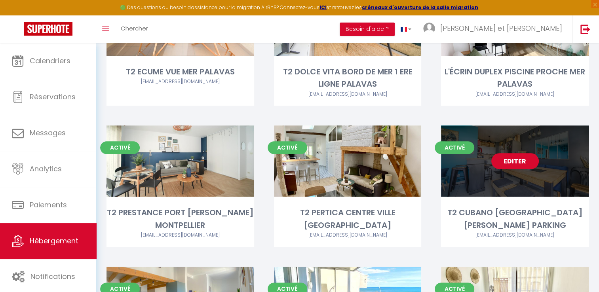
click at [512, 153] on link "Editer" at bounding box center [514, 161] width 47 height 16
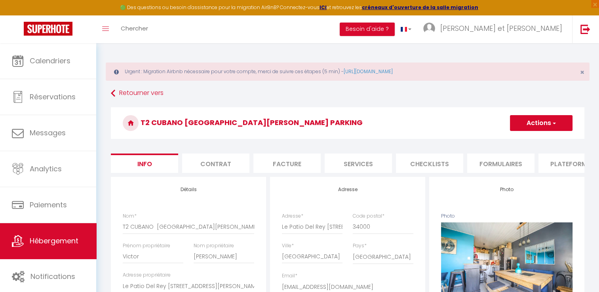
click at [205, 167] on li "Contrat" at bounding box center [215, 163] width 67 height 19
click at [225, 166] on li "Contrat" at bounding box center [215, 163] width 67 height 19
click at [240, 163] on li "Contrat" at bounding box center [215, 163] width 67 height 19
click at [281, 164] on li "Facture" at bounding box center [286, 163] width 67 height 19
click at [214, 165] on li "Contrat" at bounding box center [215, 163] width 67 height 19
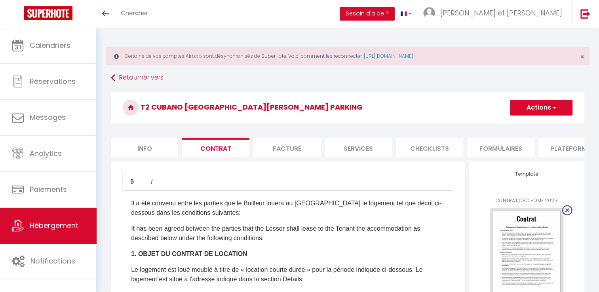
click at [541, 106] on button "Actions" at bounding box center [541, 108] width 63 height 16
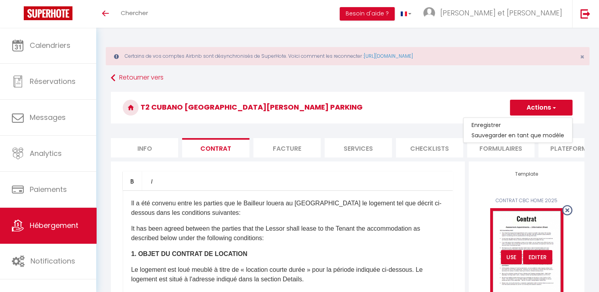
click at [507, 261] on div "USE" at bounding box center [511, 257] width 21 height 14
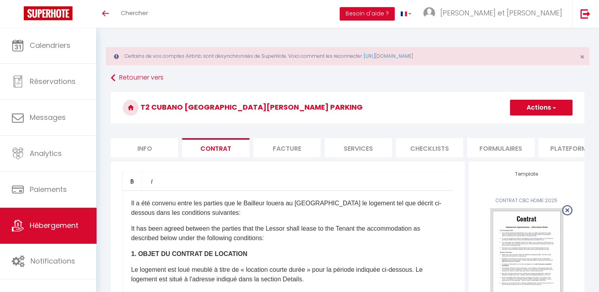
click at [551, 105] on span "button" at bounding box center [553, 108] width 5 height 8
click at [484, 124] on link "Enregistrer" at bounding box center [517, 125] width 108 height 10
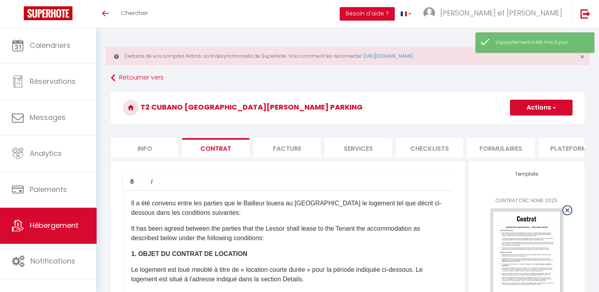
click at [64, 225] on span "Hébergement" at bounding box center [54, 225] width 49 height 10
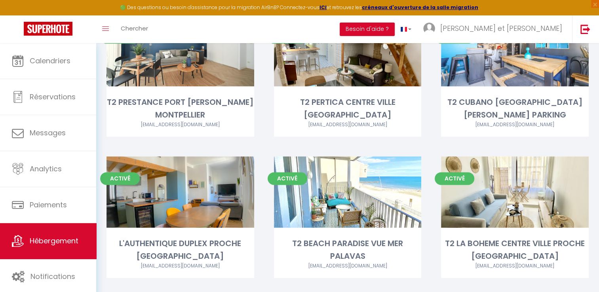
scroll to position [980, 0]
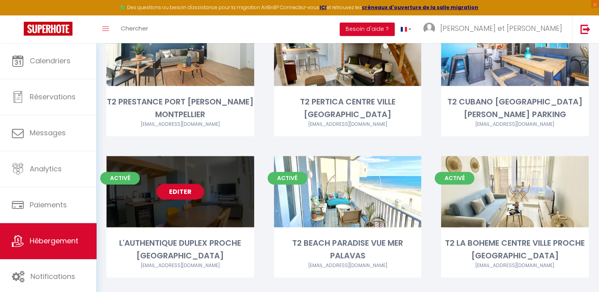
click at [184, 184] on link "Editer" at bounding box center [179, 192] width 47 height 16
select select "3"
select select "2"
select select "1"
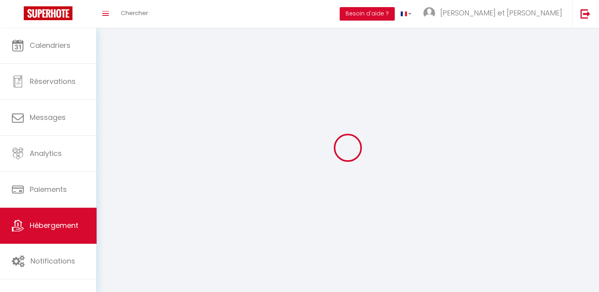
select select
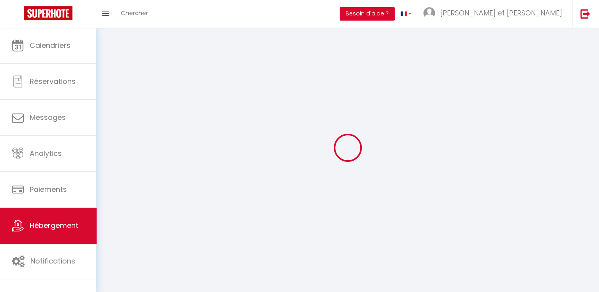
select select
checkbox input "false"
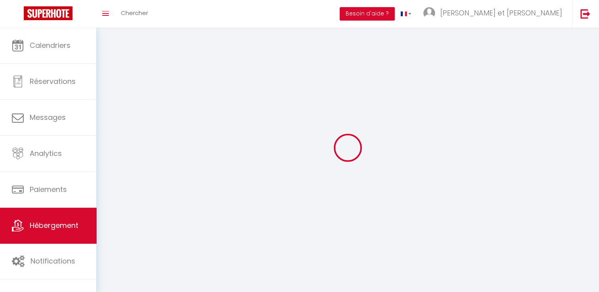
checkbox input "false"
select select
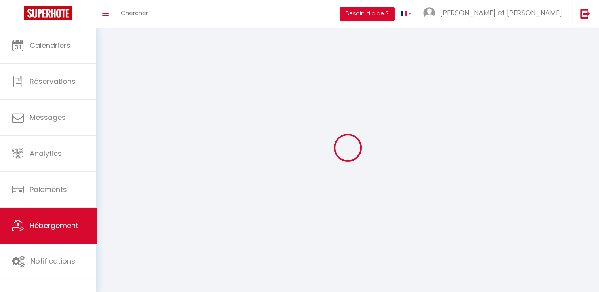
select select
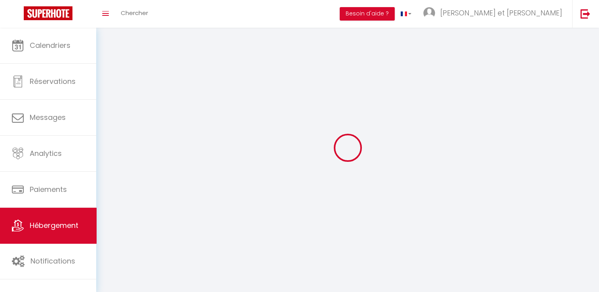
select select
checkbox input "false"
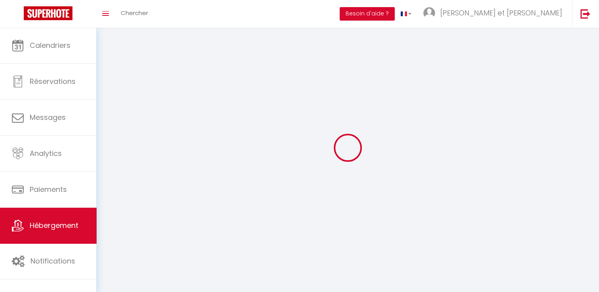
select select
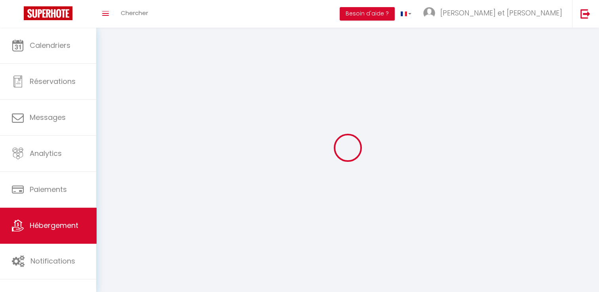
select select
checkbox input "false"
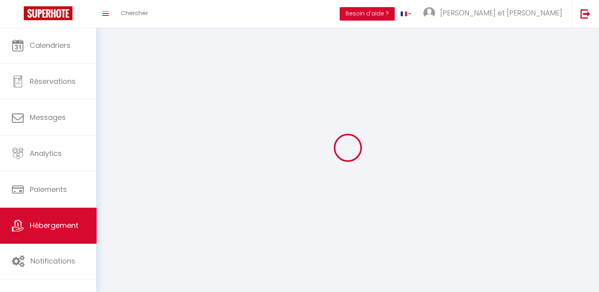
checkbox input "false"
select select
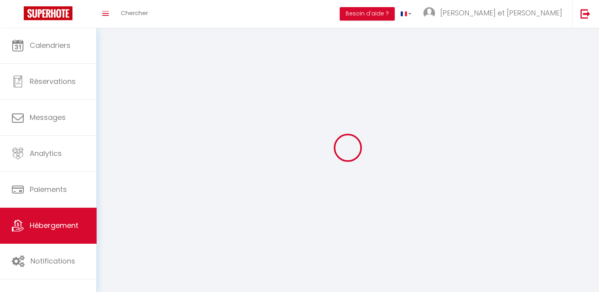
select select "28"
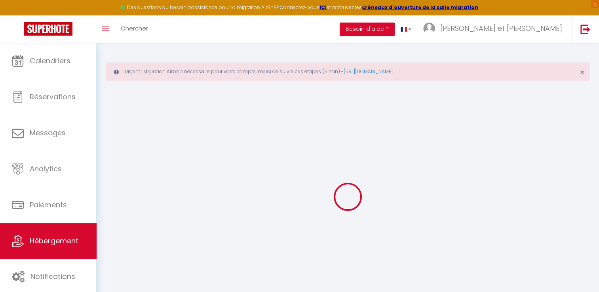
select select
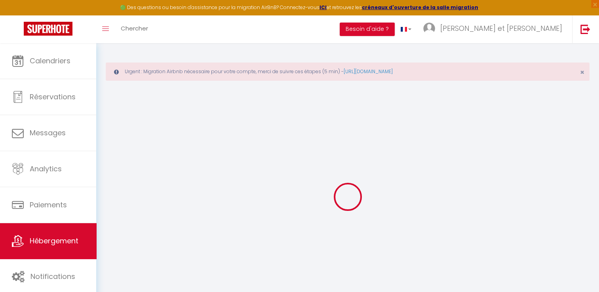
select select
checkbox input "false"
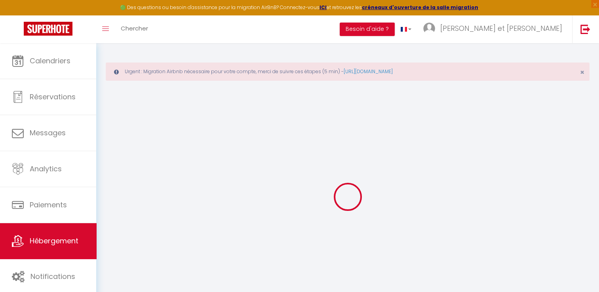
select select
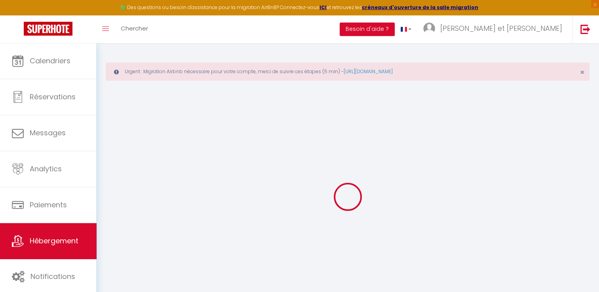
select select
checkbox input "false"
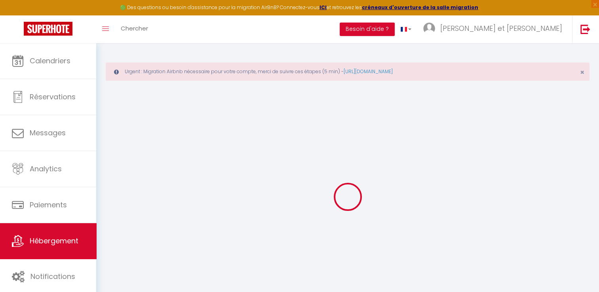
checkbox input "false"
select select
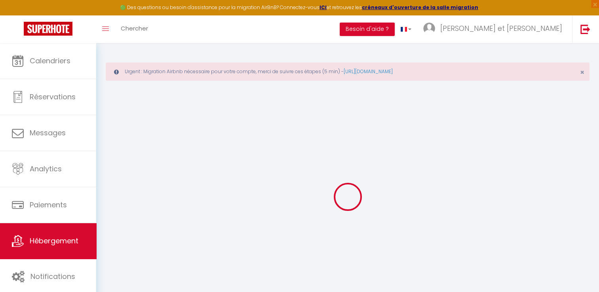
select select
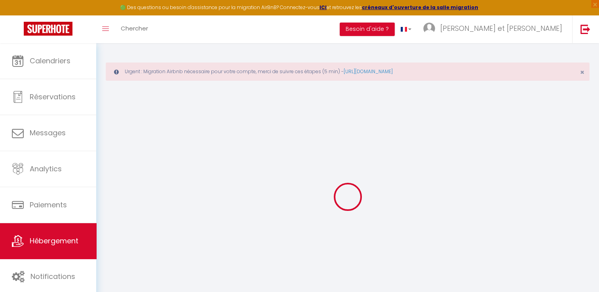
checkbox input "false"
select select
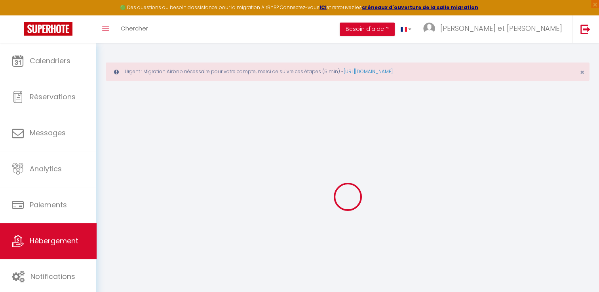
select select
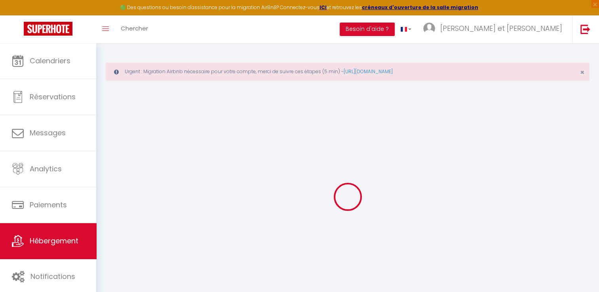
select select
checkbox input "false"
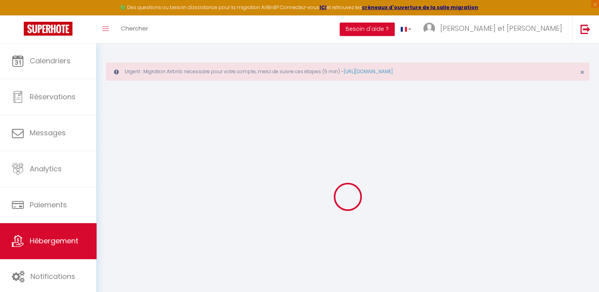
checkbox input "false"
select select
type input "L'AUTHENTIQUE DUPLEX PROCHE [GEOGRAPHIC_DATA]"
type input "Davide"
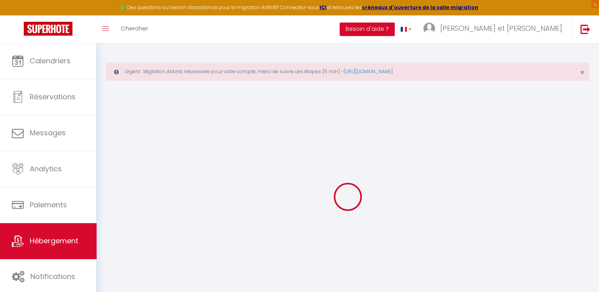
type input "Goncalves"
type input "32 rue Dessalle Possel"
type input "34000"
type input "[GEOGRAPHIC_DATA]"
select select "2"
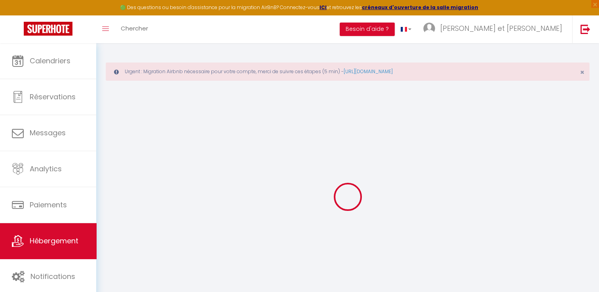
type input "42"
type input "65"
type input "7.2"
type input "1000"
type input "500"
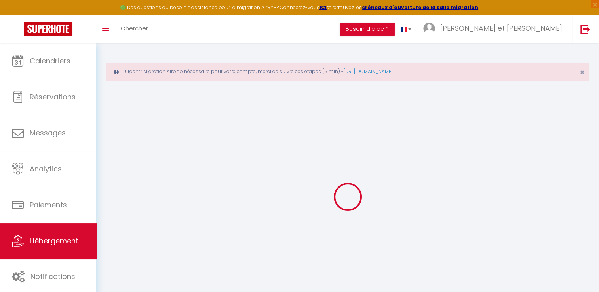
select select
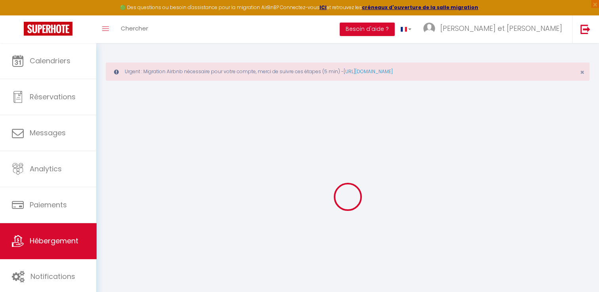
select select
type input "32 rue Desalle Possel"
type input "34000"
type input "Monptellier"
type input "[EMAIL_ADDRESS][DOMAIN_NAME]"
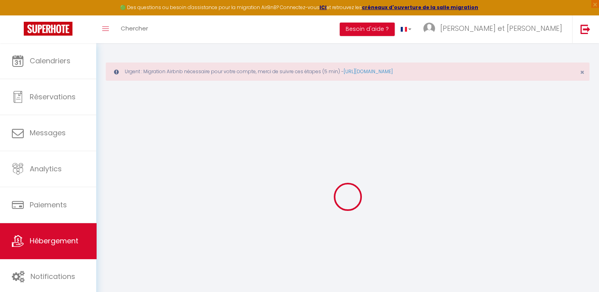
select select "13670"
checkbox input "false"
checkbox input "true"
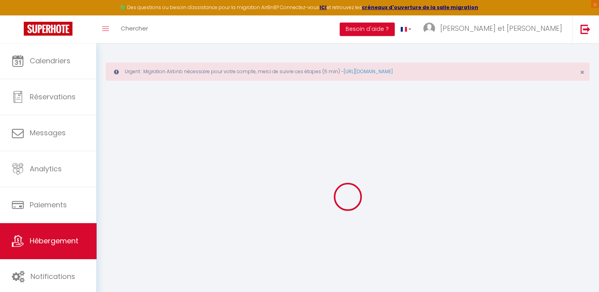
radio input "true"
type input "0"
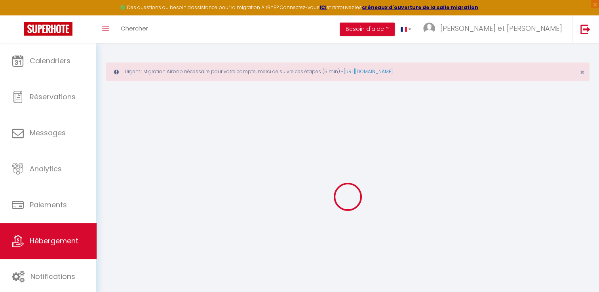
select select
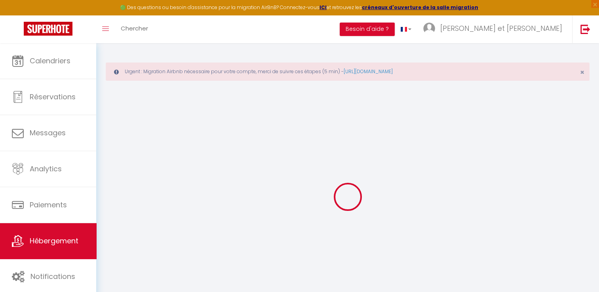
select select
checkbox input "false"
checkbox input "true"
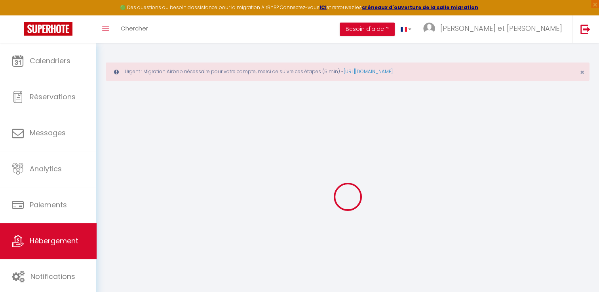
checkbox input "false"
checkbox input "true"
checkbox input "false"
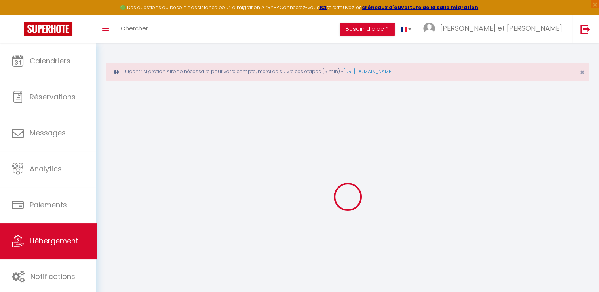
checkbox input "true"
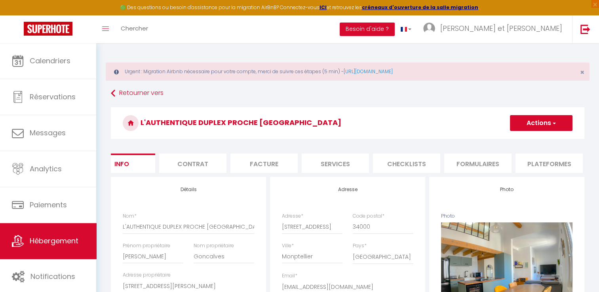
scroll to position [0, 22]
click at [190, 167] on li "Contrat" at bounding box center [193, 163] width 67 height 19
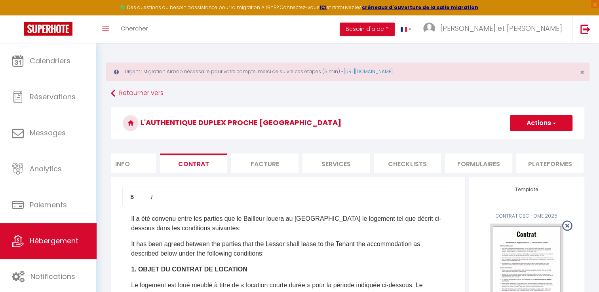
scroll to position [55, 0]
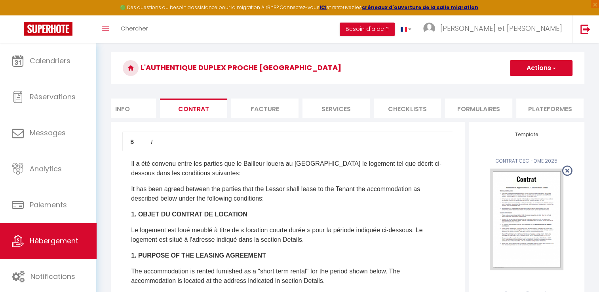
click at [538, 70] on button "Actions" at bounding box center [541, 68] width 63 height 16
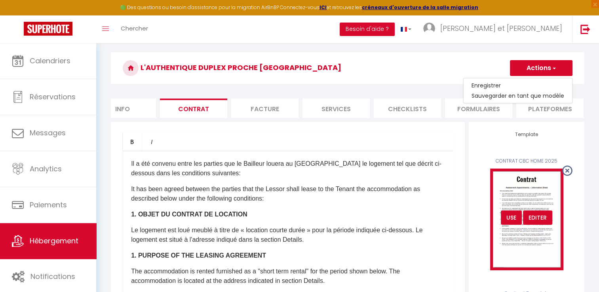
click at [506, 225] on div "USE" at bounding box center [511, 218] width 21 height 14
click at [511, 222] on div "USE" at bounding box center [511, 218] width 21 height 14
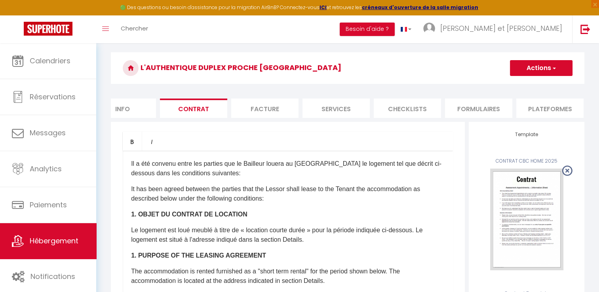
click at [541, 71] on button "Actions" at bounding box center [541, 68] width 63 height 16
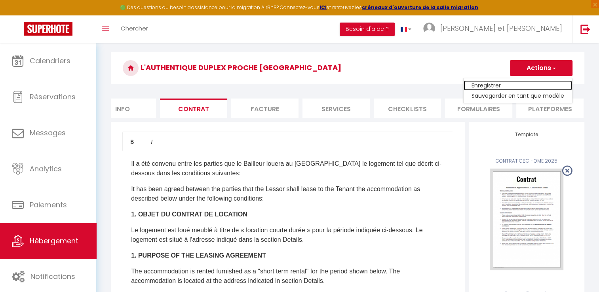
click at [481, 87] on link "Enregistrer" at bounding box center [517, 85] width 108 height 10
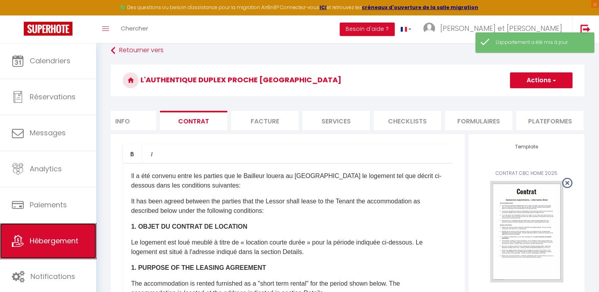
click at [62, 248] on link "Hébergement" at bounding box center [48, 241] width 96 height 36
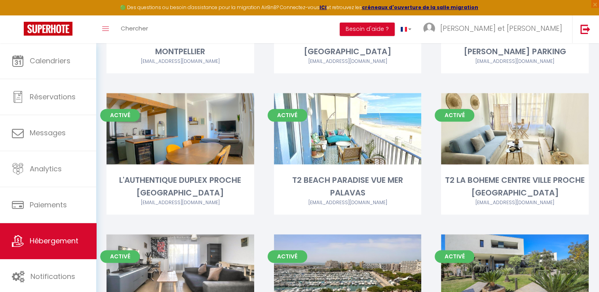
scroll to position [1044, 0]
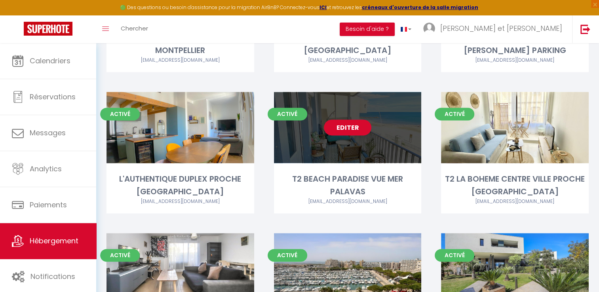
click at [355, 119] on link "Editer" at bounding box center [347, 127] width 47 height 16
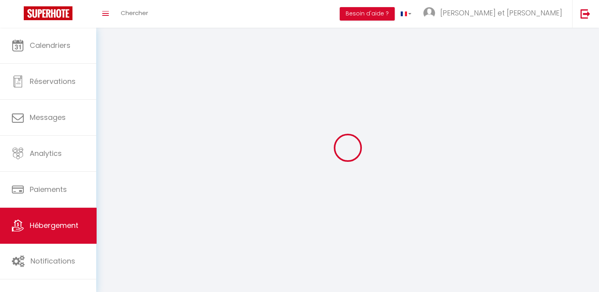
select select "1"
select select
select select "28"
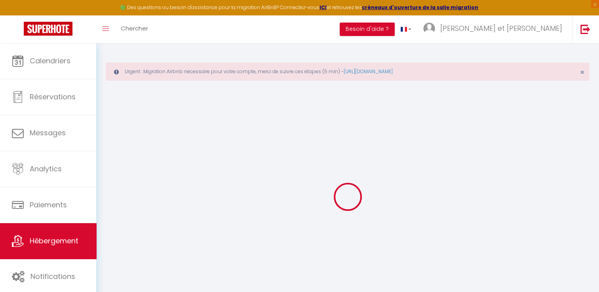
select select
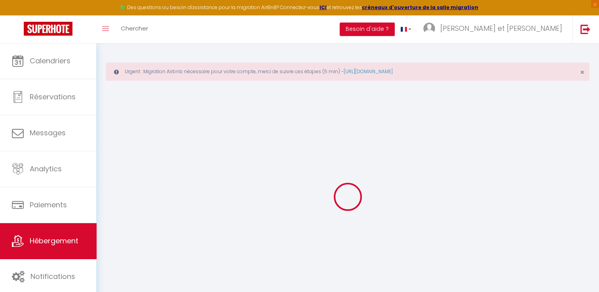
select select
checkbox input "false"
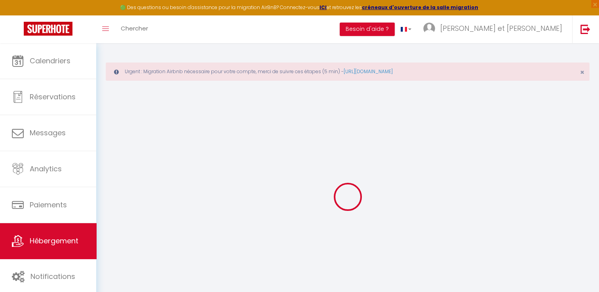
select select
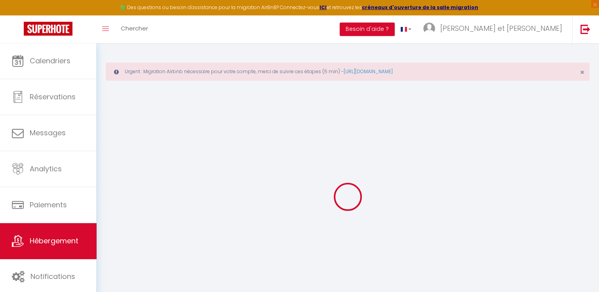
select select
checkbox input "false"
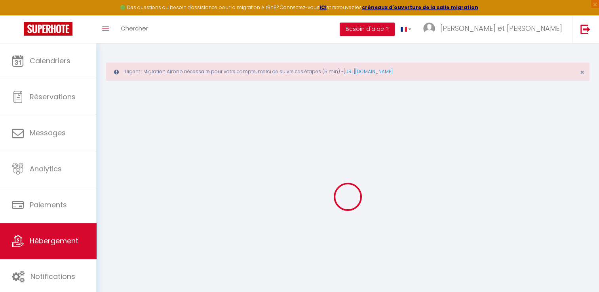
checkbox input "false"
select select
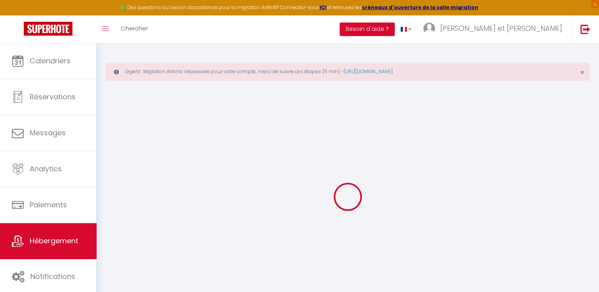
select select
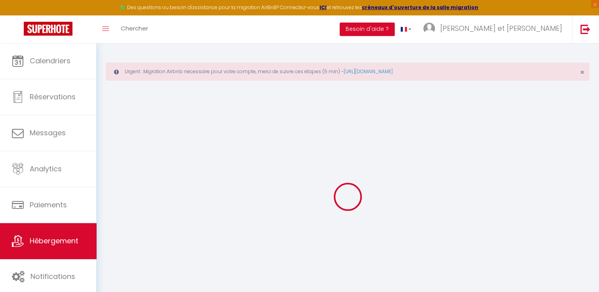
checkbox input "false"
select select
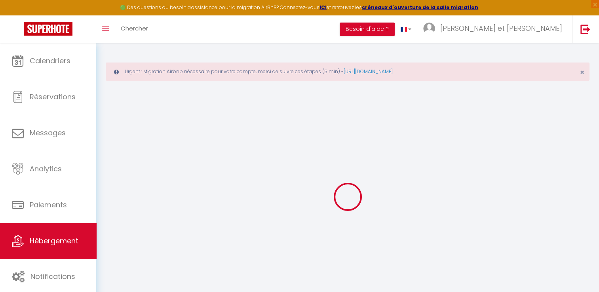
select select
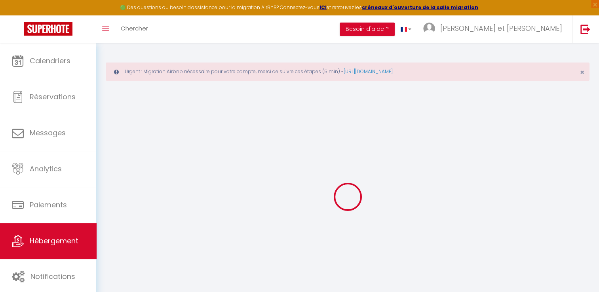
select select
checkbox input "false"
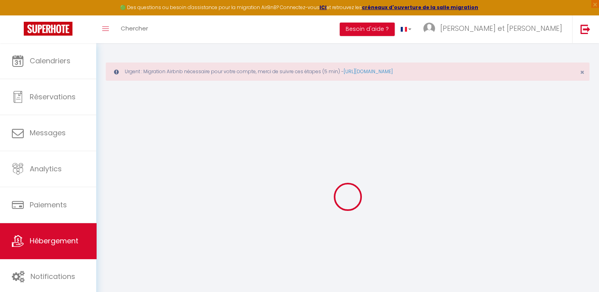
checkbox input "false"
select select
type input "T2 BEACH PARADISE VUE MER PALAVAS"
type input "Karine"
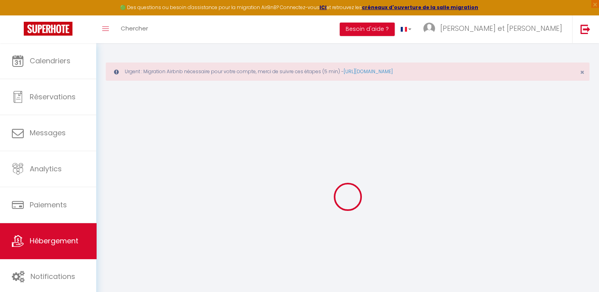
type input "BLANCHARD"
type input "33 boulevard Sarrail"
type input "34250"
type input "Palavas les Flots"
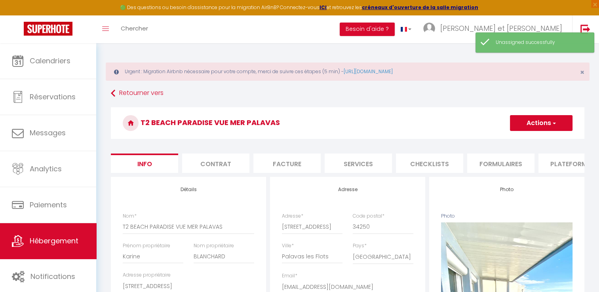
click at [224, 169] on li "Contrat" at bounding box center [215, 163] width 67 height 19
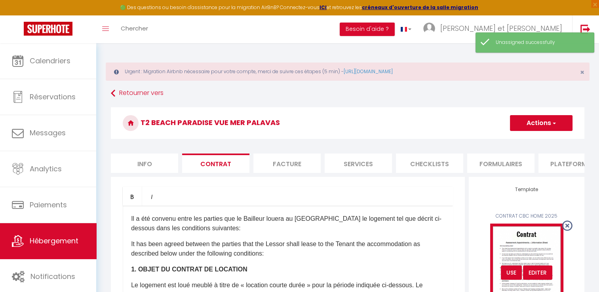
click at [509, 280] on div "USE" at bounding box center [511, 273] width 21 height 14
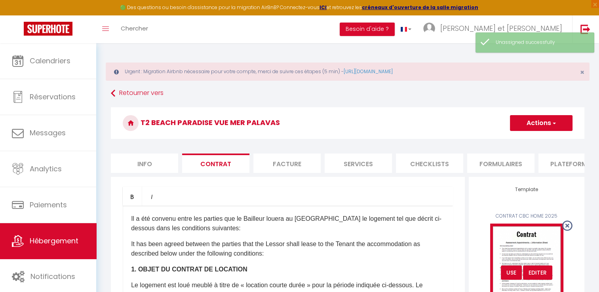
click at [510, 276] on div "USE" at bounding box center [511, 273] width 21 height 14
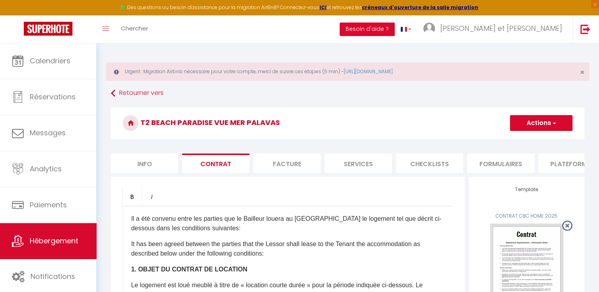
click at [538, 121] on button "Actions" at bounding box center [541, 123] width 63 height 16
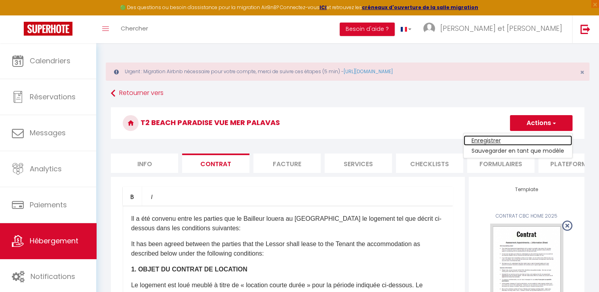
click at [478, 142] on link "Enregistrer" at bounding box center [517, 140] width 108 height 10
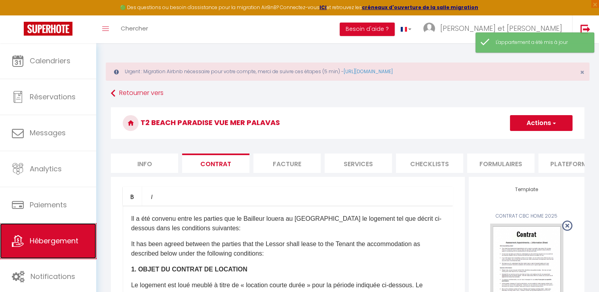
click at [63, 237] on span "Hébergement" at bounding box center [54, 241] width 49 height 10
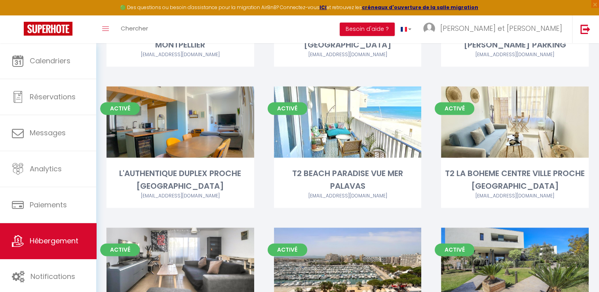
scroll to position [1057, 0]
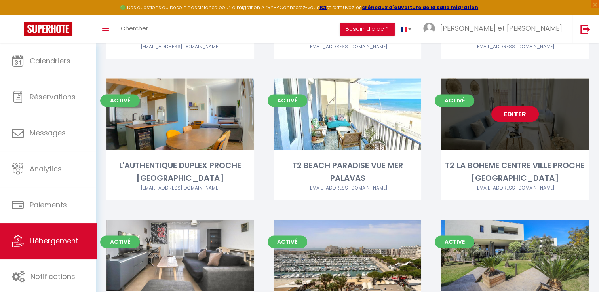
click at [506, 106] on link "Editer" at bounding box center [514, 114] width 47 height 16
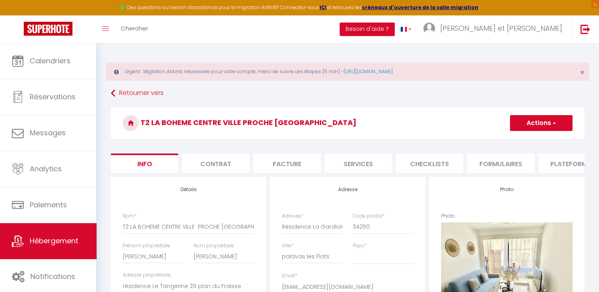
click at [206, 170] on li "Contrat" at bounding box center [215, 163] width 67 height 19
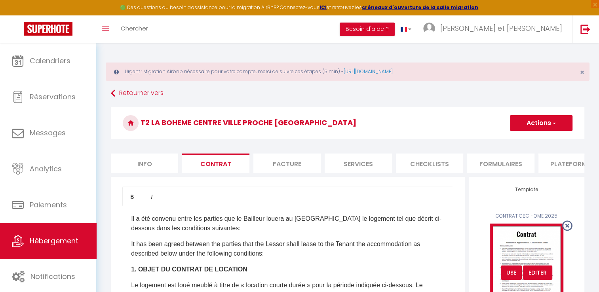
click at [510, 279] on div "USE" at bounding box center [511, 273] width 21 height 14
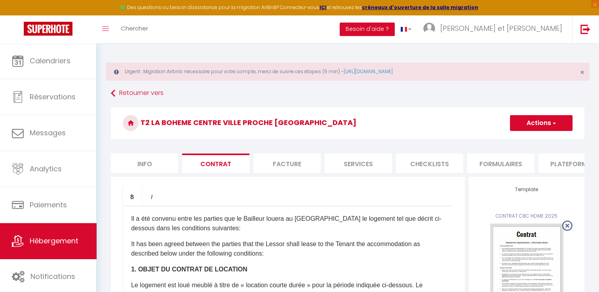
click at [537, 127] on button "Actions" at bounding box center [541, 123] width 63 height 16
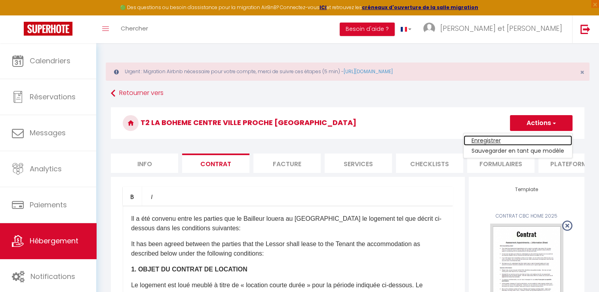
click at [494, 139] on link "Enregistrer" at bounding box center [517, 140] width 108 height 10
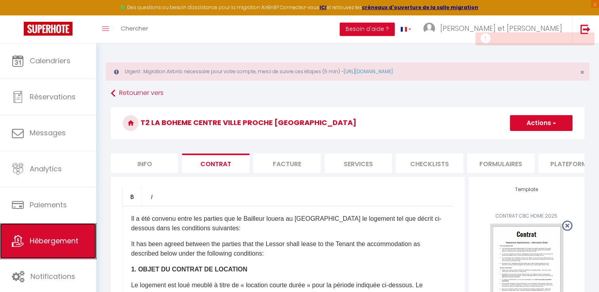
click at [40, 239] on span "Hébergement" at bounding box center [54, 241] width 49 height 10
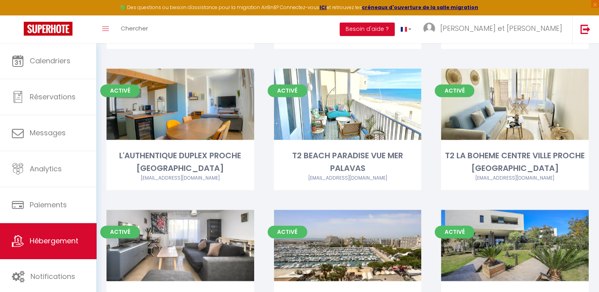
scroll to position [1173, 0]
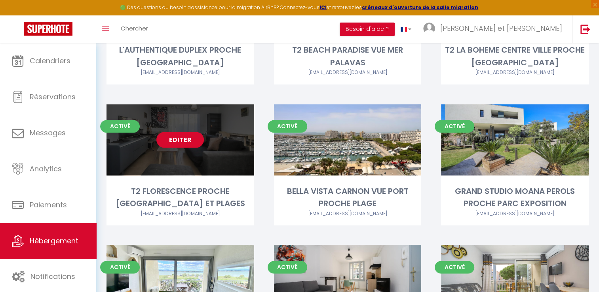
click at [180, 132] on link "Editer" at bounding box center [179, 140] width 47 height 16
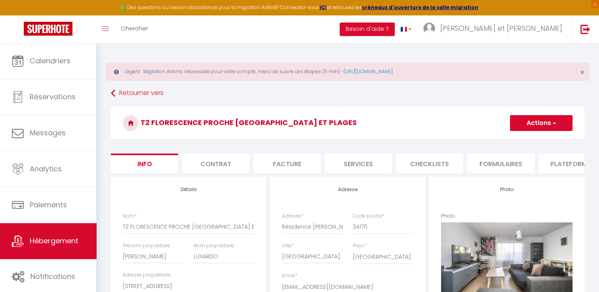
click at [215, 163] on li "Contrat" at bounding box center [215, 163] width 67 height 19
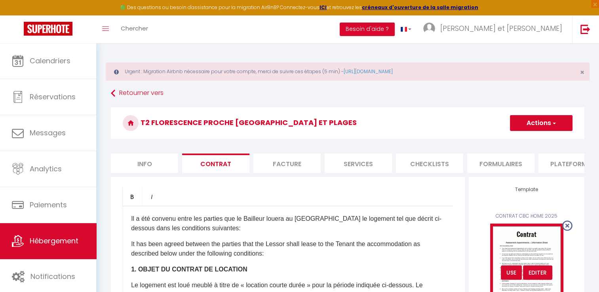
click at [512, 278] on div "USE" at bounding box center [511, 273] width 21 height 14
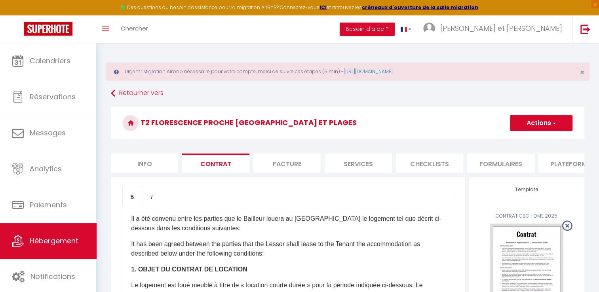
click at [544, 121] on button "Actions" at bounding box center [541, 123] width 63 height 16
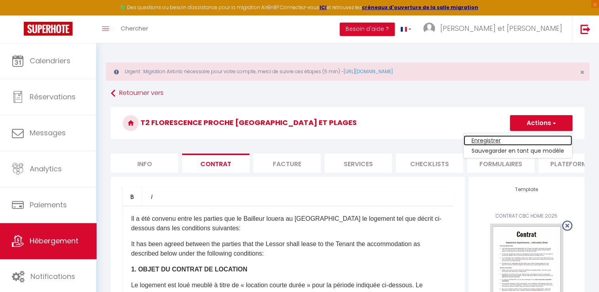
click at [488, 140] on link "Enregistrer" at bounding box center [517, 140] width 108 height 10
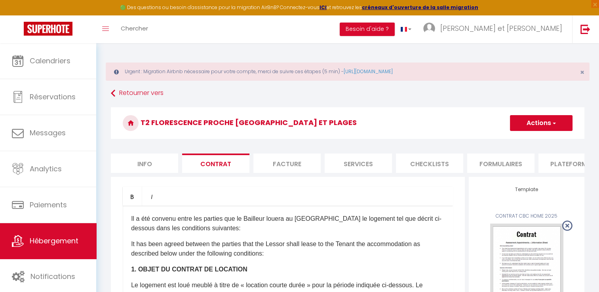
click at [542, 121] on button "Actions" at bounding box center [541, 123] width 63 height 16
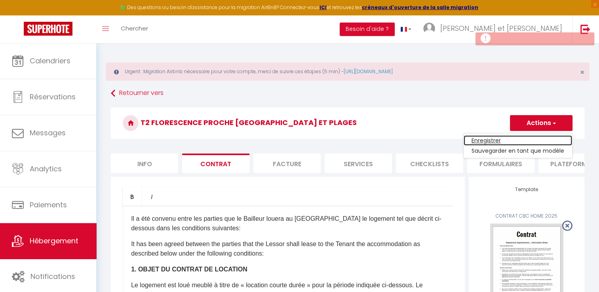
click at [492, 139] on link "Enregistrer" at bounding box center [517, 140] width 108 height 10
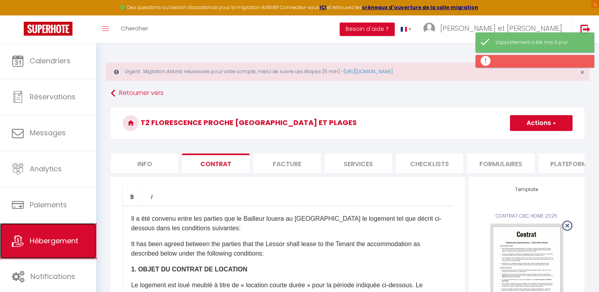
click at [49, 238] on span "Hébergement" at bounding box center [54, 241] width 49 height 10
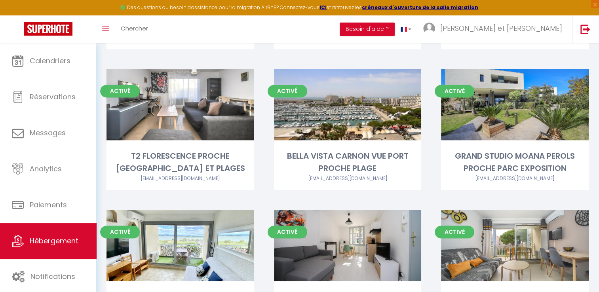
scroll to position [1209, 0]
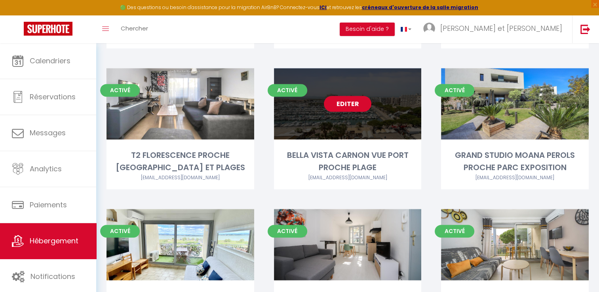
click at [360, 96] on link "Editer" at bounding box center [347, 104] width 47 height 16
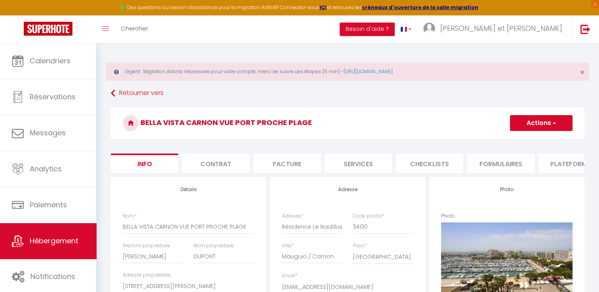
click at [220, 163] on li "Contrat" at bounding box center [215, 163] width 67 height 19
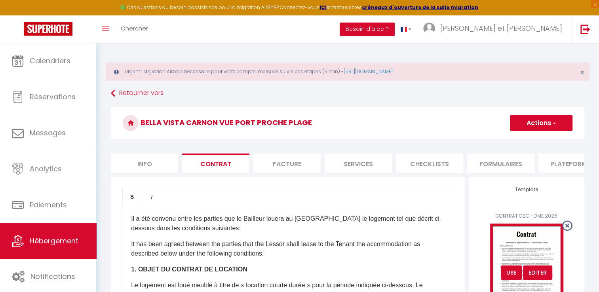
click at [506, 278] on div "USE" at bounding box center [511, 273] width 21 height 14
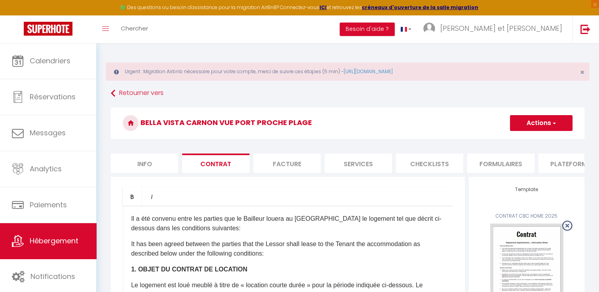
click at [541, 119] on button "Actions" at bounding box center [541, 123] width 63 height 16
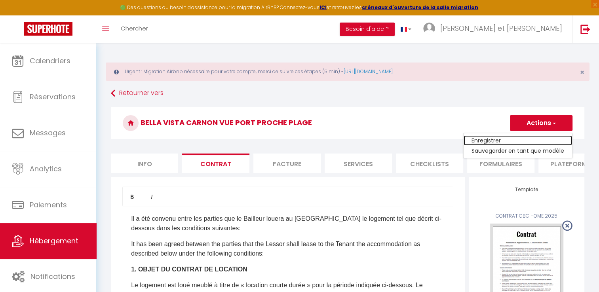
click at [490, 140] on link "Enregistrer" at bounding box center [517, 140] width 108 height 10
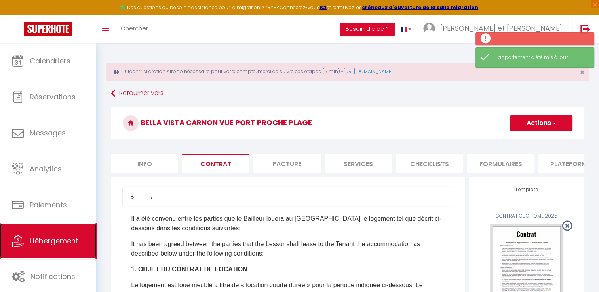
click at [61, 238] on span "Hébergement" at bounding box center [54, 241] width 49 height 10
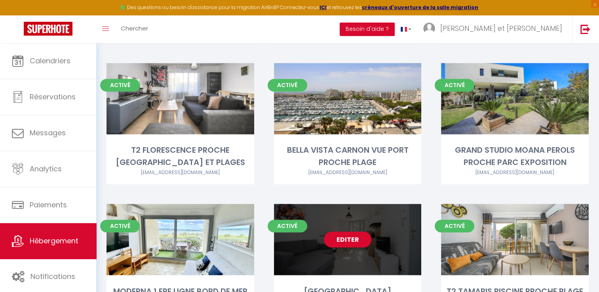
scroll to position [1317, 0]
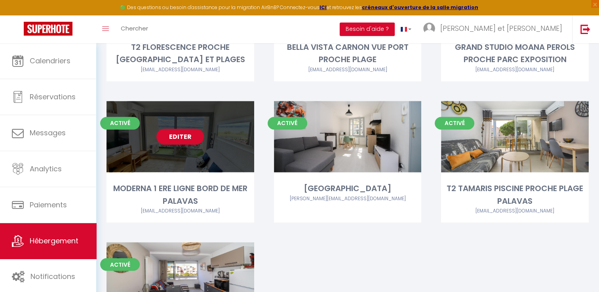
click at [172, 129] on link "Editer" at bounding box center [179, 137] width 47 height 16
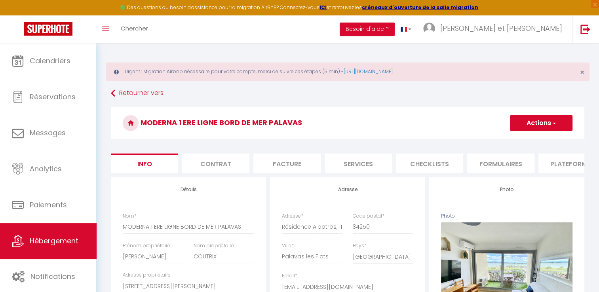
click at [217, 168] on li "Contrat" at bounding box center [215, 163] width 67 height 19
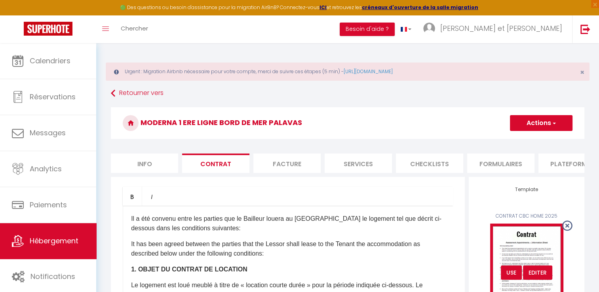
click at [511, 280] on div "USE" at bounding box center [511, 273] width 21 height 14
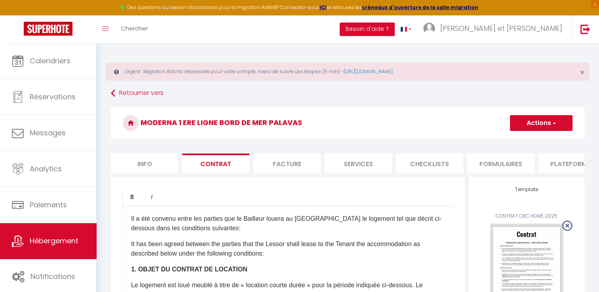
click at [544, 122] on button "Actions" at bounding box center [541, 123] width 63 height 16
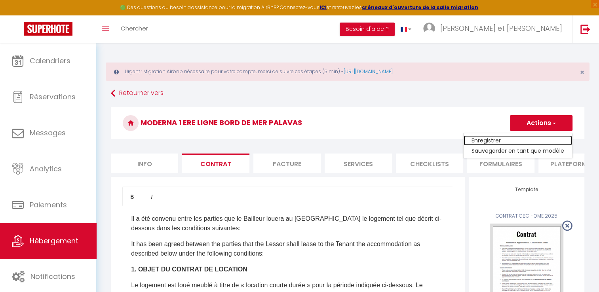
click at [483, 142] on link "Enregistrer" at bounding box center [517, 140] width 108 height 10
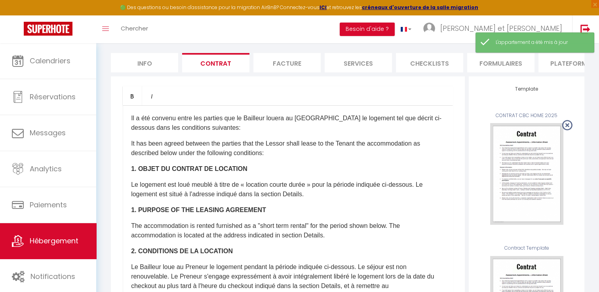
scroll to position [104, 0]
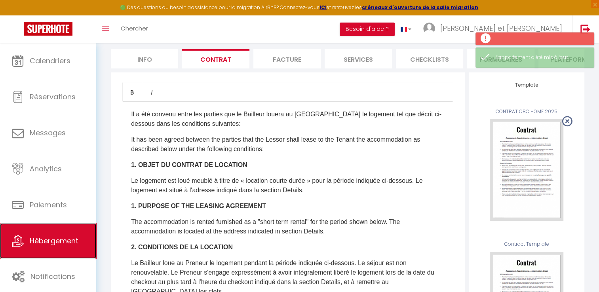
click at [60, 245] on span "Hébergement" at bounding box center [54, 241] width 49 height 10
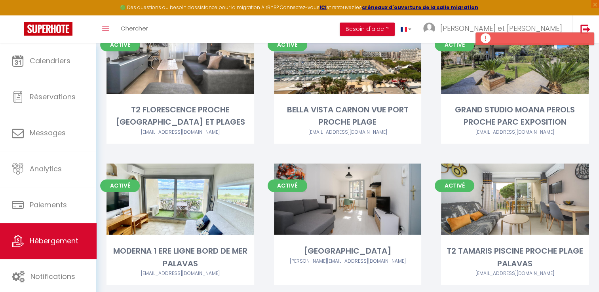
scroll to position [1252, 0]
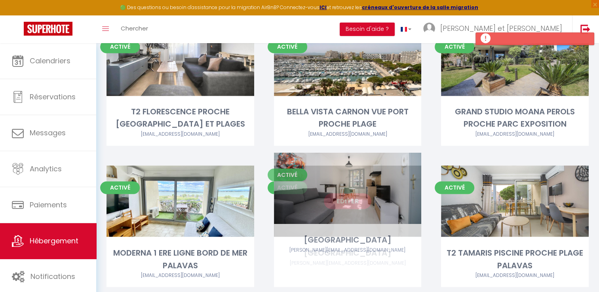
click at [343, 193] on link "Editer" at bounding box center [347, 201] width 47 height 16
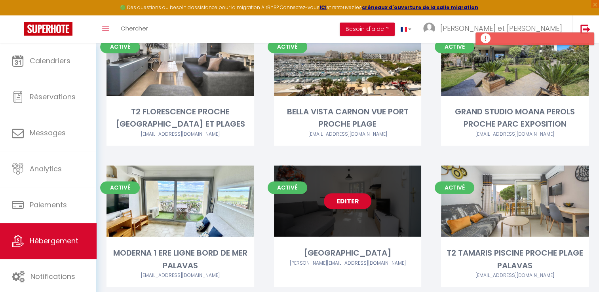
click at [342, 193] on link "Editer" at bounding box center [347, 201] width 47 height 16
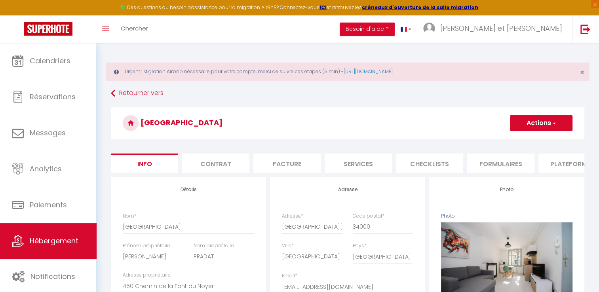
click at [215, 165] on li "Contrat" at bounding box center [215, 163] width 67 height 19
click at [548, 123] on button "Actions" at bounding box center [541, 123] width 63 height 16
click at [225, 163] on li "Contrat" at bounding box center [215, 163] width 67 height 19
click at [220, 164] on li "Contrat" at bounding box center [215, 163] width 67 height 19
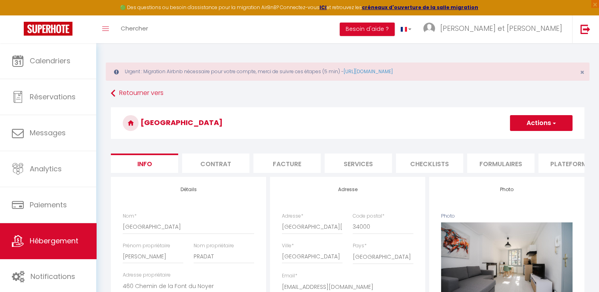
click at [283, 161] on li "Facture" at bounding box center [286, 163] width 67 height 19
click at [203, 161] on li "Contrat" at bounding box center [215, 163] width 67 height 19
click at [70, 245] on span "Hébergement" at bounding box center [54, 241] width 49 height 10
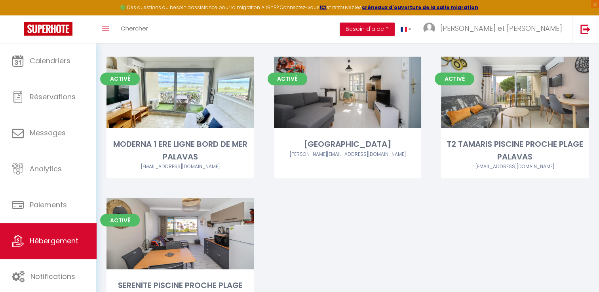
scroll to position [1326, 0]
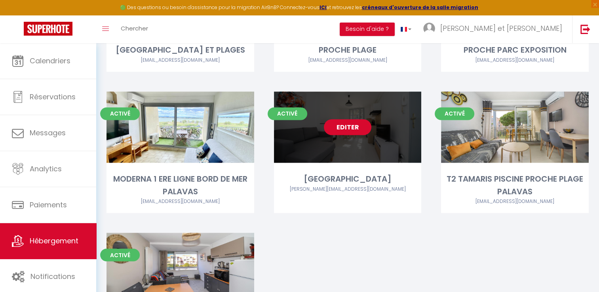
click at [340, 119] on link "Editer" at bounding box center [347, 127] width 47 height 16
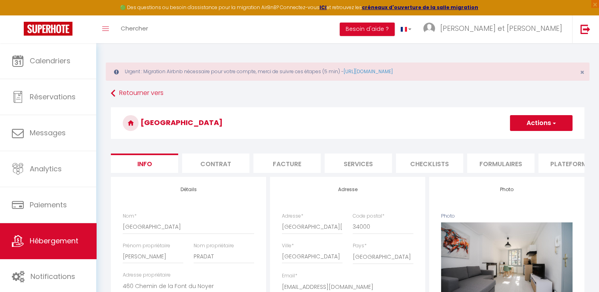
click at [212, 159] on li "Contrat" at bounding box center [215, 163] width 67 height 19
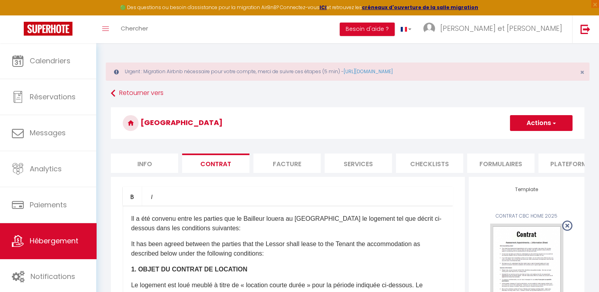
click at [545, 118] on button "Actions" at bounding box center [541, 123] width 63 height 16
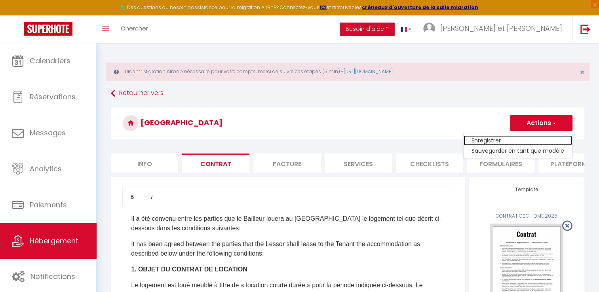
click at [495, 142] on link "Enregistrer" at bounding box center [517, 140] width 108 height 10
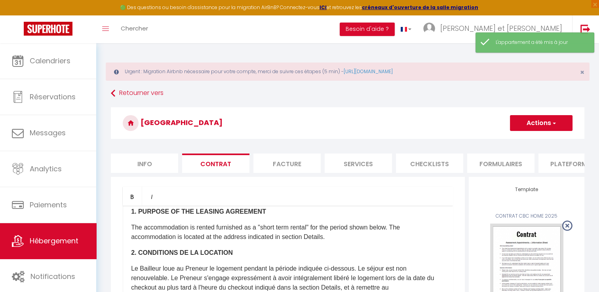
scroll to position [101, 0]
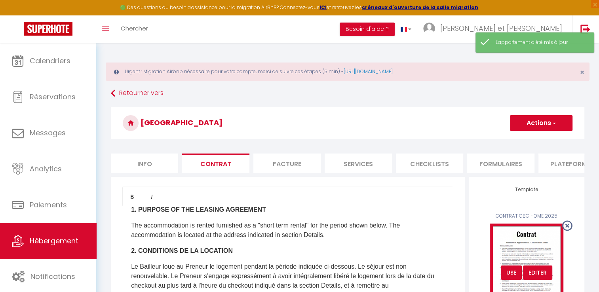
click at [508, 274] on div "USE" at bounding box center [511, 273] width 21 height 14
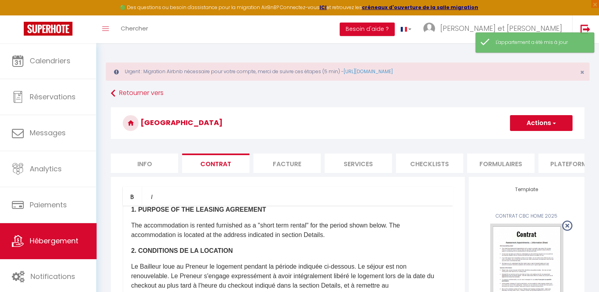
click at [551, 124] on span "button" at bounding box center [553, 123] width 5 height 8
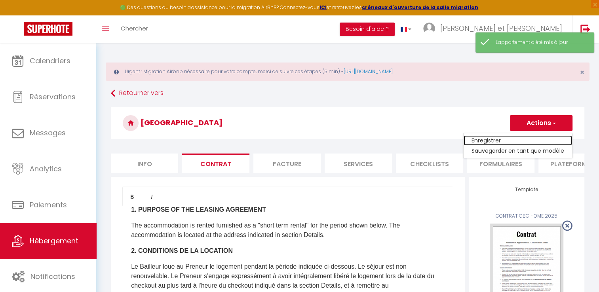
click at [492, 142] on link "Enregistrer" at bounding box center [517, 140] width 108 height 10
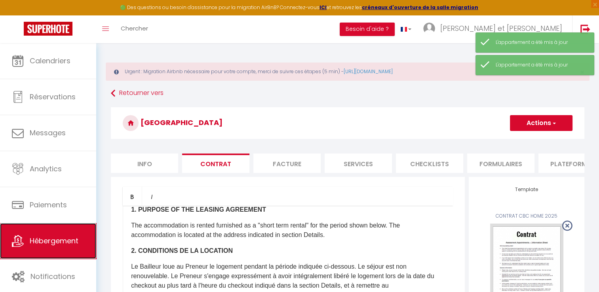
click at [63, 243] on span "Hébergement" at bounding box center [54, 241] width 49 height 10
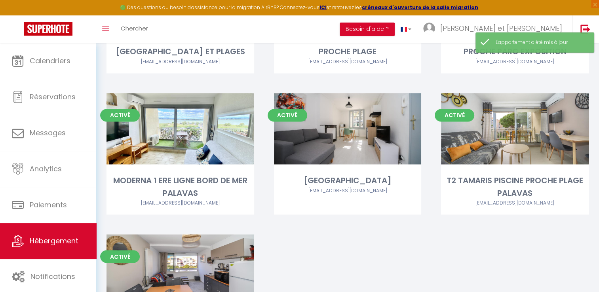
scroll to position [1324, 0]
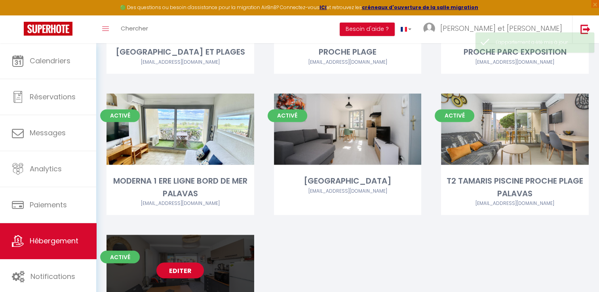
click at [178, 262] on link "Editer" at bounding box center [179, 270] width 47 height 16
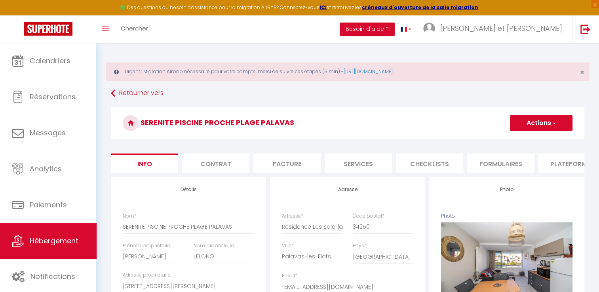
click at [207, 164] on li "Contrat" at bounding box center [215, 163] width 67 height 19
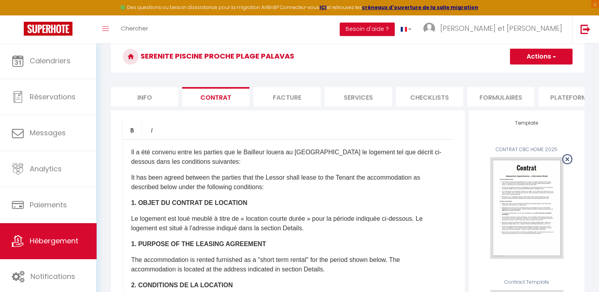
scroll to position [67, 0]
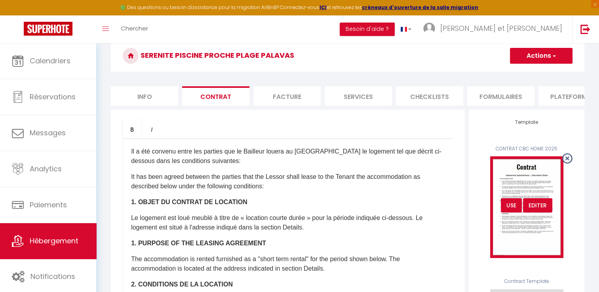
click at [510, 212] on div "USE" at bounding box center [511, 205] width 21 height 14
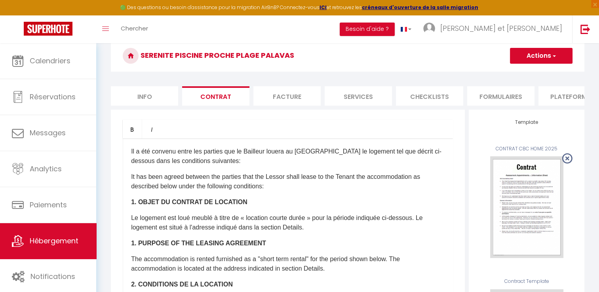
click at [556, 51] on button "Actions" at bounding box center [541, 56] width 63 height 16
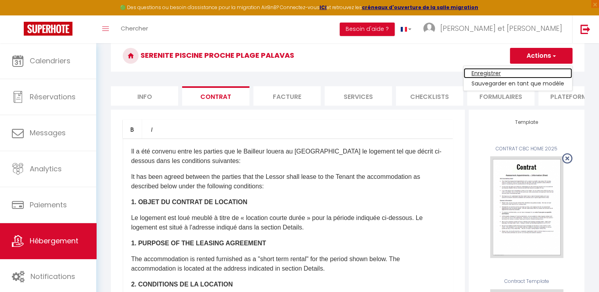
click at [490, 72] on link "Enregistrer" at bounding box center [517, 73] width 108 height 10
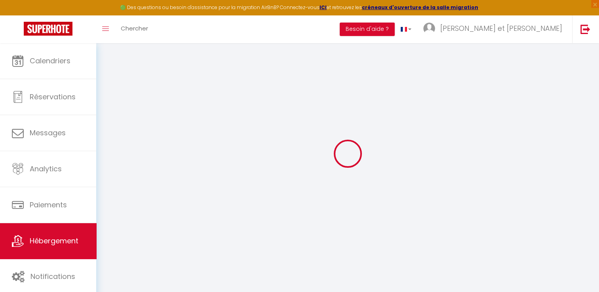
scroll to position [43, 0]
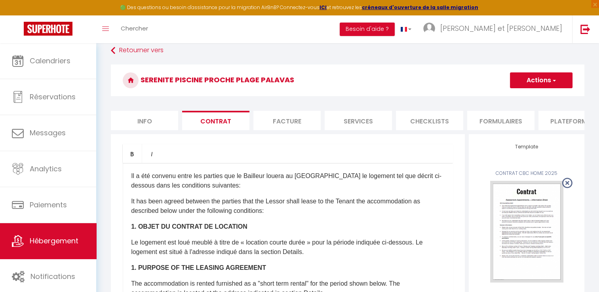
click at [443, 156] on ul "Bold Italic" at bounding box center [288, 153] width 330 height 19
click at [541, 76] on button "Actions" at bounding box center [541, 80] width 63 height 16
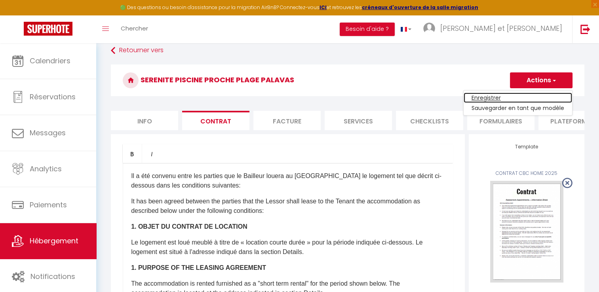
click at [495, 99] on link "Enregistrer" at bounding box center [517, 98] width 108 height 10
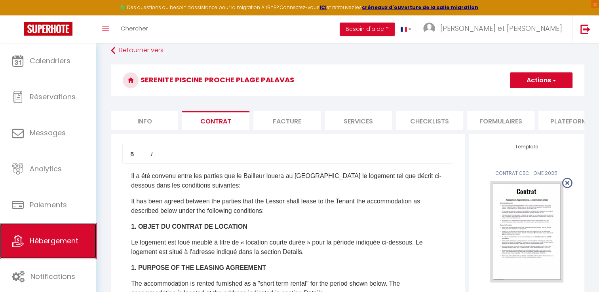
click at [56, 238] on span "Hébergement" at bounding box center [54, 241] width 49 height 10
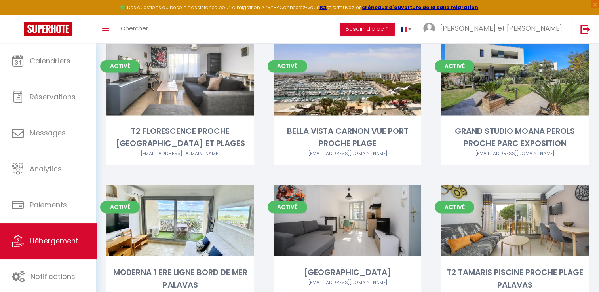
scroll to position [1405, 0]
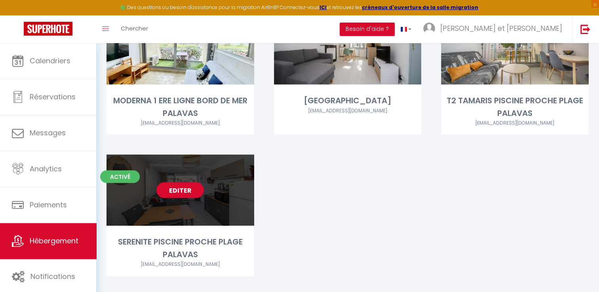
click at [187, 182] on link "Editer" at bounding box center [179, 190] width 47 height 16
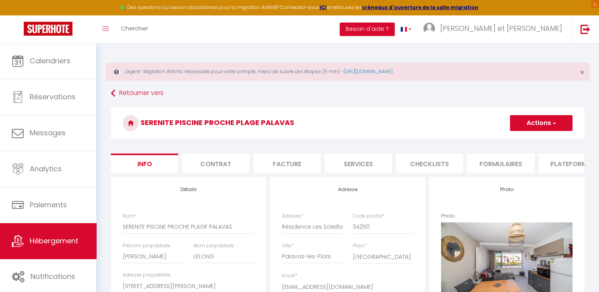
click at [543, 123] on button "Actions" at bounding box center [541, 123] width 63 height 16
click at [499, 143] on input "Enregistrer" at bounding box center [509, 141] width 29 height 8
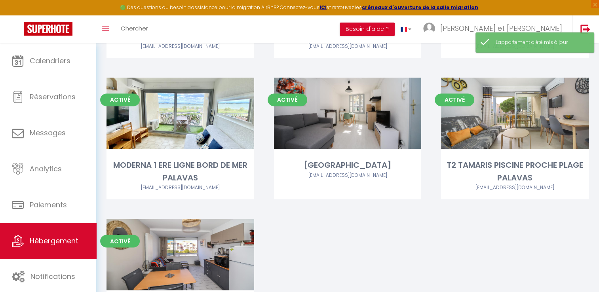
scroll to position [1341, 0]
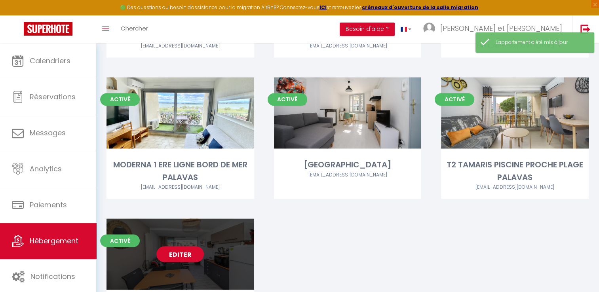
click at [189, 246] on link "Editer" at bounding box center [179, 254] width 47 height 16
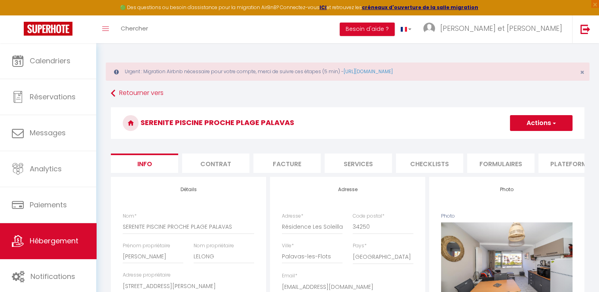
click at [225, 165] on li "Contrat" at bounding box center [215, 163] width 67 height 19
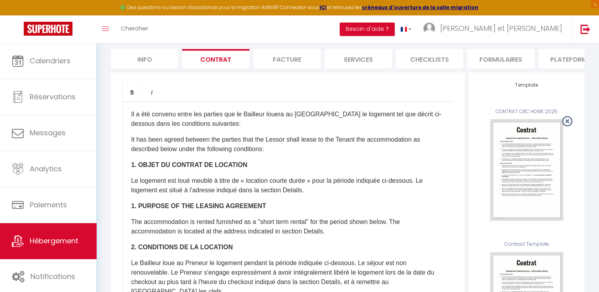
scroll to position [109, 0]
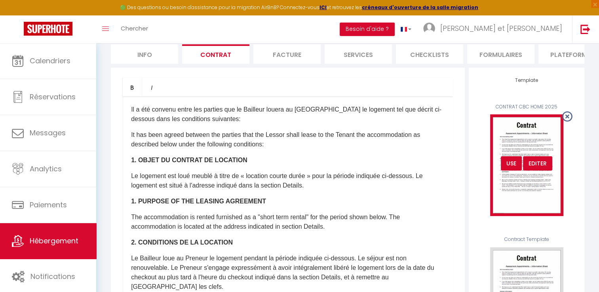
click at [509, 171] on div "USE" at bounding box center [511, 163] width 21 height 14
click at [510, 169] on div "USE" at bounding box center [511, 163] width 21 height 14
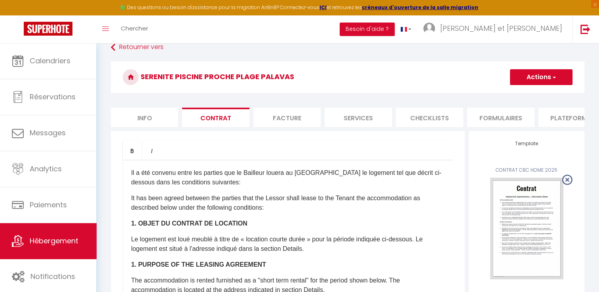
scroll to position [41, 0]
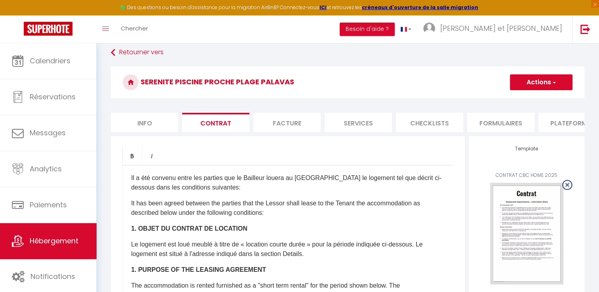
click at [539, 82] on button "Actions" at bounding box center [541, 82] width 63 height 16
click at [490, 99] on link "Enregistrer" at bounding box center [517, 100] width 108 height 10
